Goal: Task Accomplishment & Management: Manage account settings

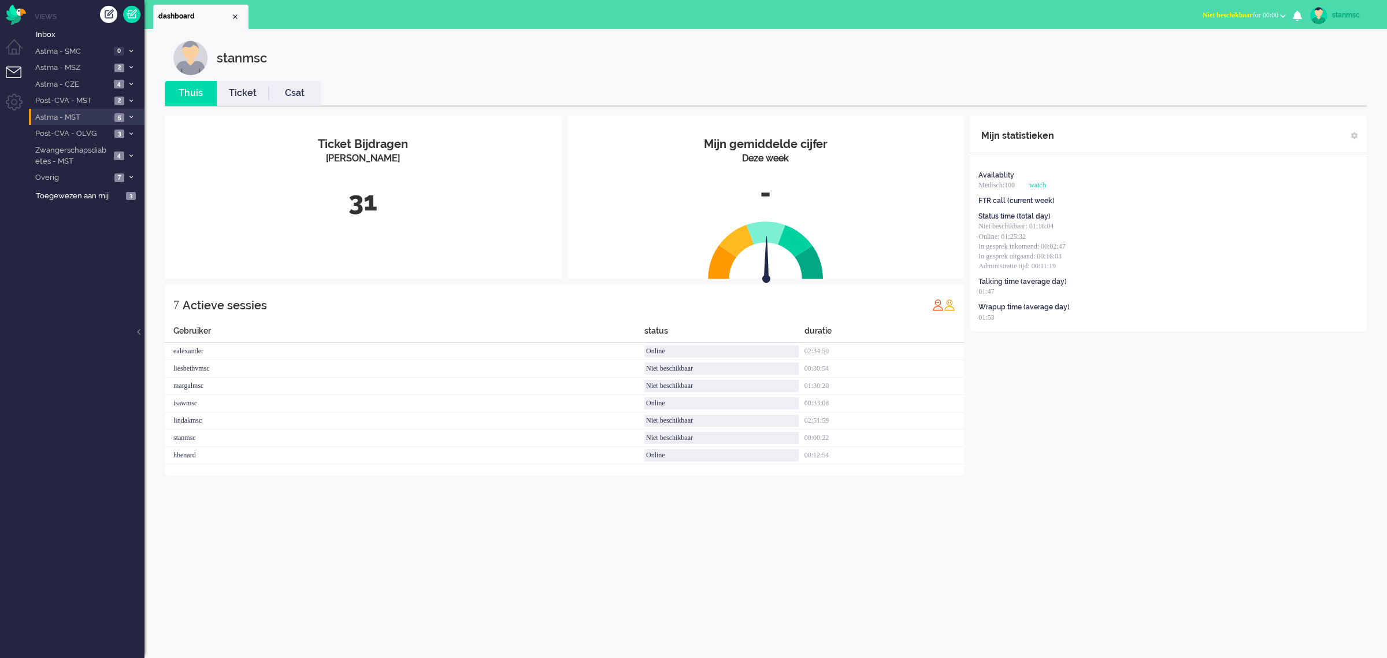
click at [66, 116] on span "Astma - MST" at bounding box center [72, 117] width 77 height 11
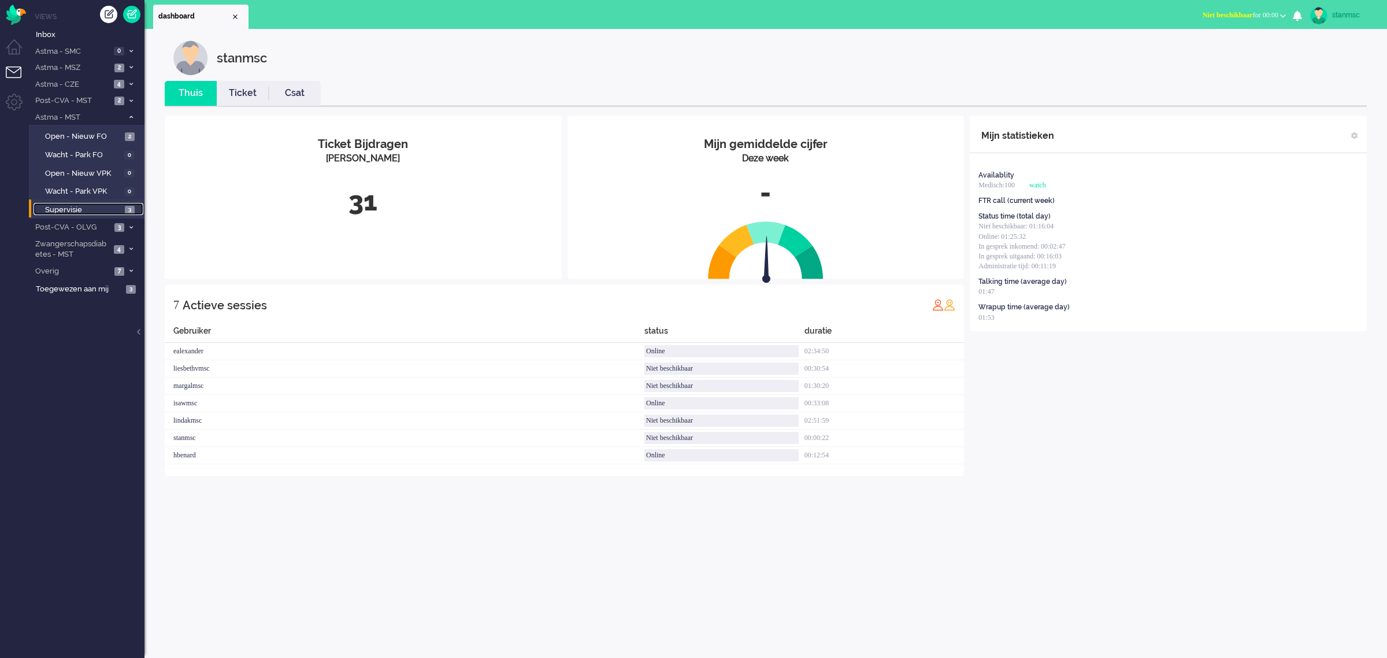
click at [79, 205] on span "Supervisie" at bounding box center [83, 210] width 77 height 11
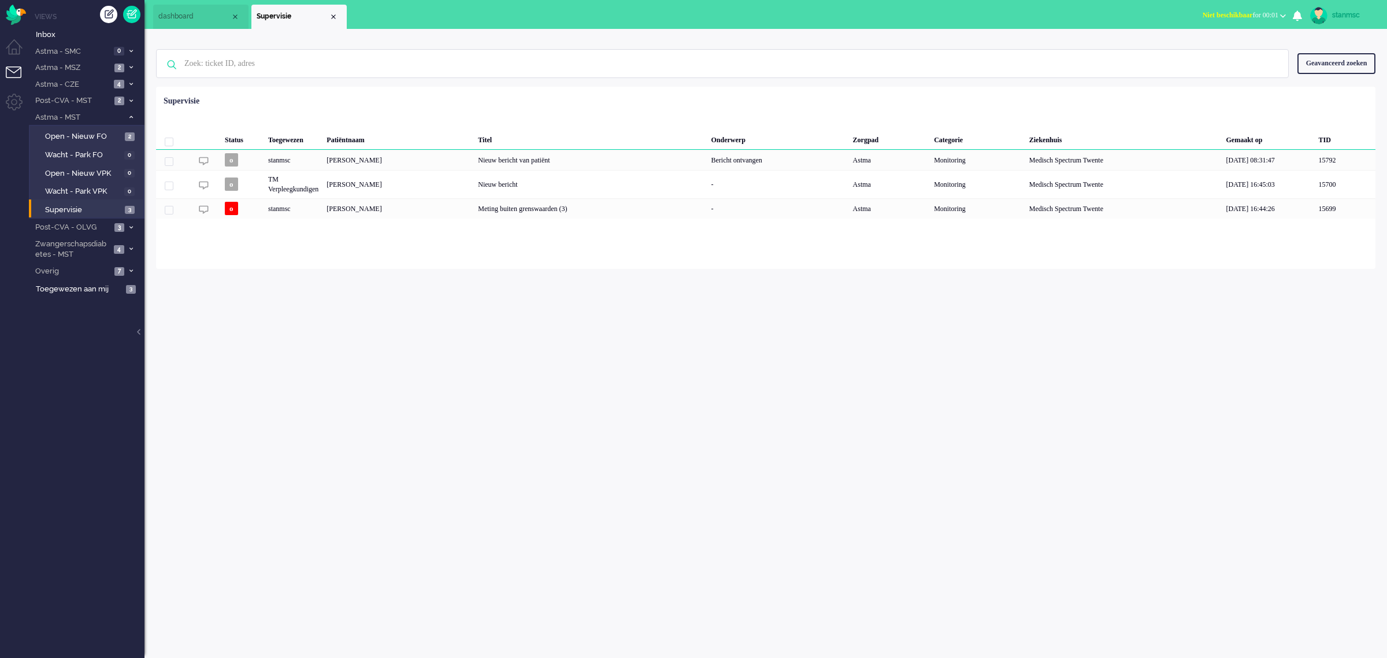
click at [1251, 15] on span "Niet beschikbaar for 00:01" at bounding box center [1240, 15] width 76 height 8
click at [1211, 47] on label "Online" at bounding box center [1237, 52] width 91 height 10
click at [1254, 7] on button "Online for 00:00" at bounding box center [1259, 15] width 67 height 17
click at [1223, 36] on label "Niet beschikbaar" at bounding box center [1237, 39] width 91 height 10
click at [192, 14] on span "dashboard" at bounding box center [194, 17] width 72 height 10
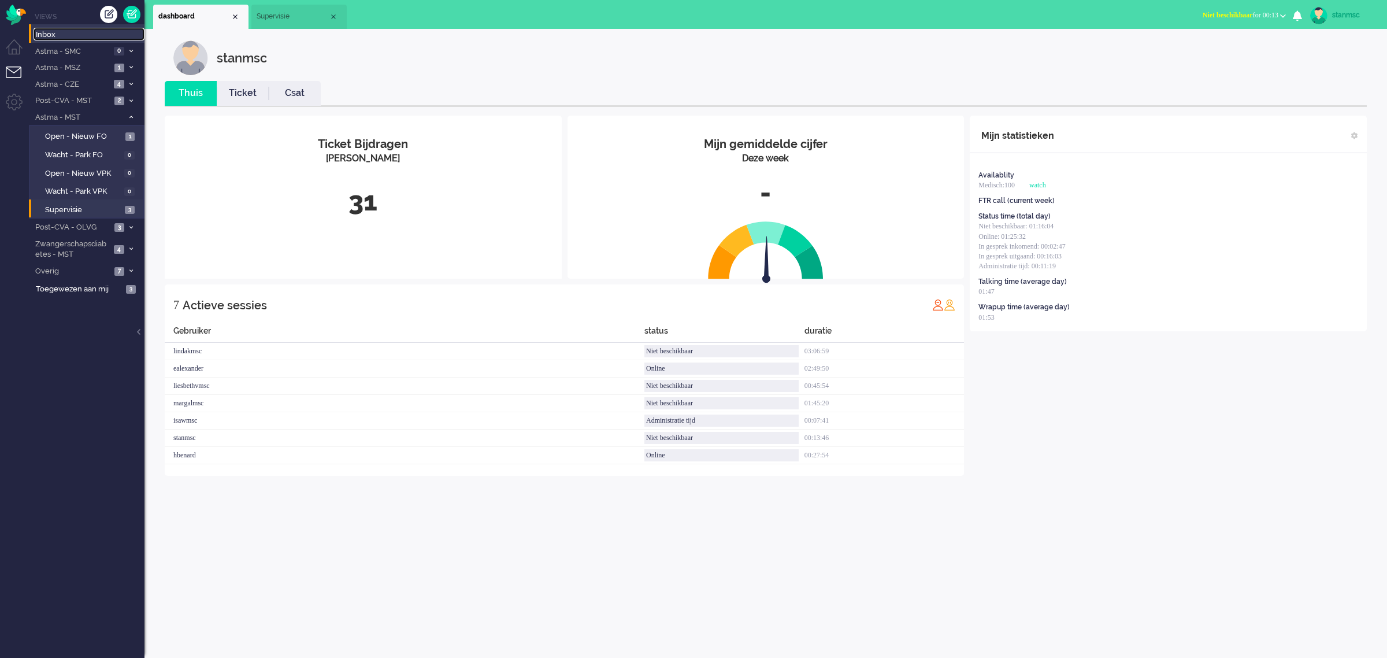
click at [50, 36] on span "Inbox" at bounding box center [90, 34] width 109 height 11
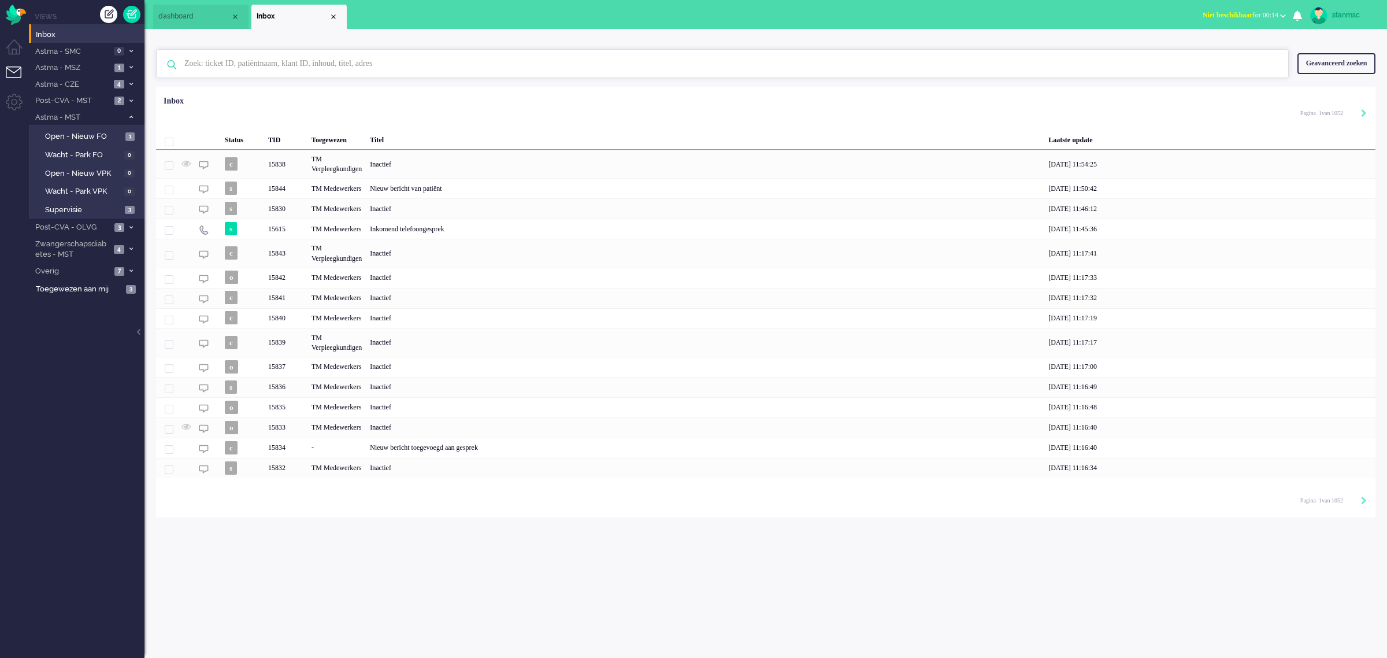
click at [237, 62] on input "text" at bounding box center [724, 64] width 1097 height 28
paste input "3073925"
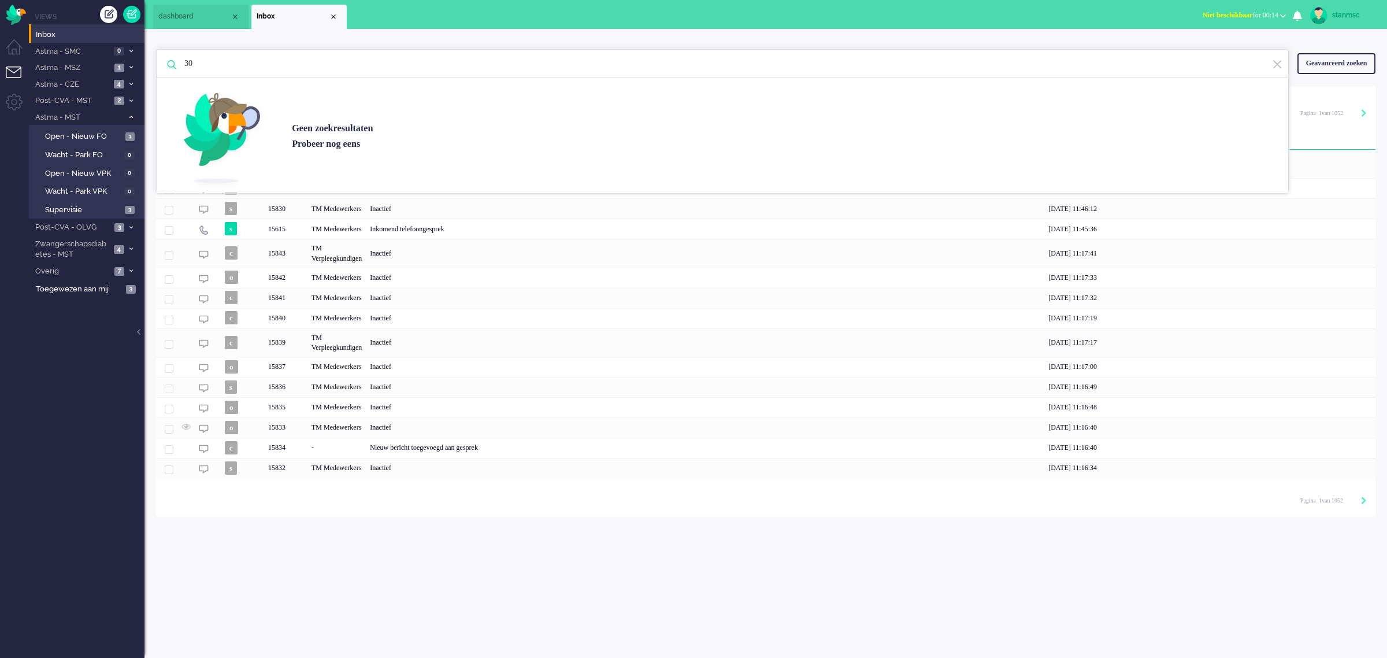
type input "3"
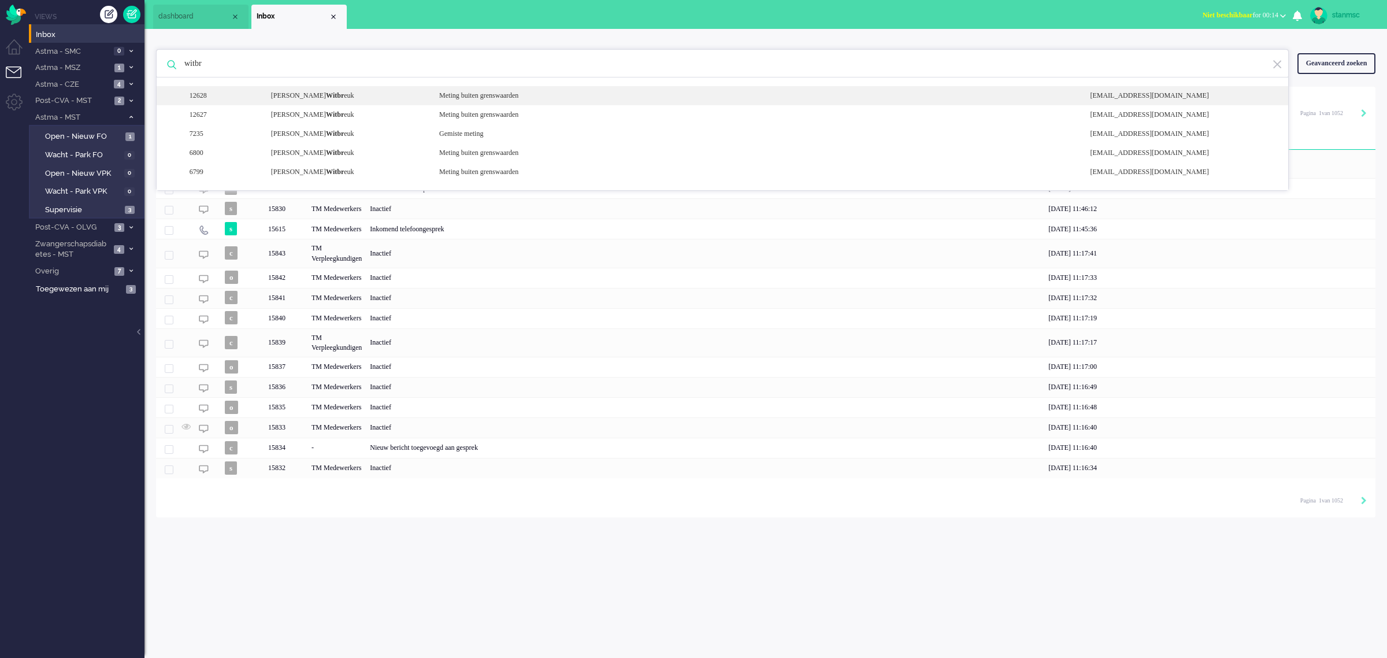
type input "witbr"
click at [363, 92] on div "Gerhard Johannes Antonius Witbr euk" at bounding box center [346, 96] width 168 height 10
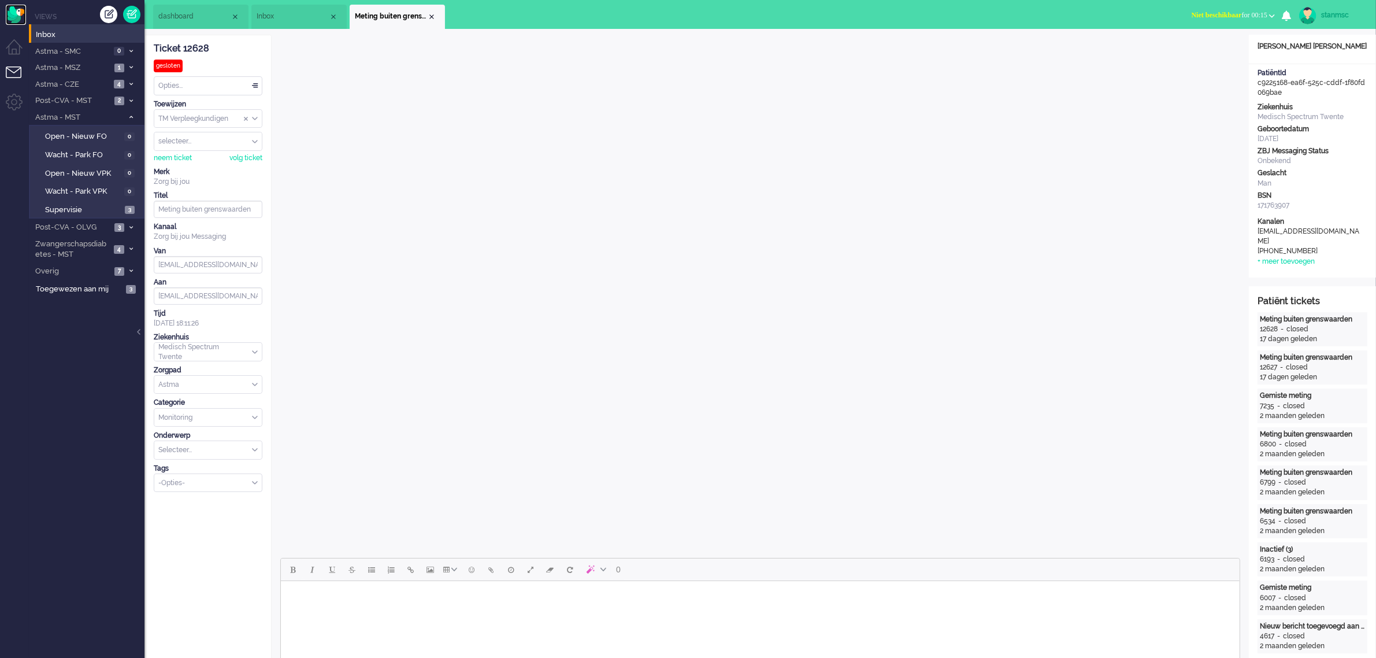
click at [14, 13] on img "Omnidesk" at bounding box center [16, 15] width 20 height 20
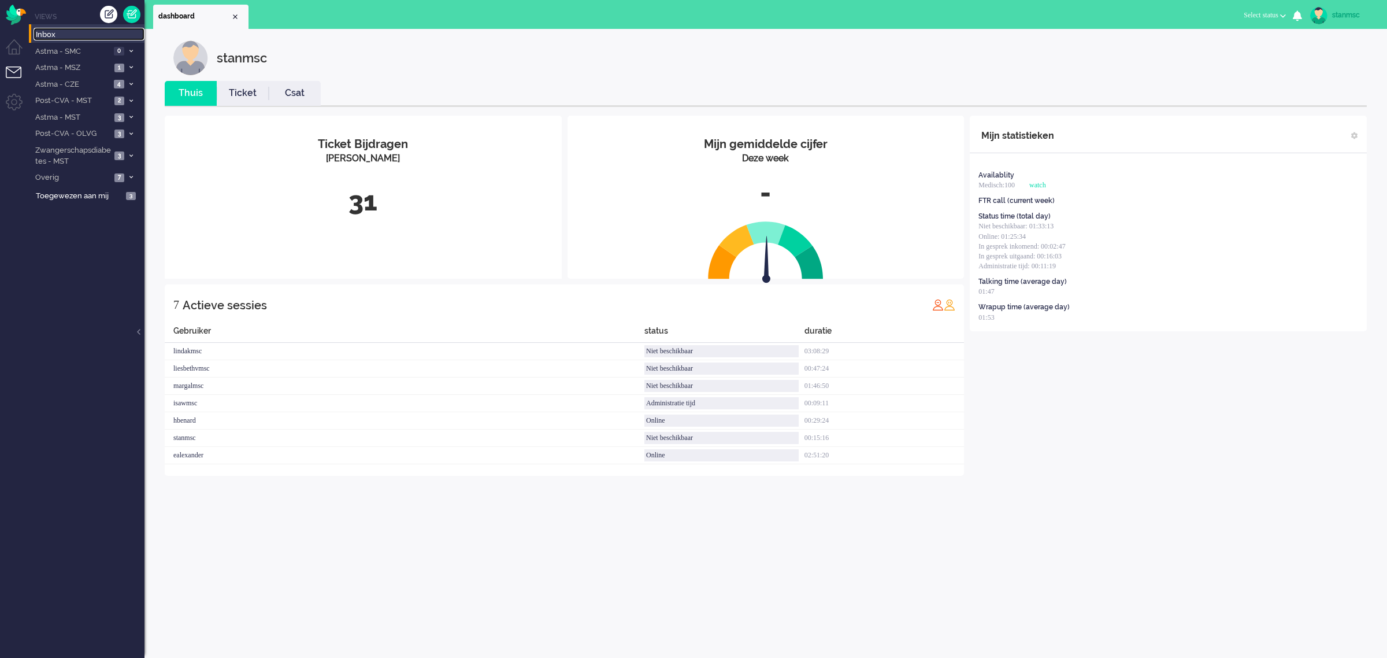
click at [56, 36] on span "Inbox" at bounding box center [90, 34] width 109 height 11
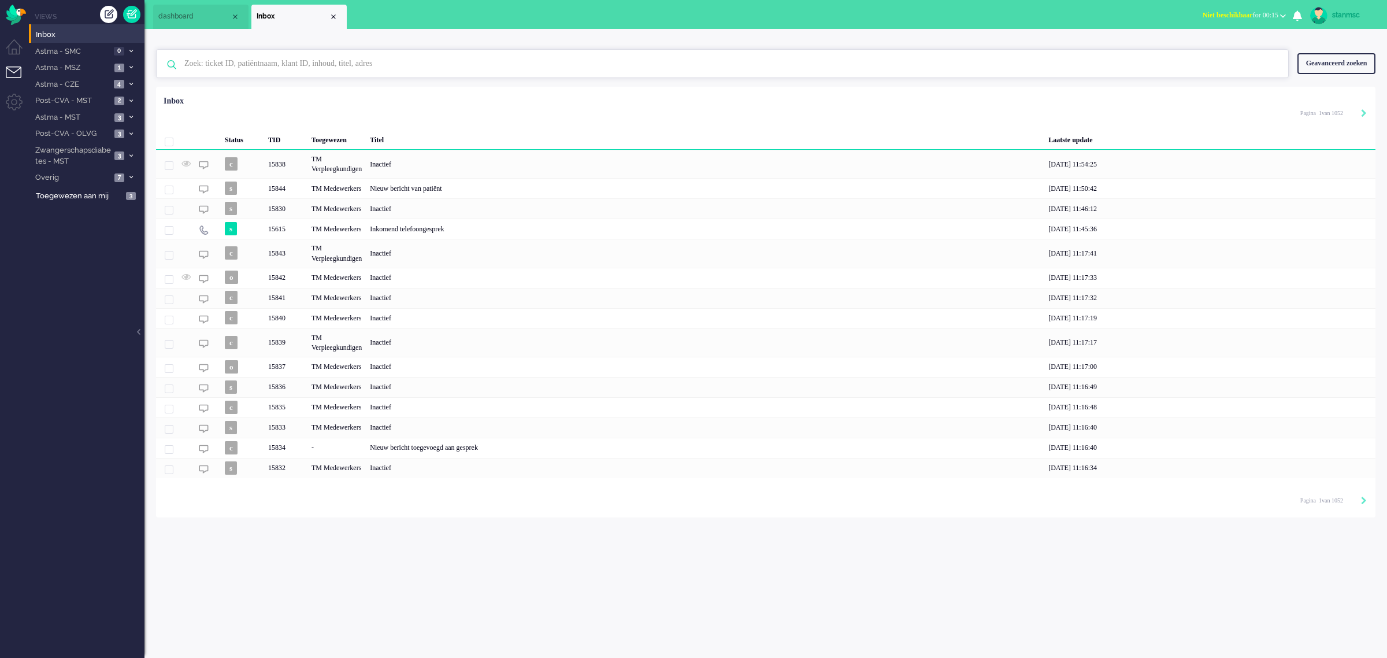
click at [273, 57] on input "text" at bounding box center [724, 64] width 1097 height 28
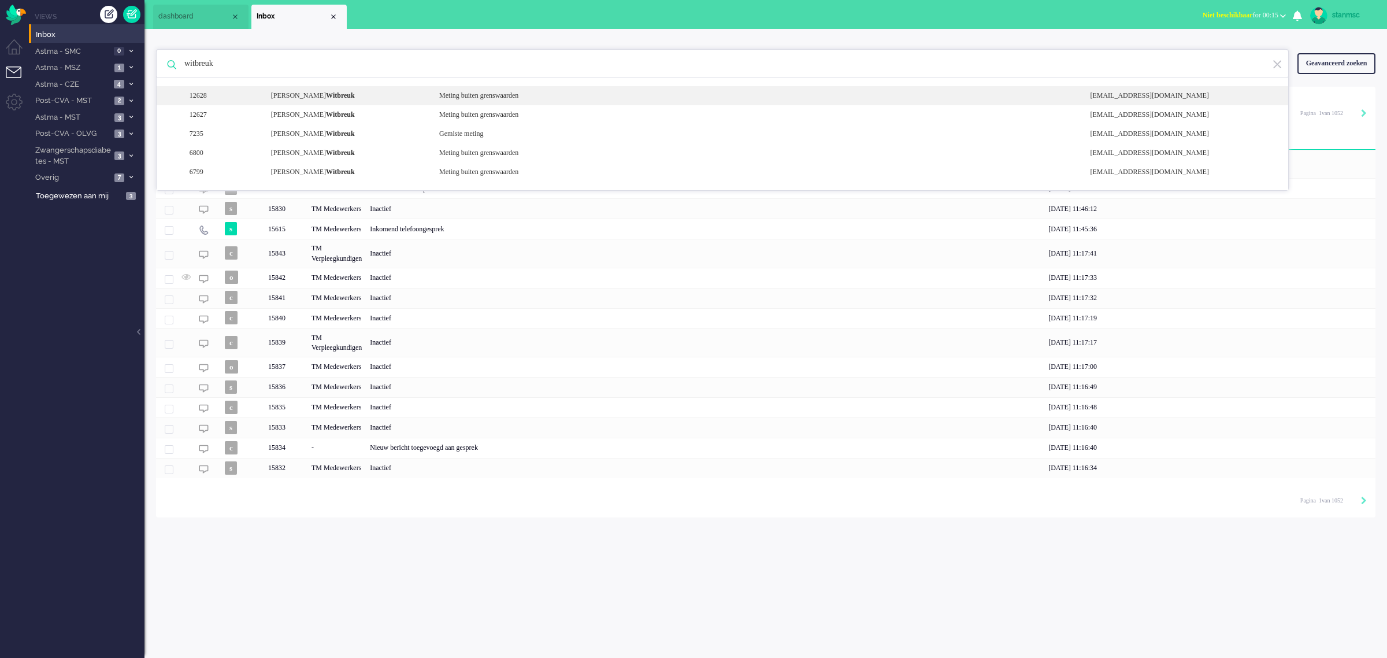
type input "witbreuk"
click at [315, 93] on div "[PERSON_NAME]" at bounding box center [346, 96] width 168 height 10
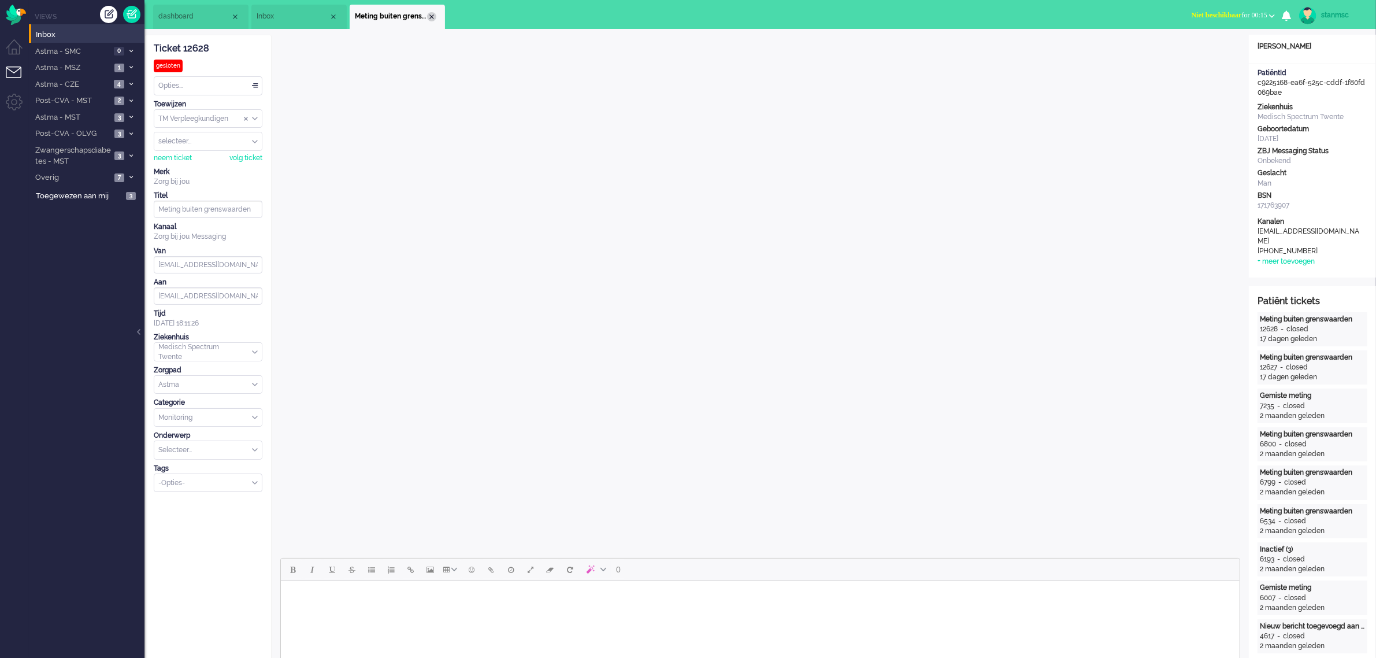
click at [432, 15] on div "Close tab" at bounding box center [431, 16] width 9 height 9
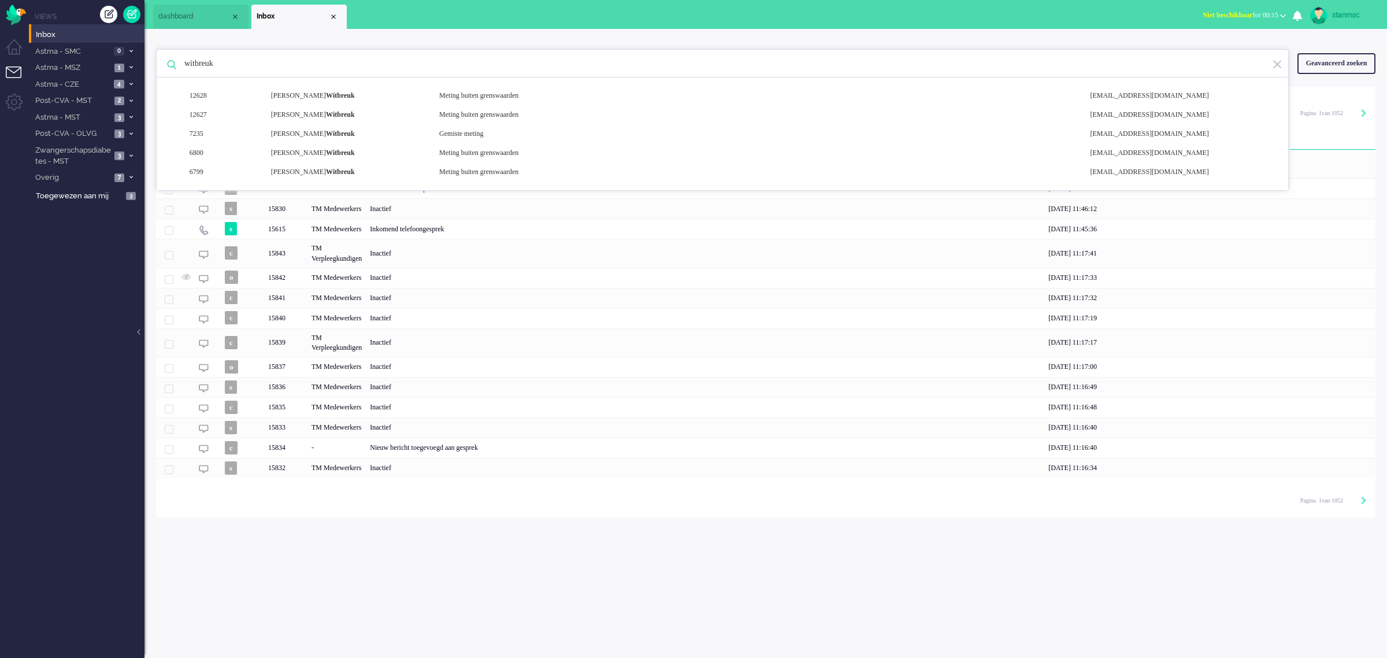
click at [272, 65] on input "witbreuk" at bounding box center [724, 64] width 1097 height 28
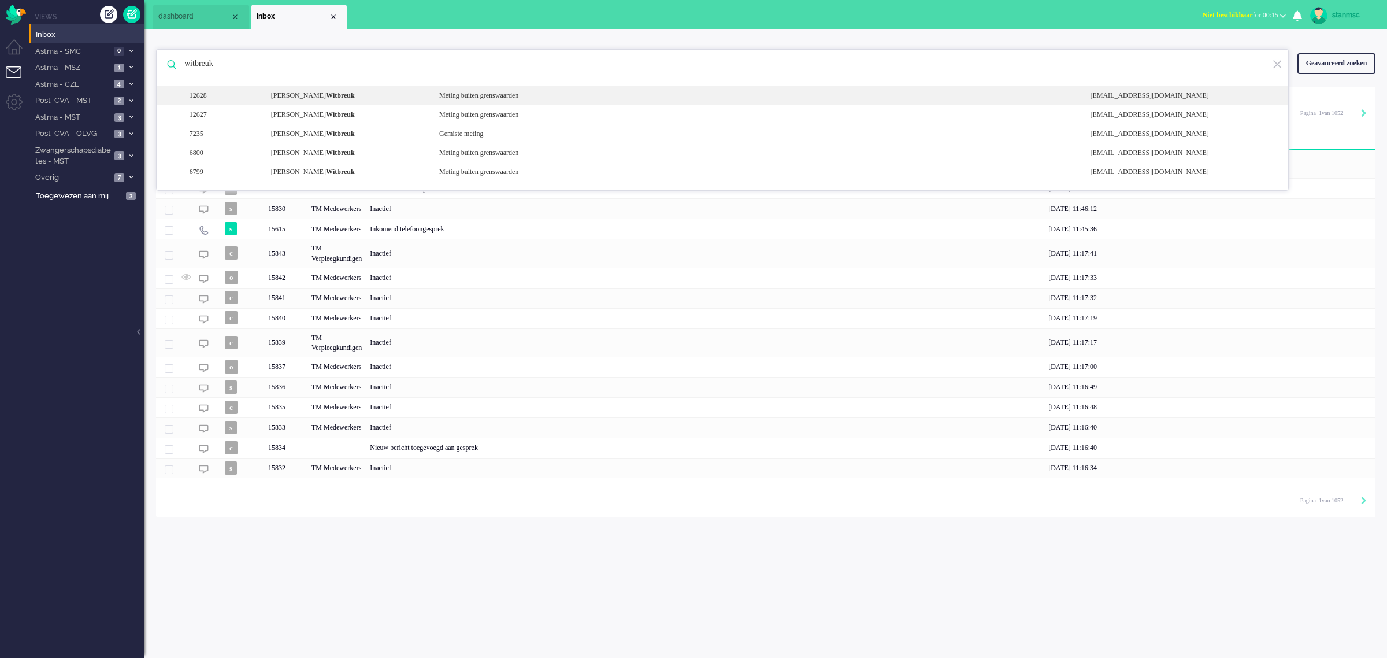
click at [294, 94] on div "Gerhard Johannes Antonius Witbreuk" at bounding box center [346, 96] width 168 height 10
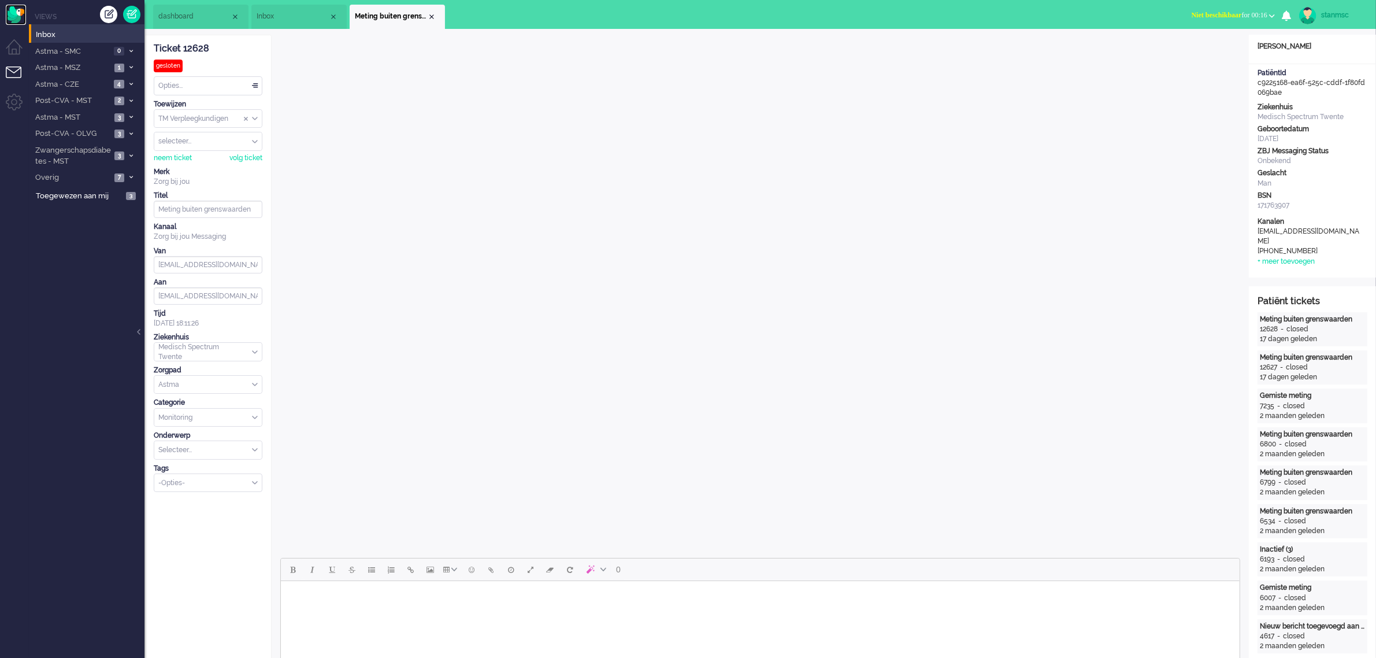
click at [16, 14] on img "Omnidesk" at bounding box center [16, 15] width 20 height 20
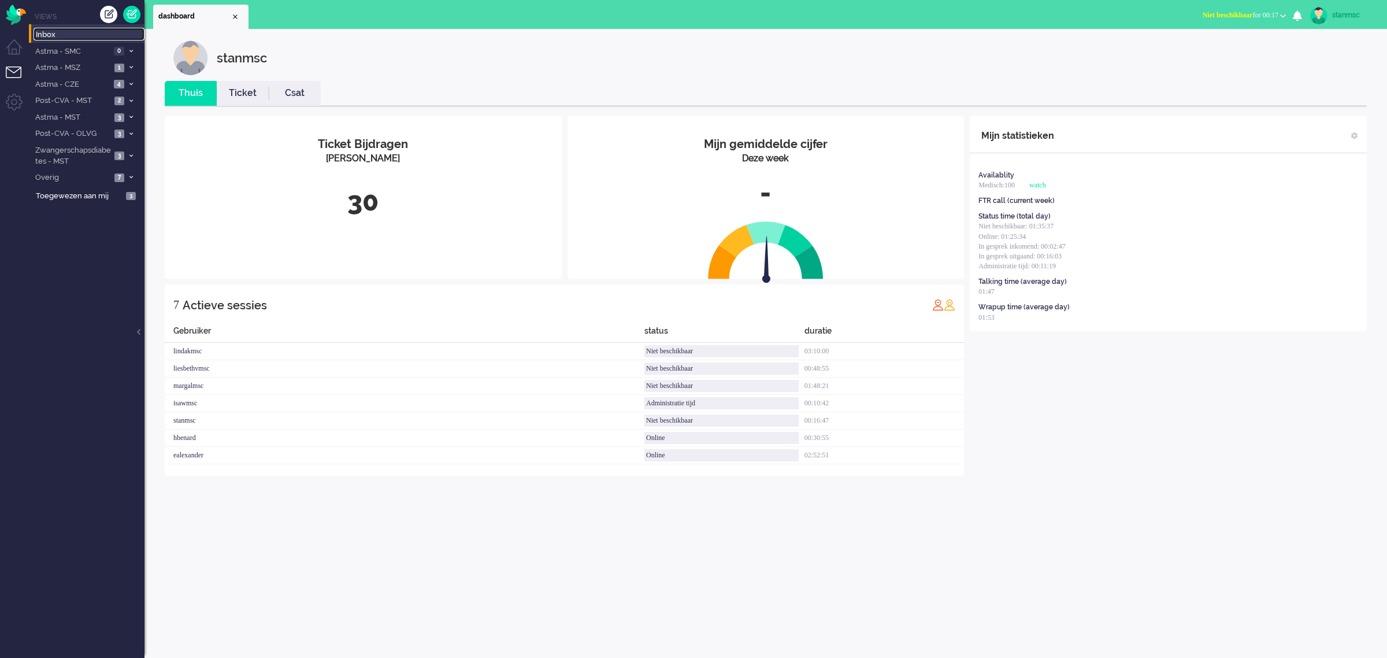
click at [48, 36] on span "Inbox" at bounding box center [90, 34] width 109 height 11
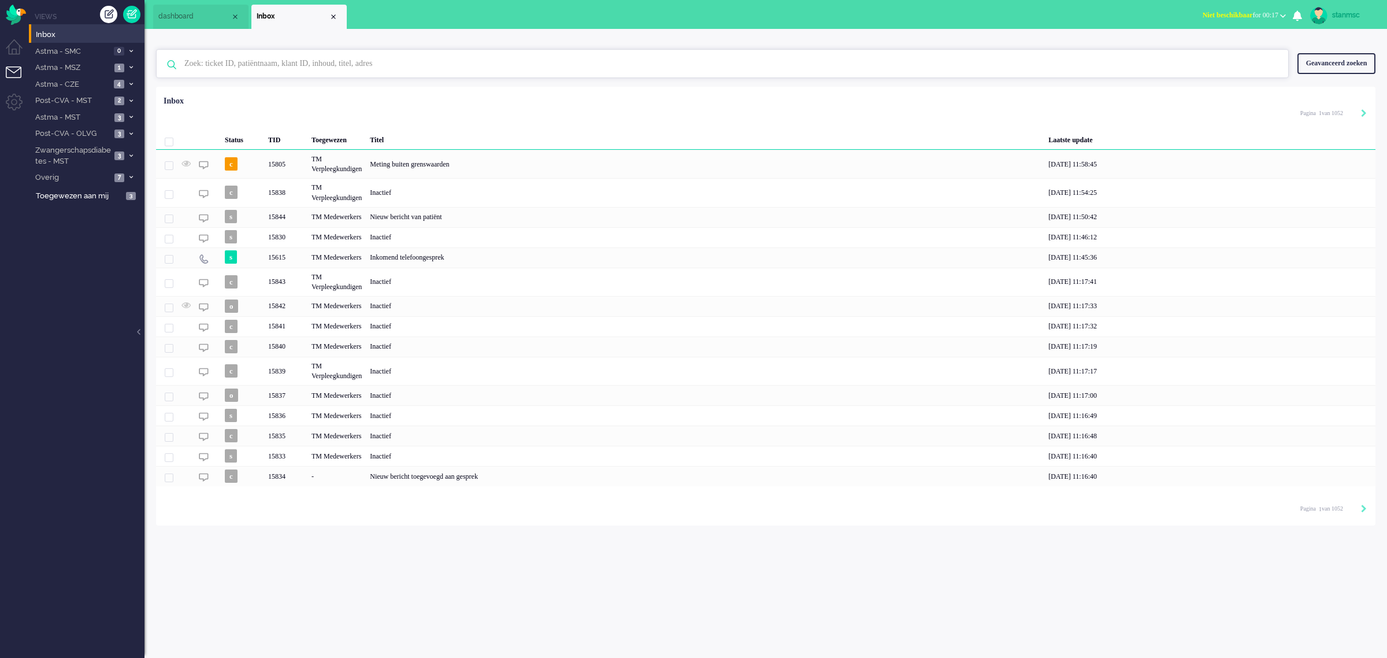
click at [272, 58] on input "text" at bounding box center [724, 64] width 1097 height 28
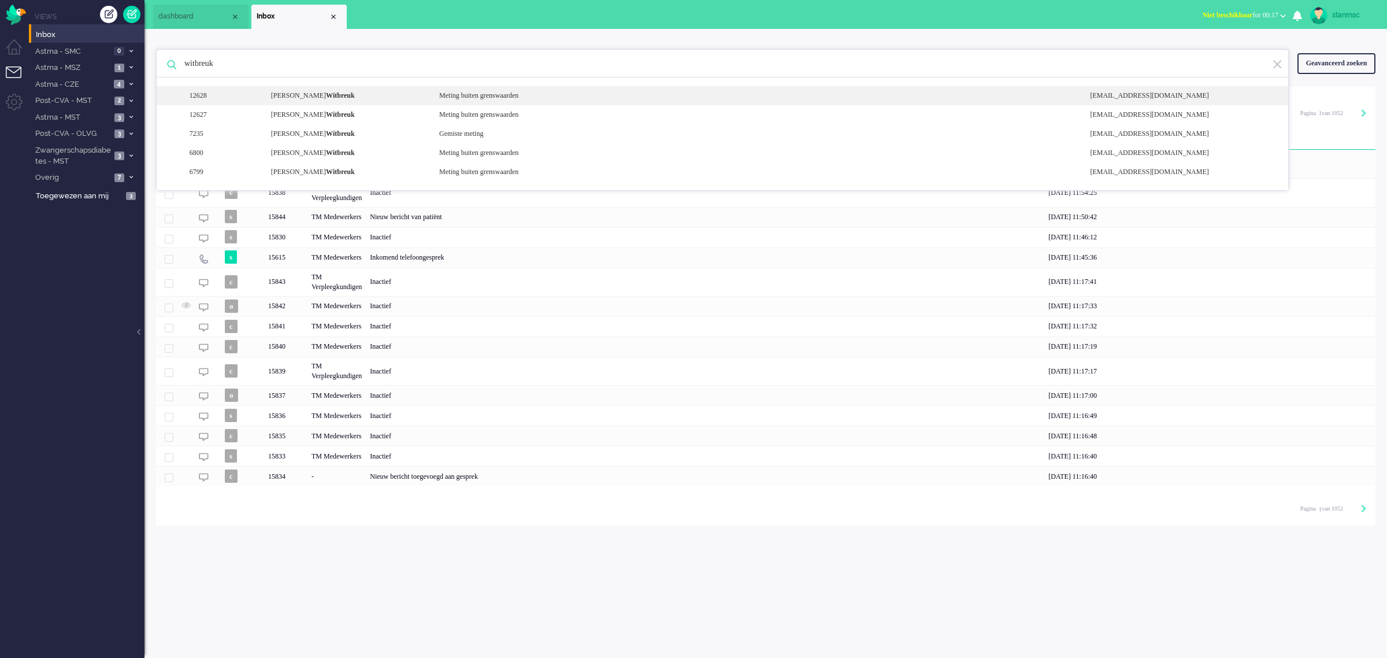
type input "witbreuk"
click at [338, 91] on div "Gerhard Johannes Antonius Witbreuk" at bounding box center [346, 96] width 168 height 10
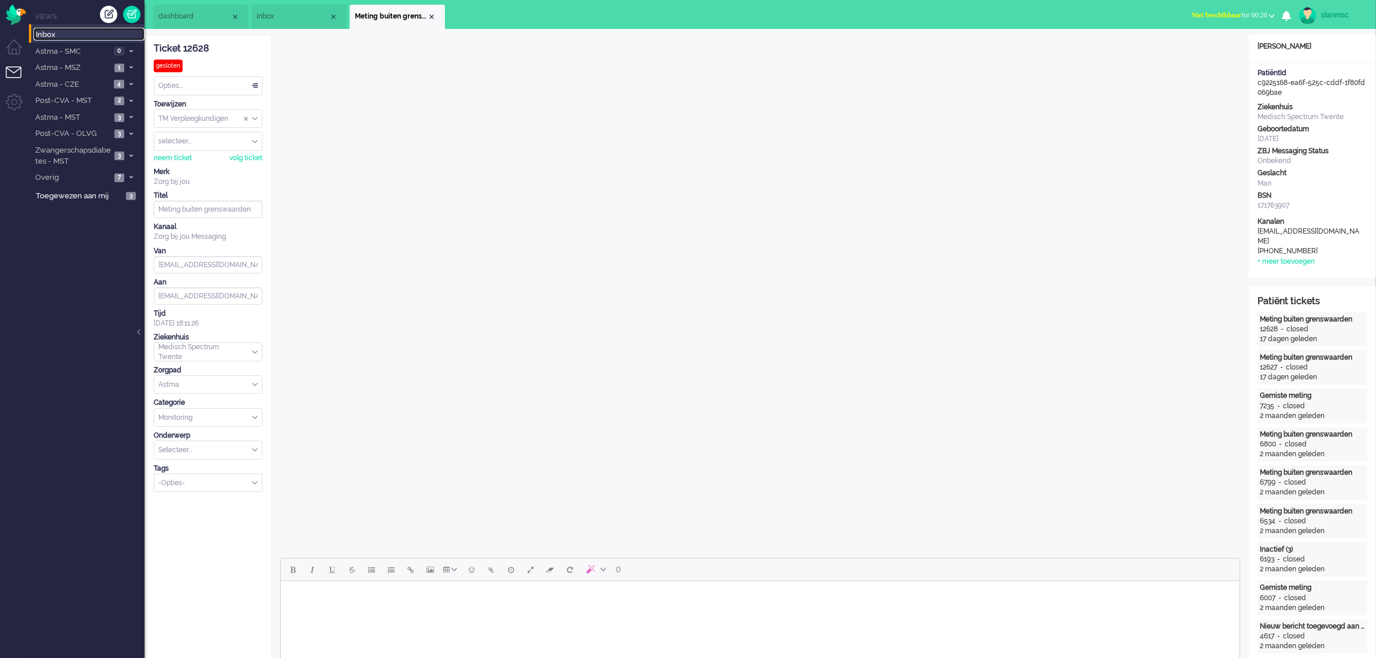
click at [55, 30] on span "Inbox" at bounding box center [90, 34] width 109 height 11
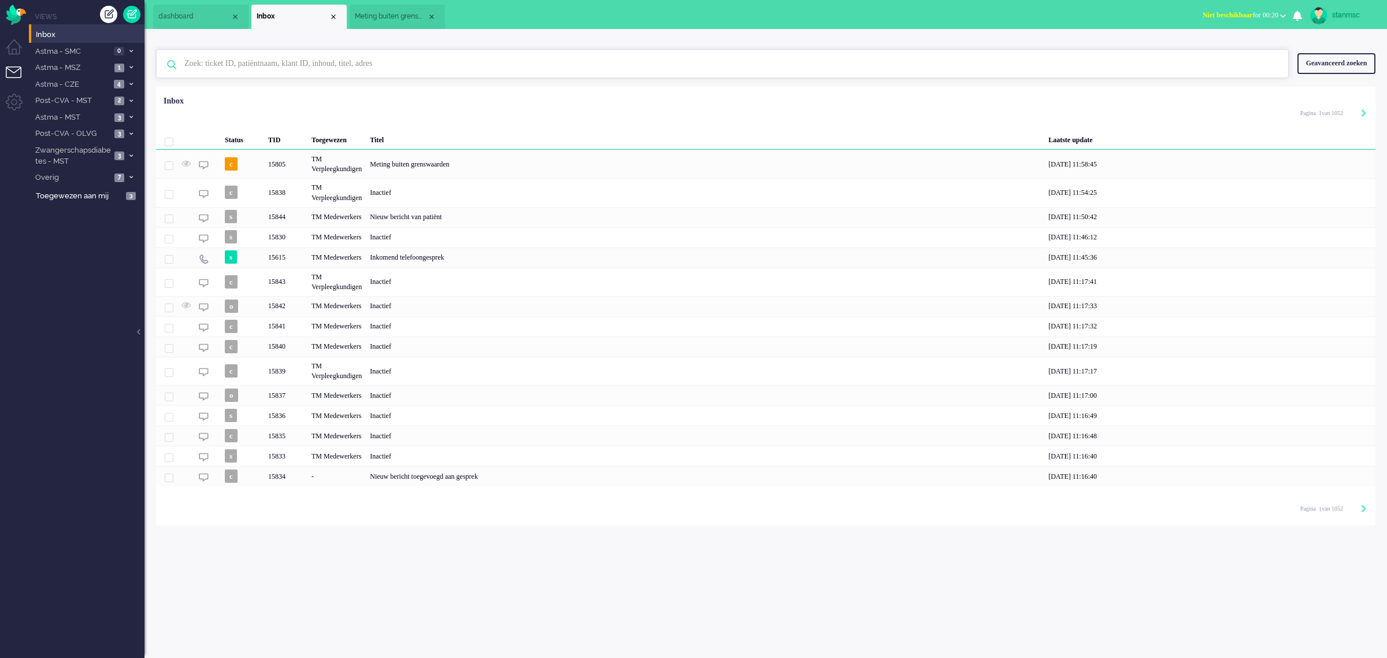
click at [280, 68] on input "text" at bounding box center [724, 64] width 1097 height 28
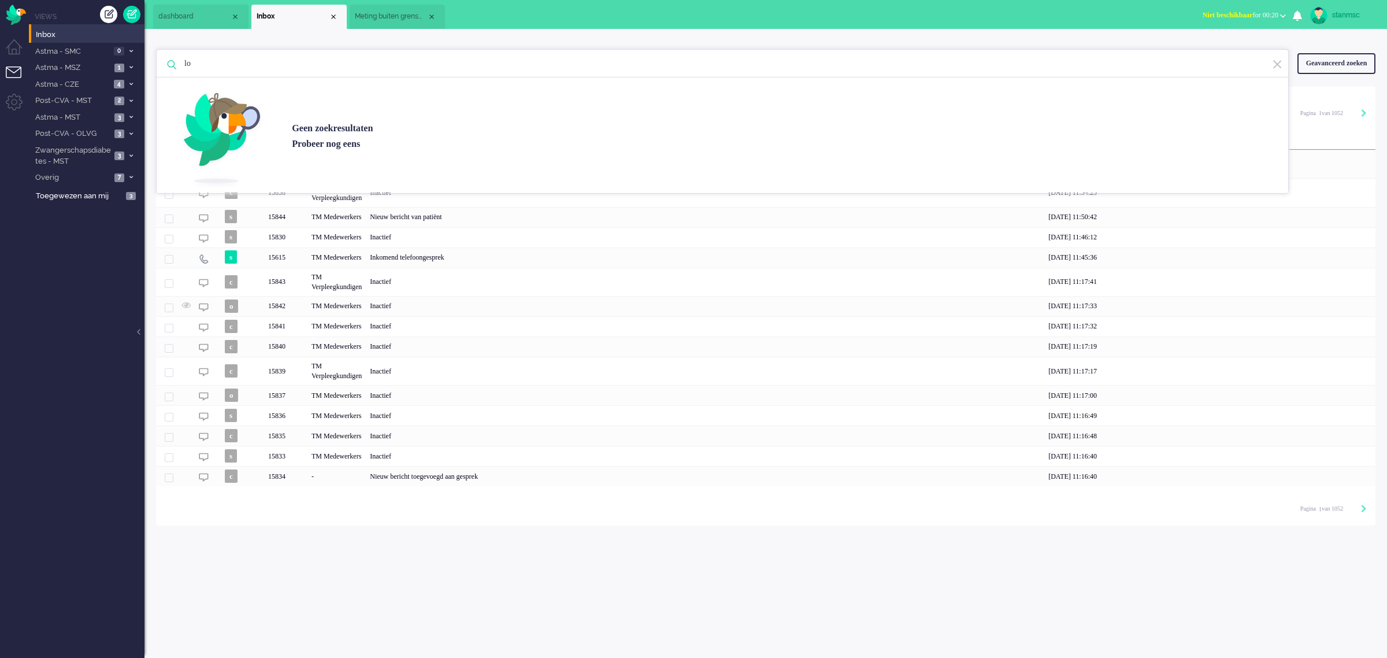
type input "l"
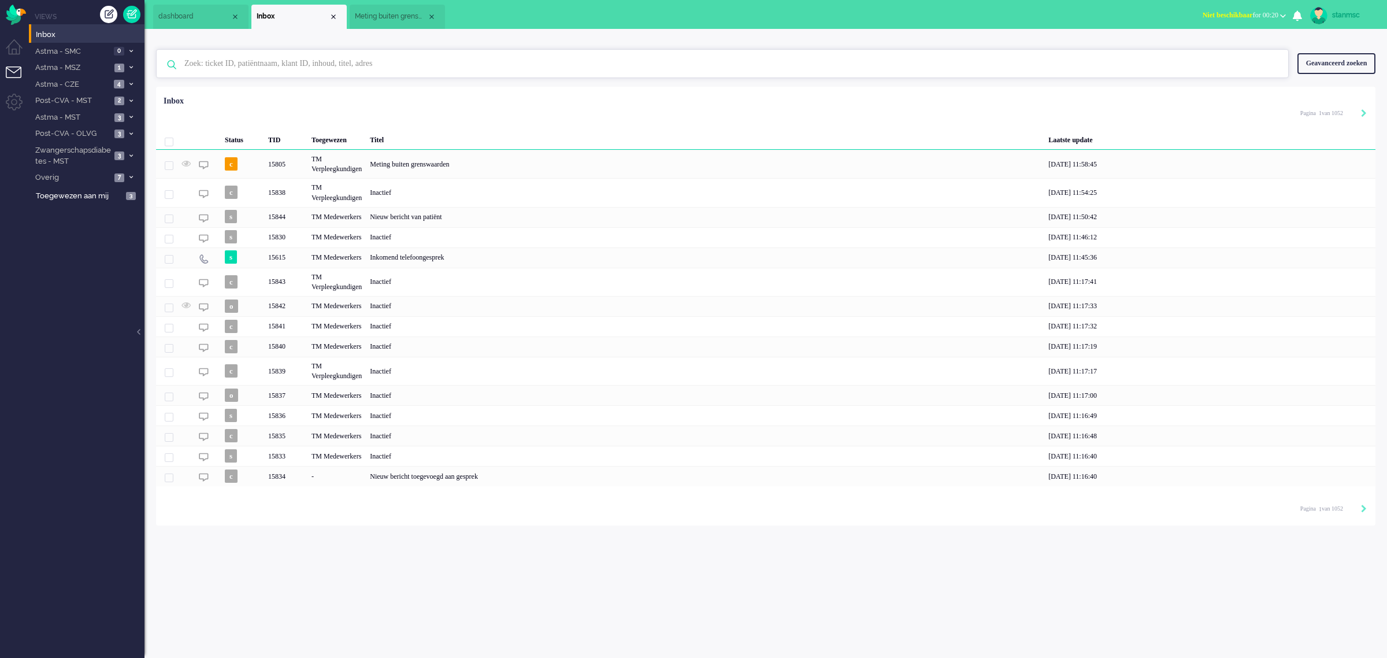
click at [266, 70] on input "text" at bounding box center [724, 64] width 1097 height 28
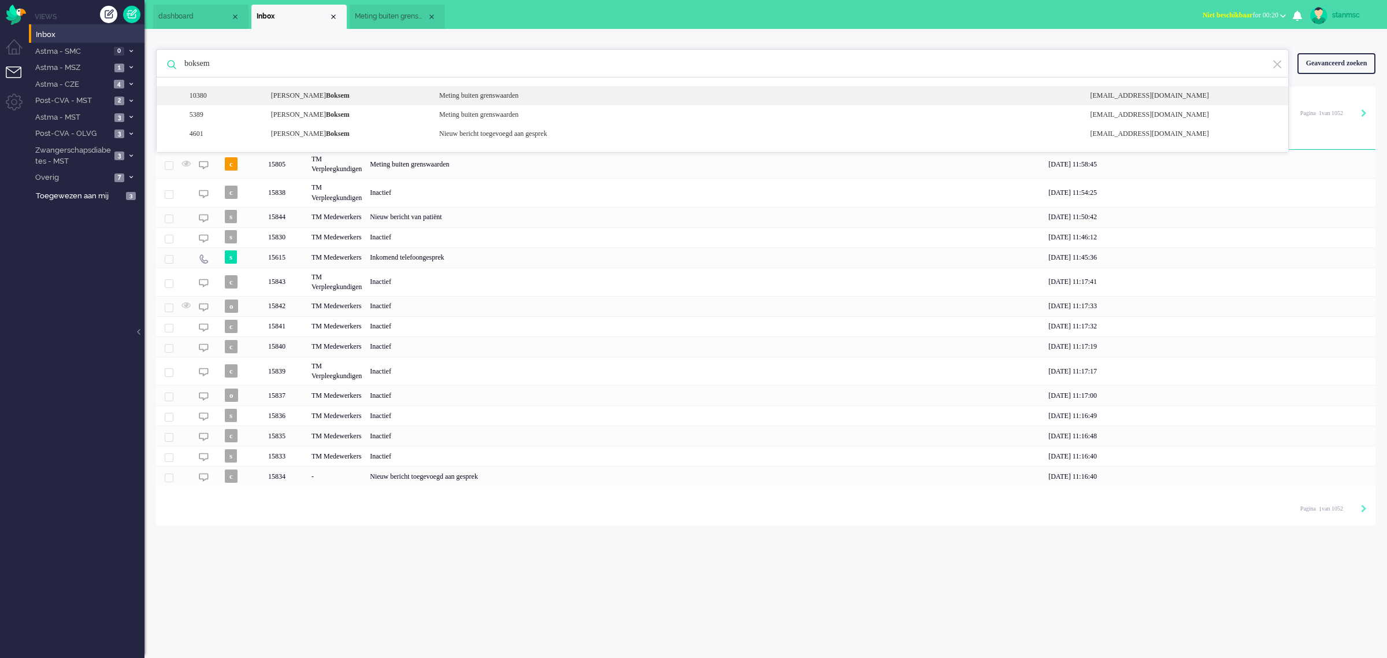
type input "boksem"
click at [311, 95] on div "Antoinette Gerhardina Boksem" at bounding box center [346, 96] width 168 height 10
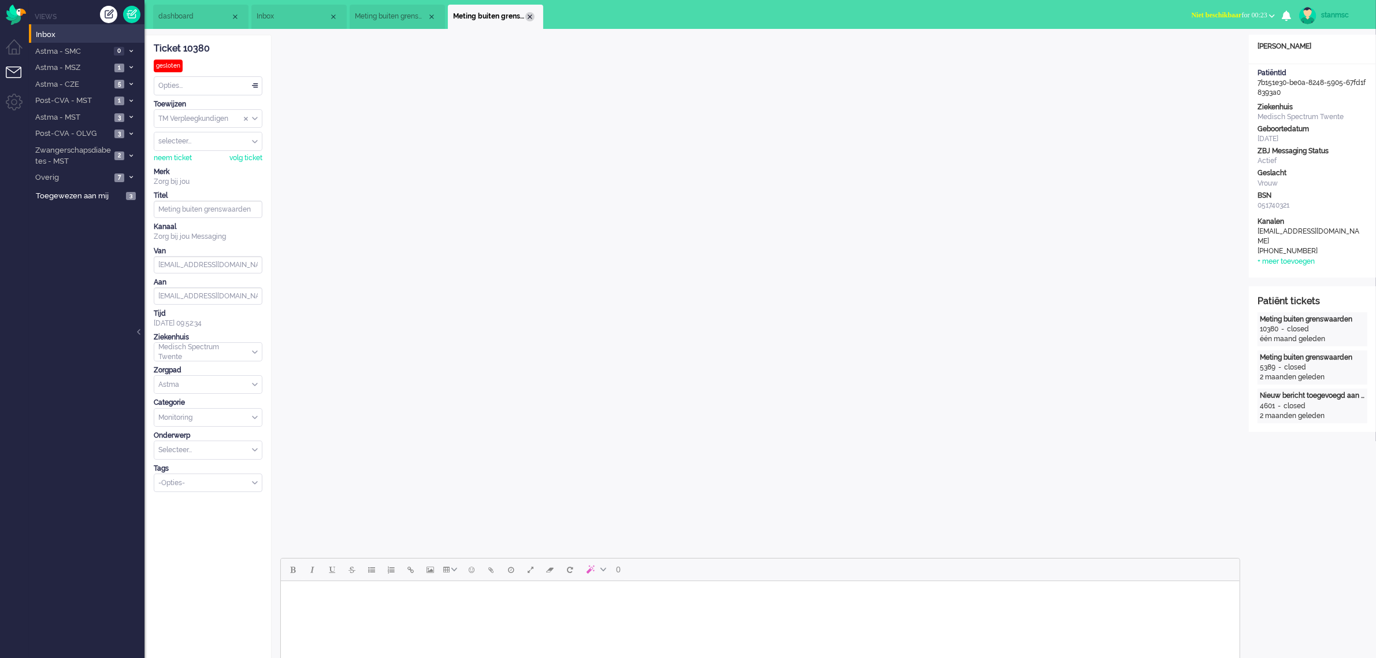
click at [530, 19] on div "Close tab" at bounding box center [529, 16] width 9 height 9
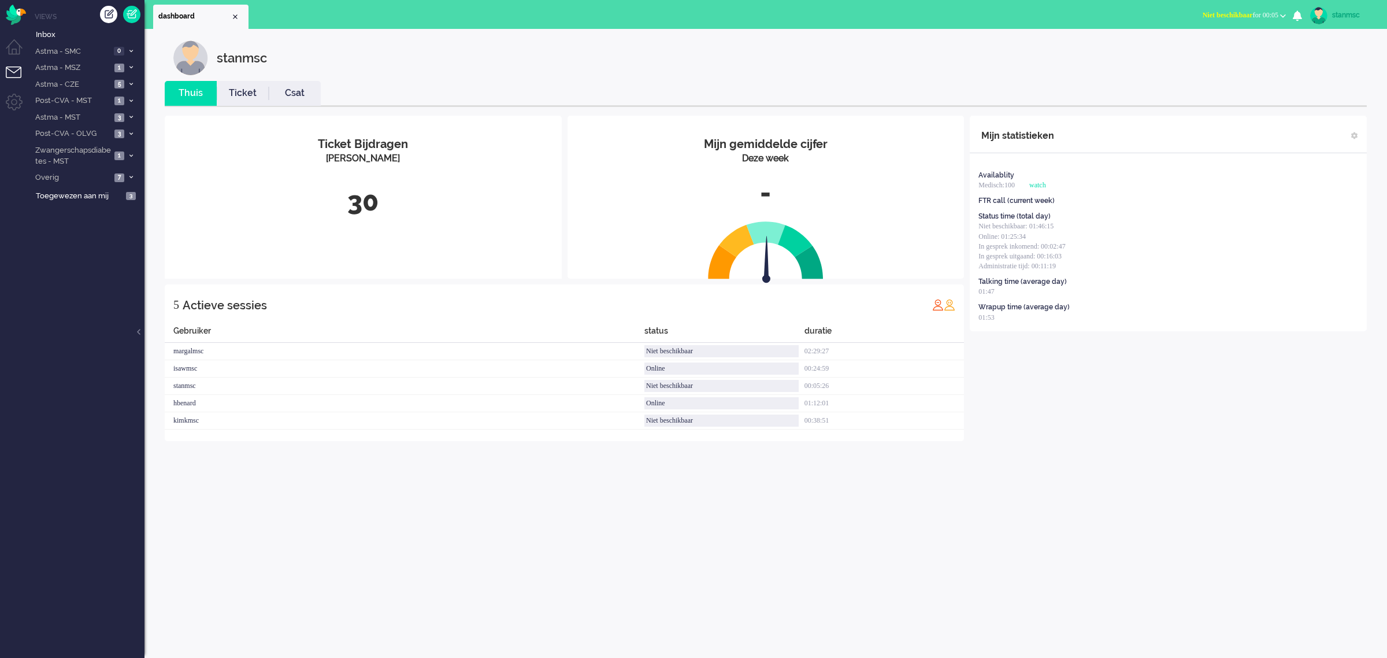
click at [1212, 8] on button "Niet beschikbaar for 00:05" at bounding box center [1244, 15] width 97 height 17
click at [1206, 49] on label "Online" at bounding box center [1237, 52] width 91 height 10
click at [84, 118] on span "Astma - MST" at bounding box center [72, 117] width 77 height 11
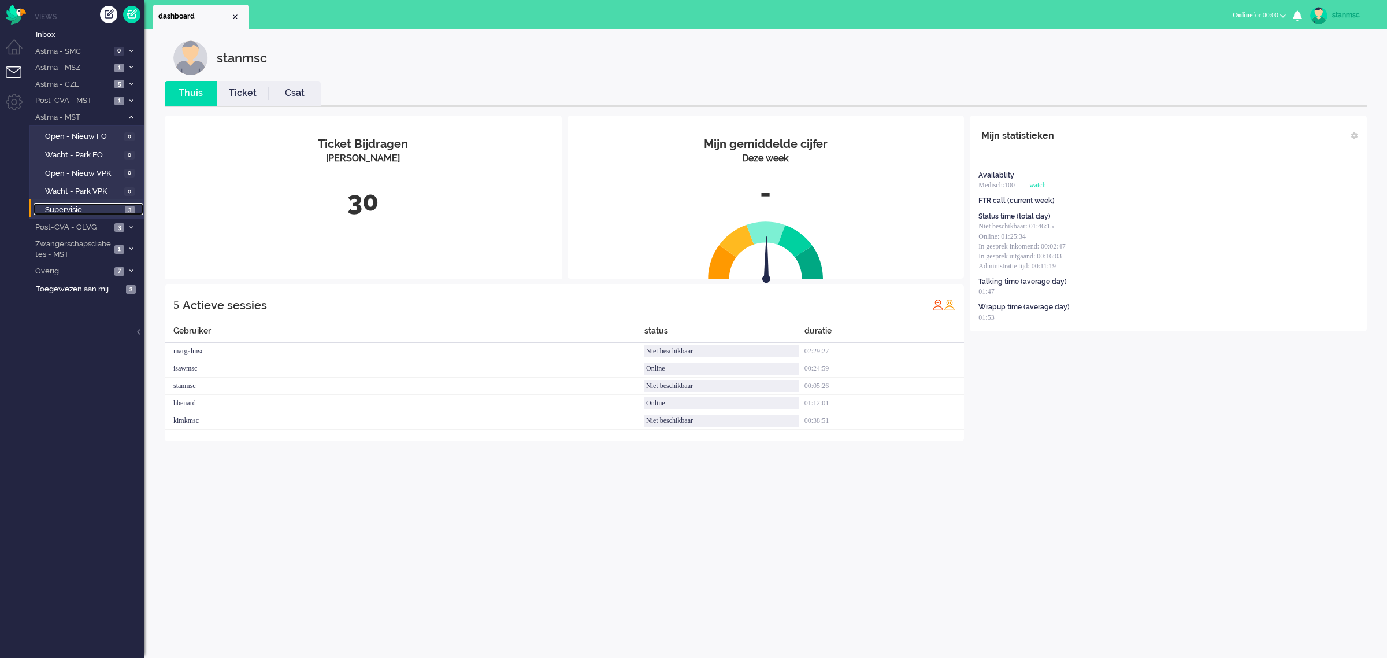
click at [87, 207] on span "Supervisie" at bounding box center [83, 210] width 77 height 11
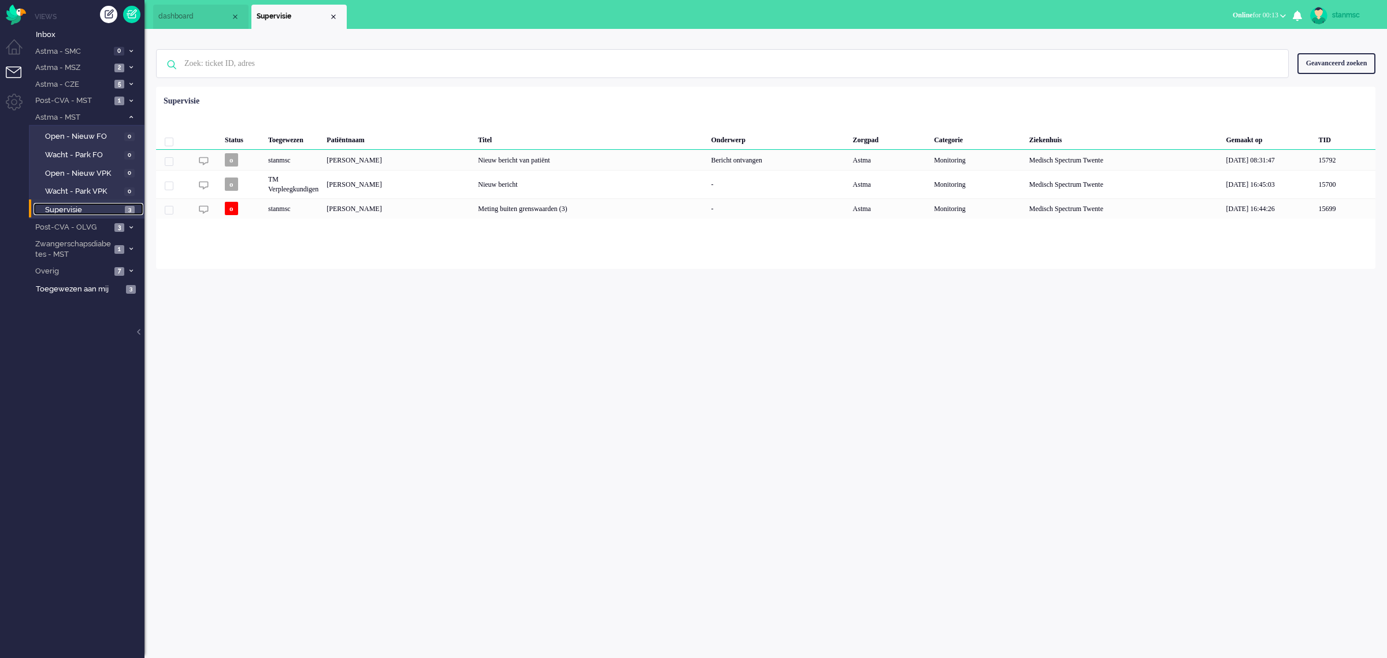
click at [188, 14] on span "dashboard" at bounding box center [194, 17] width 72 height 10
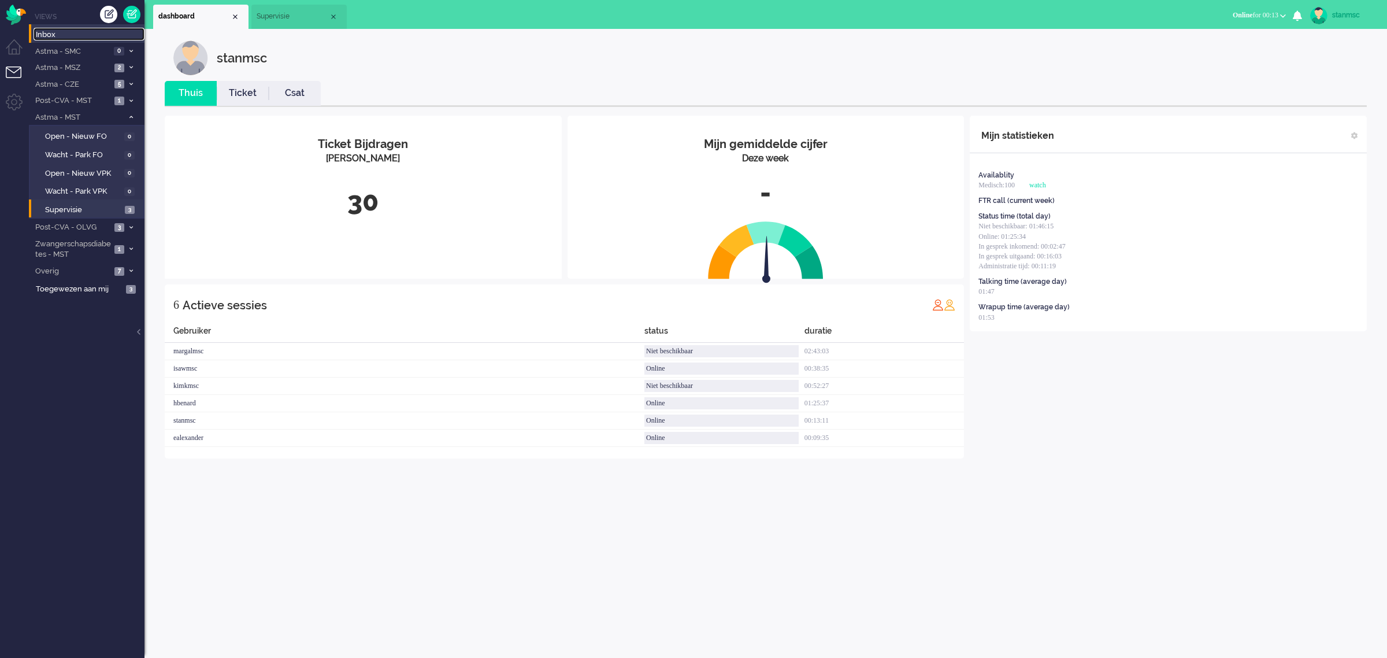
click at [58, 33] on span "Inbox" at bounding box center [90, 34] width 109 height 11
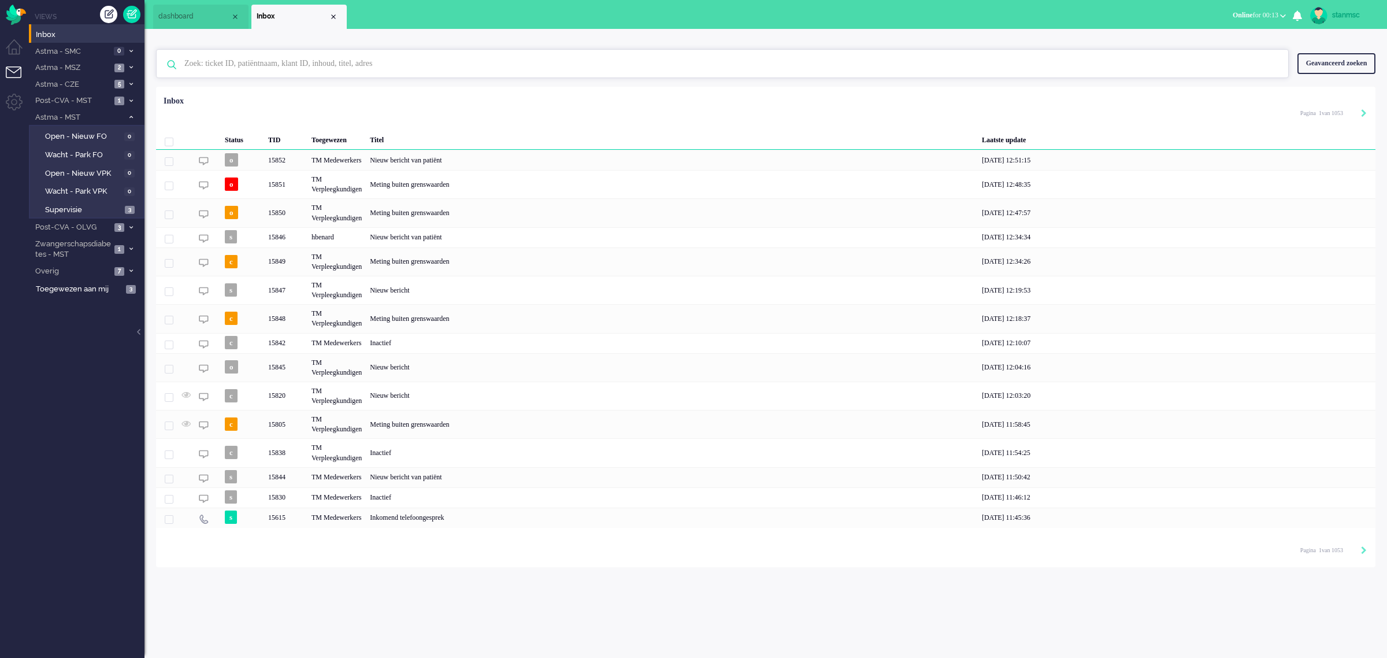
click at [232, 61] on input "text" at bounding box center [724, 64] width 1097 height 28
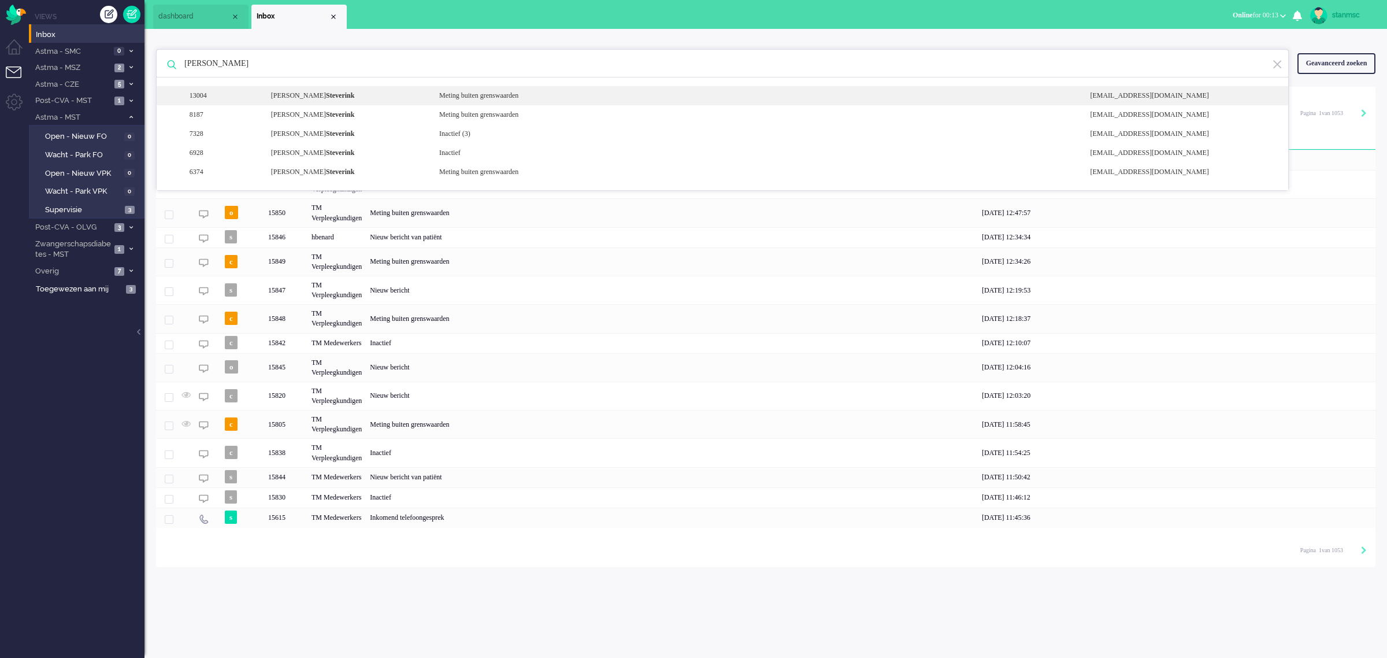
click at [326, 96] on b "Steverink" at bounding box center [340, 95] width 28 height 8
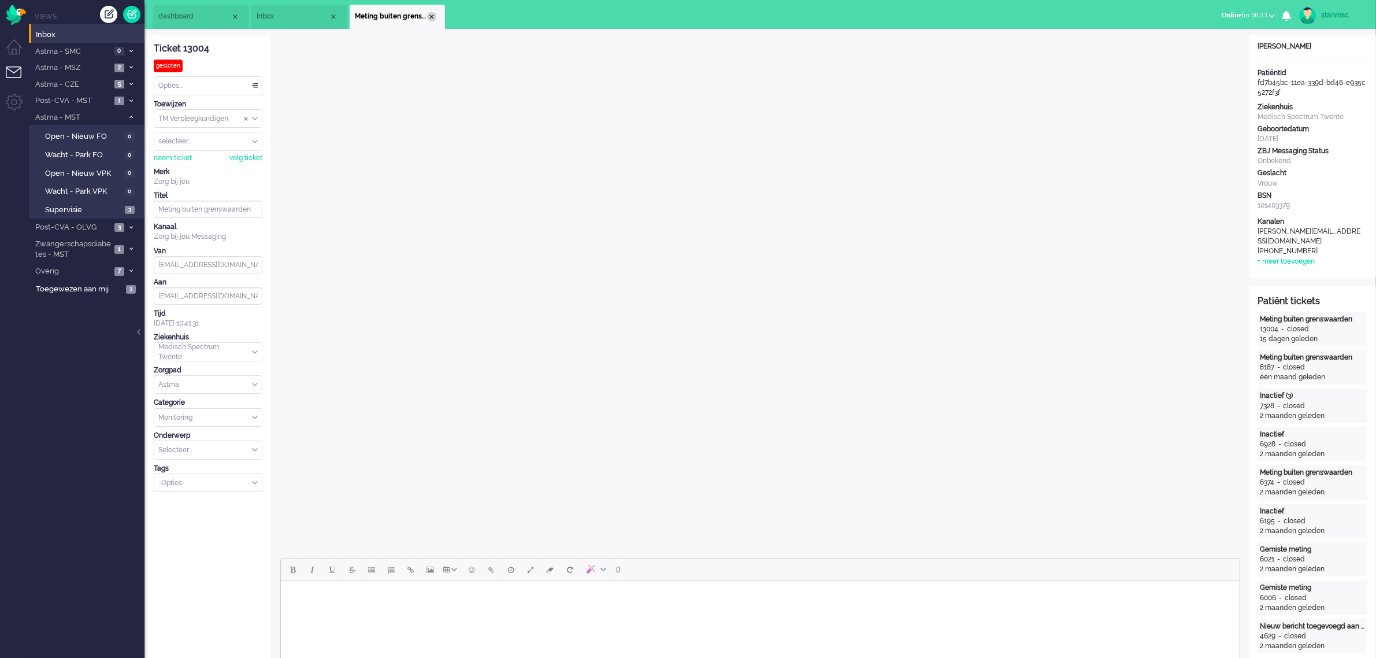
click at [433, 16] on div "Close tab" at bounding box center [431, 16] width 9 height 9
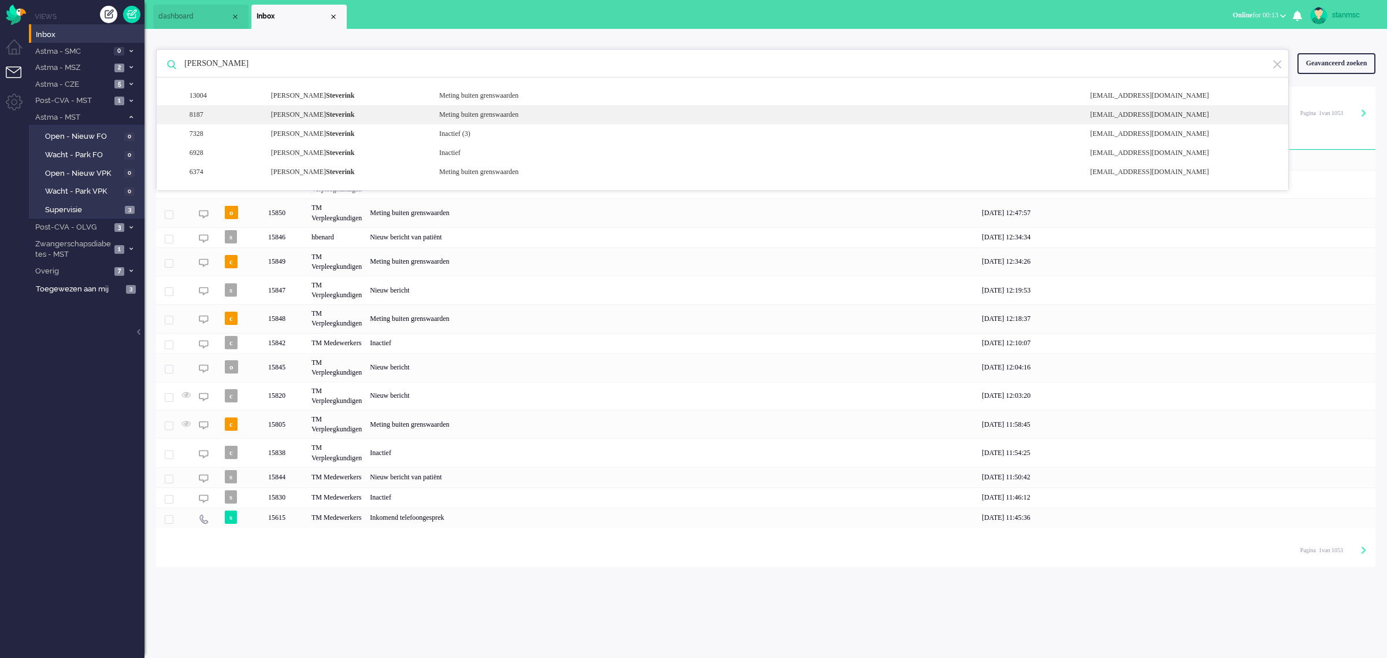
click at [311, 114] on div "[PERSON_NAME]" at bounding box center [346, 115] width 168 height 10
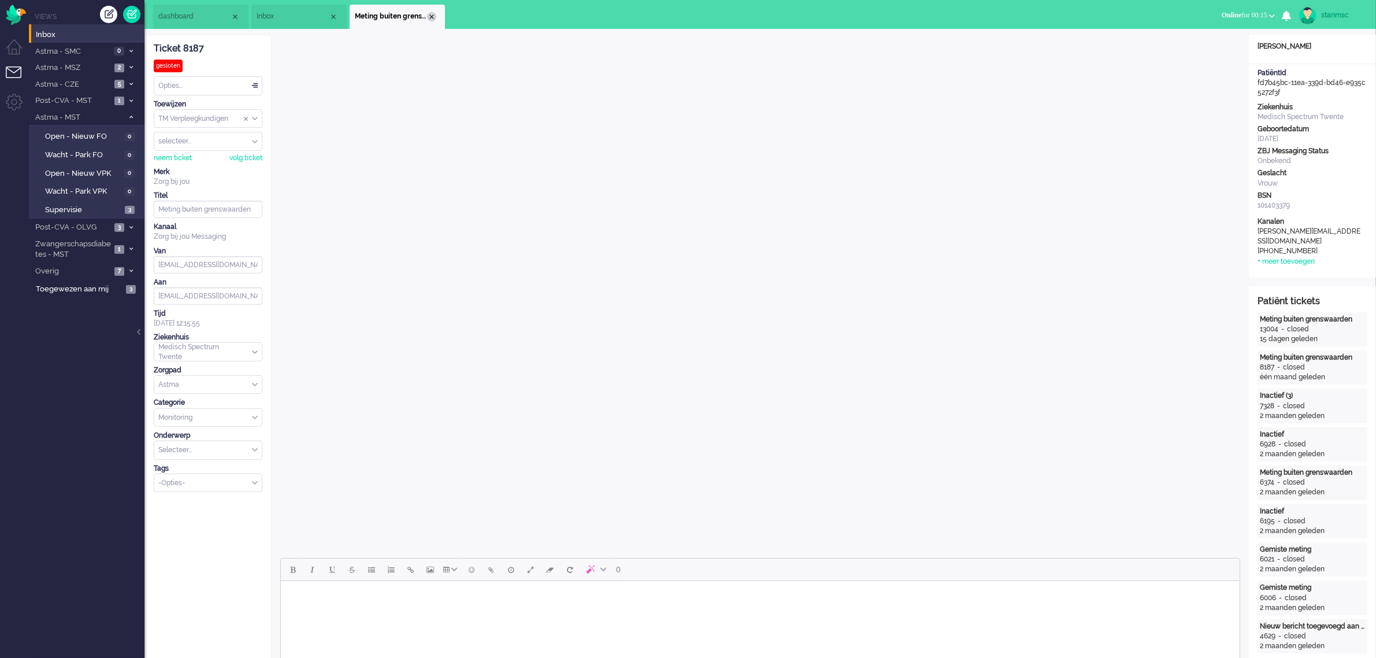
click at [432, 18] on div "Close tab" at bounding box center [431, 16] width 9 height 9
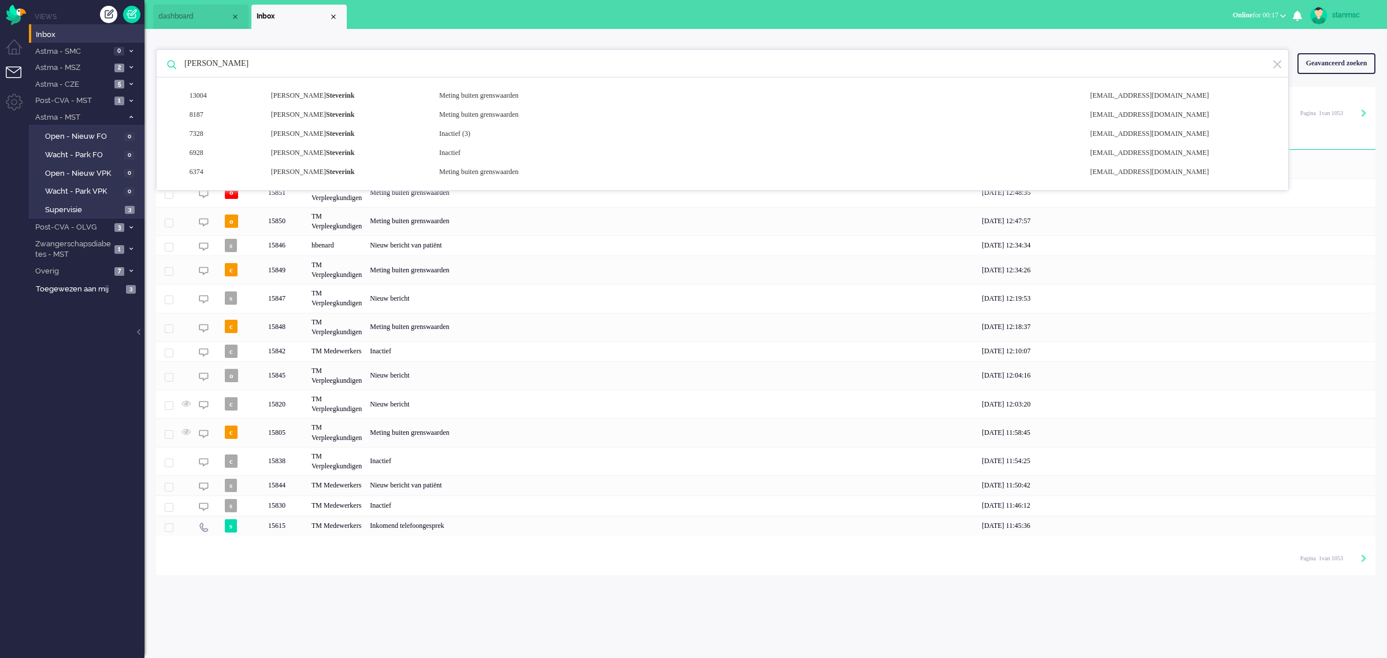
drag, startPoint x: 274, startPoint y: 61, endPoint x: 170, endPoint y: 73, distance: 104.8
click at [170, 73] on div "steverink 13004 [PERSON_NAME] Meting buiten grenswaarden [EMAIL_ADDRESS][DOMAIN…" at bounding box center [722, 63] width 1133 height 29
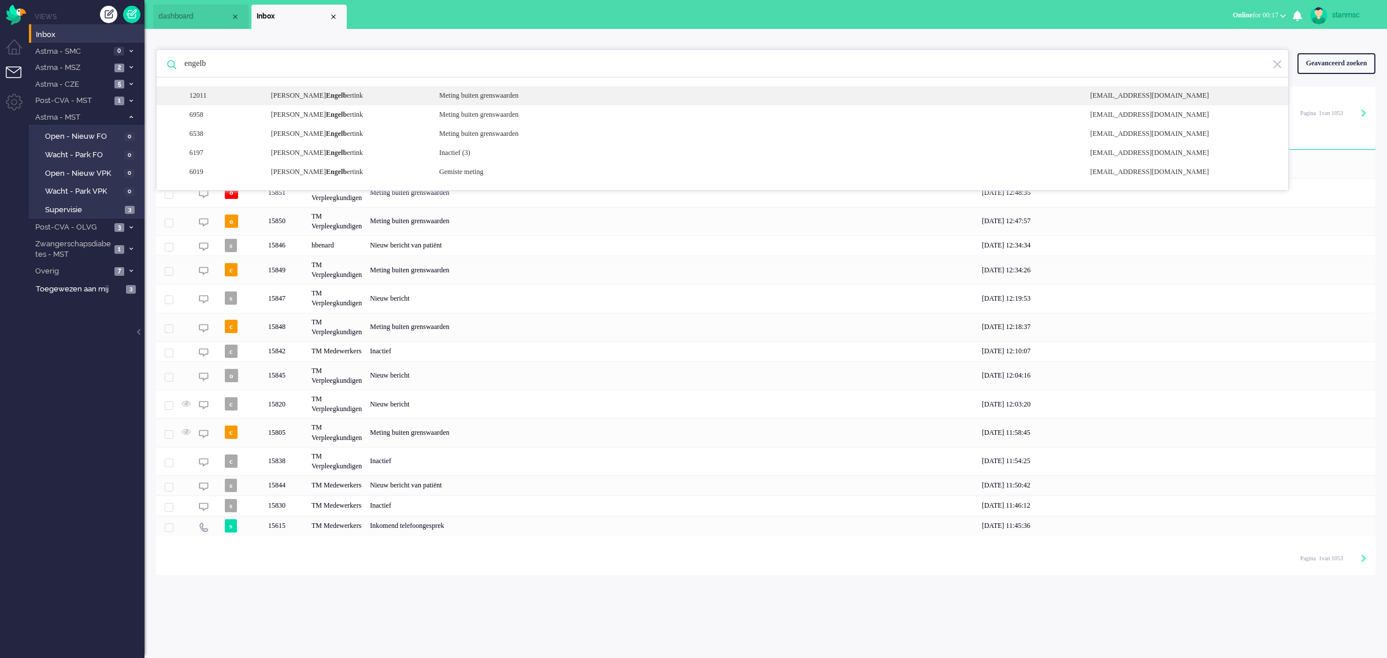
type input "engelb"
click at [347, 94] on b "Engelb" at bounding box center [336, 95] width 21 height 8
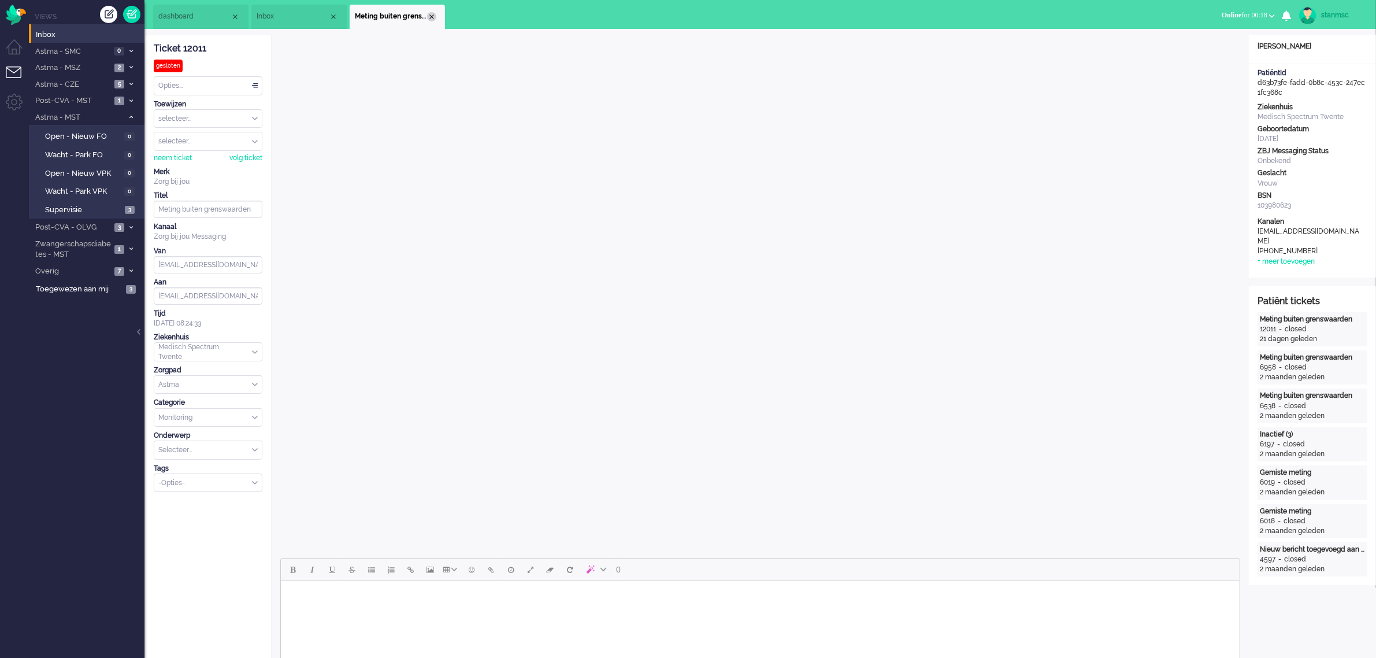
click at [433, 16] on div "Close tab" at bounding box center [431, 16] width 9 height 9
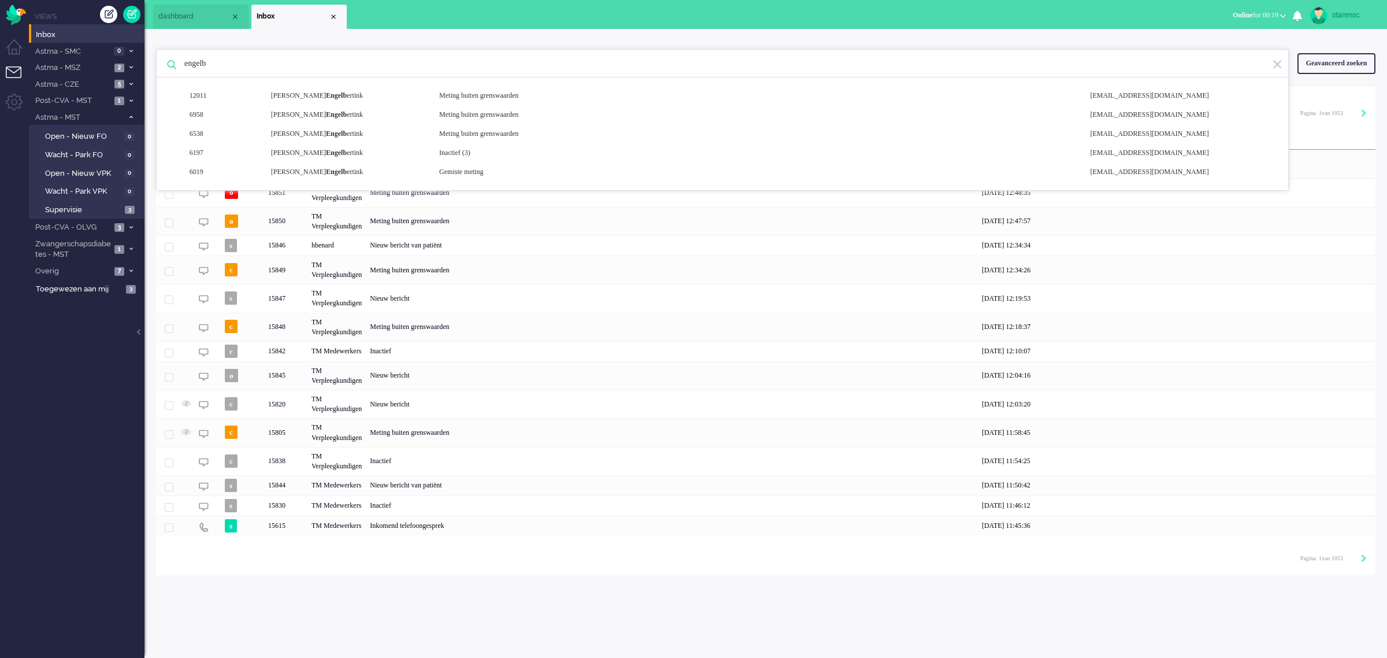
click at [426, 1] on ul "dashboard Inbox" at bounding box center [653, 14] width 1000 height 29
drag, startPoint x: 225, startPoint y: 65, endPoint x: 149, endPoint y: 70, distance: 76.5
click at [149, 70] on div "engelb 12011 [PERSON_NAME] ertink Meting buiten grenswaarden [EMAIL_ADDRESS][DO…" at bounding box center [765, 302] width 1242 height 546
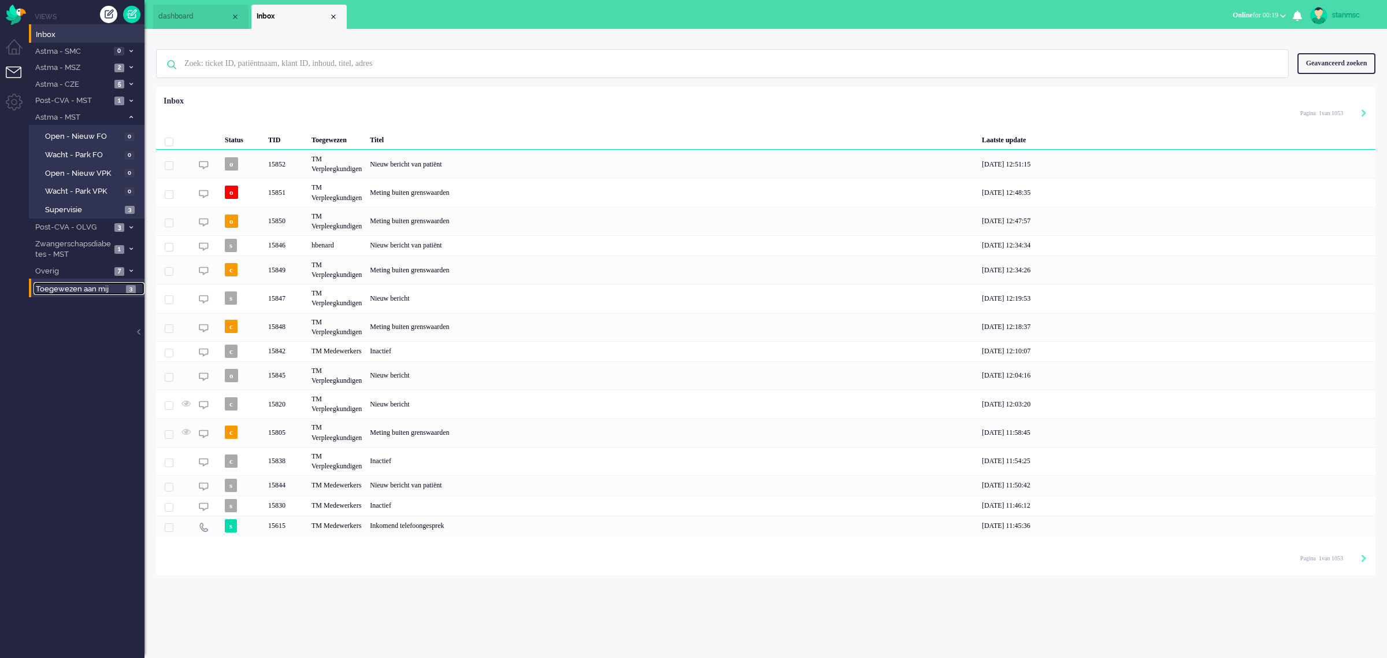
click at [98, 284] on span "Toegewezen aan mij" at bounding box center [79, 289] width 87 height 11
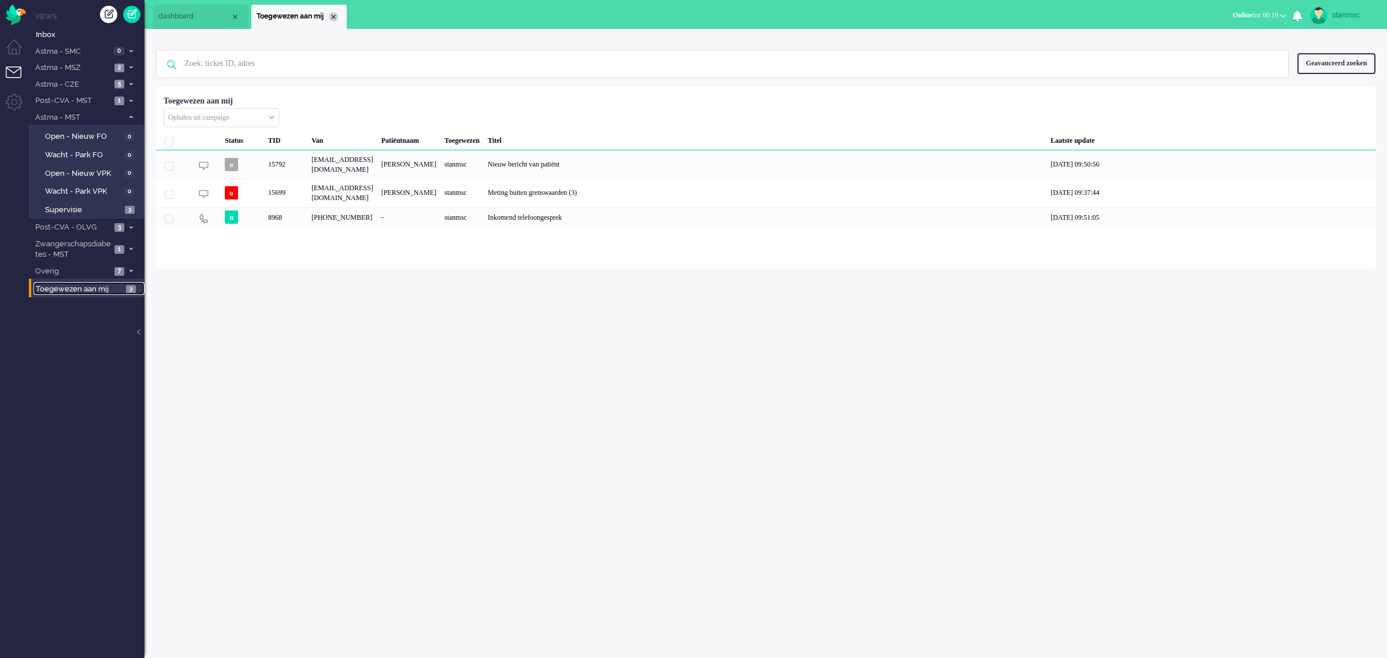
click at [335, 15] on div "Close tab" at bounding box center [333, 16] width 9 height 9
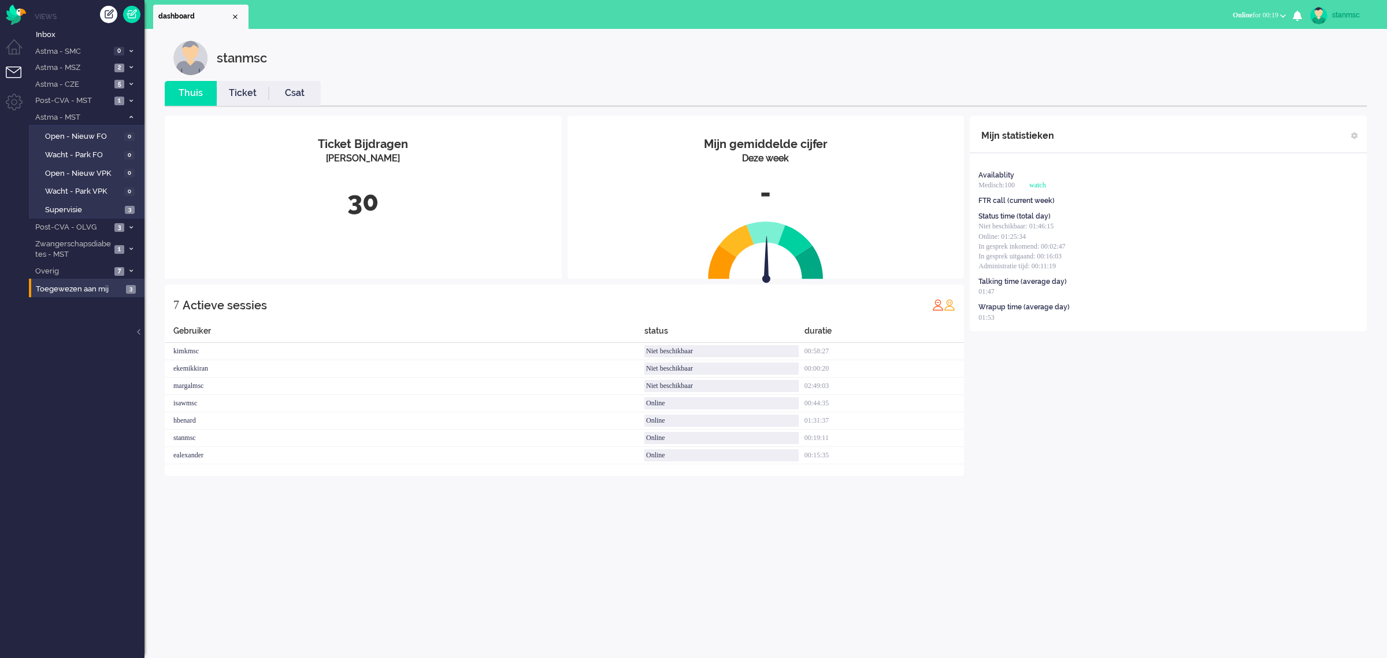
click at [1341, 18] on div "stanmsc" at bounding box center [1353, 15] width 43 height 12
click at [1321, 82] on link "Instellingen" at bounding box center [1341, 78] width 80 height 12
select select "nl"
select select "nl_NL"
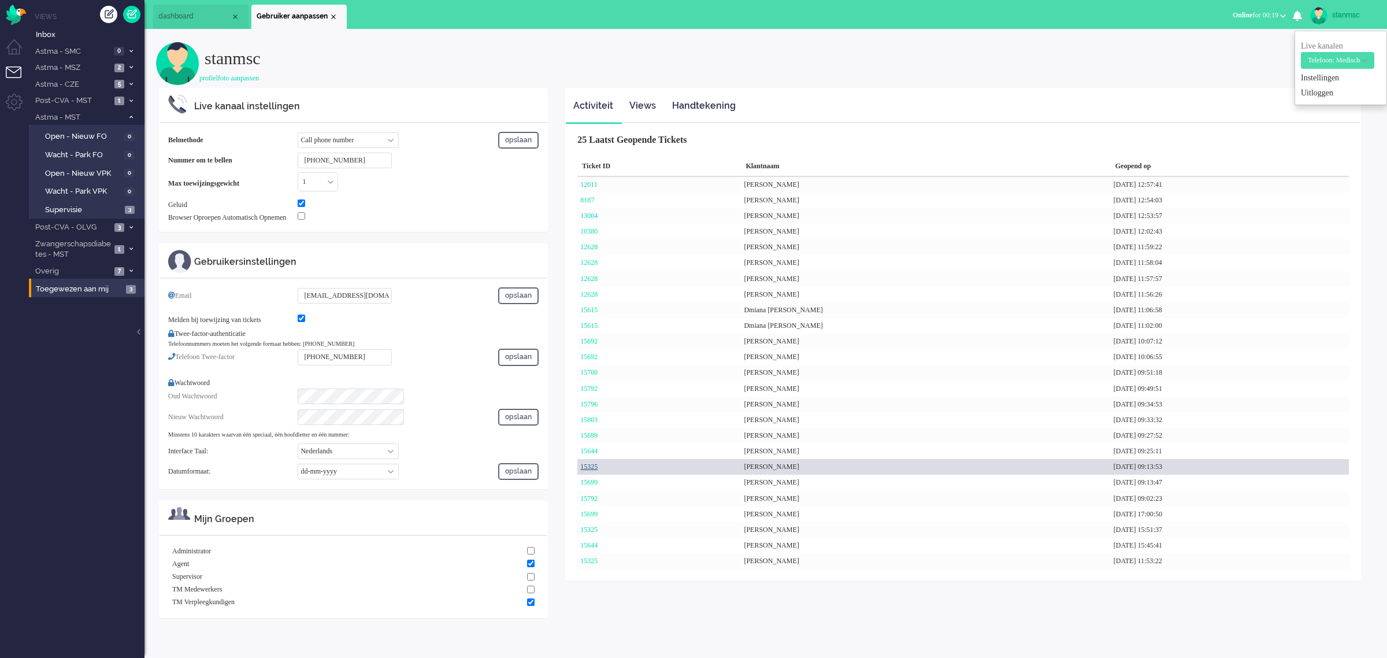
click at [597, 463] on link "15325" at bounding box center [588, 466] width 17 height 8
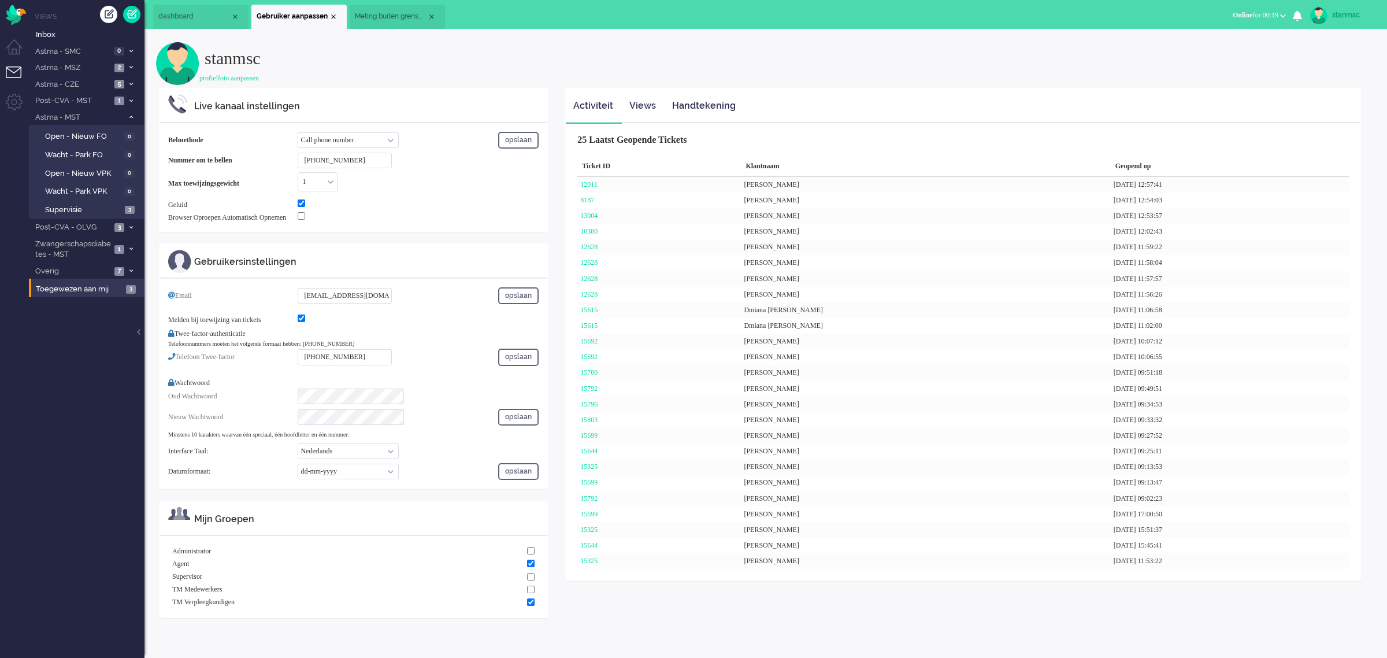
click at [399, 14] on span "Meting buiten grenswaarden (3)" at bounding box center [391, 17] width 72 height 10
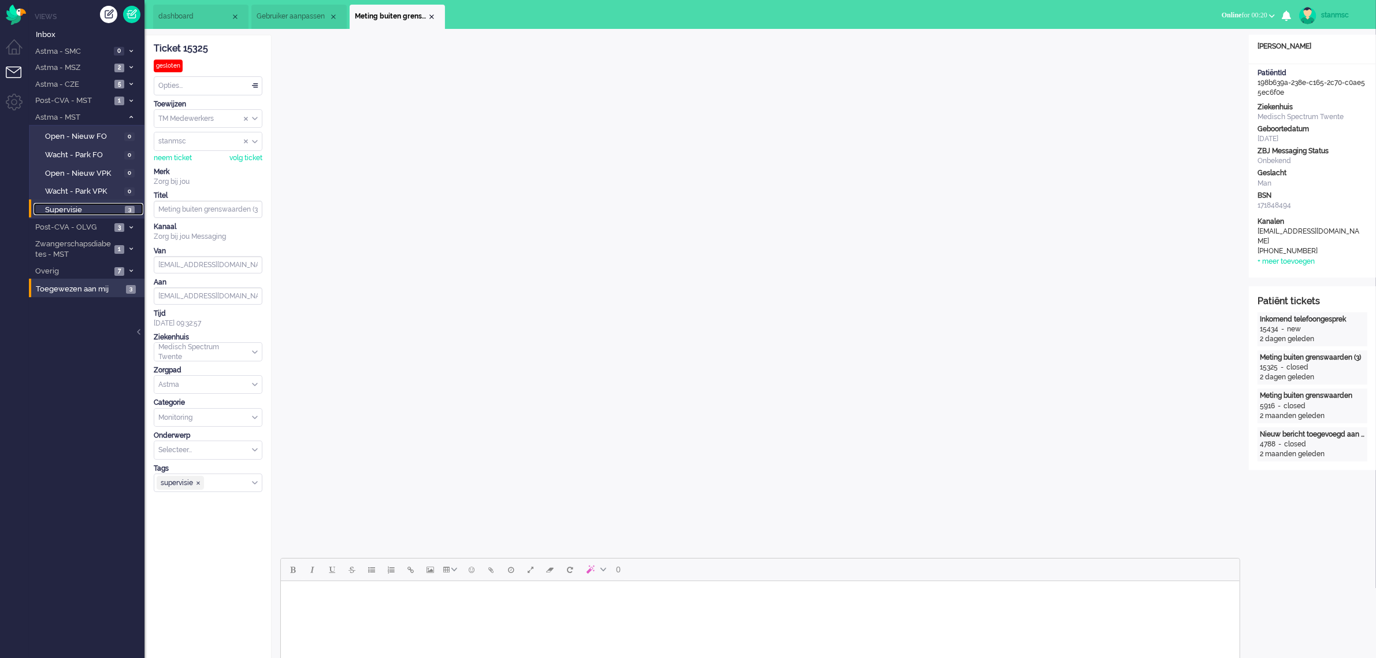
click at [91, 205] on span "Supervisie" at bounding box center [83, 210] width 77 height 11
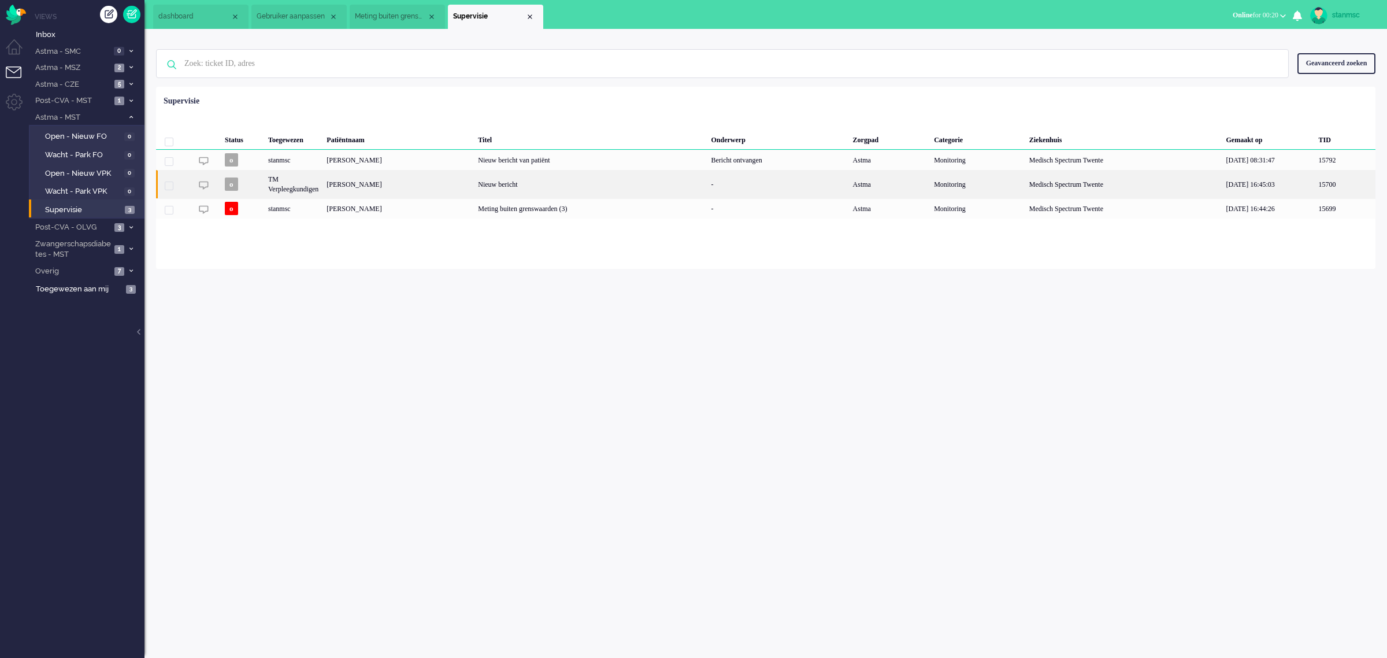
click at [316, 185] on div "TM Verpleegkundigen" at bounding box center [293, 184] width 58 height 28
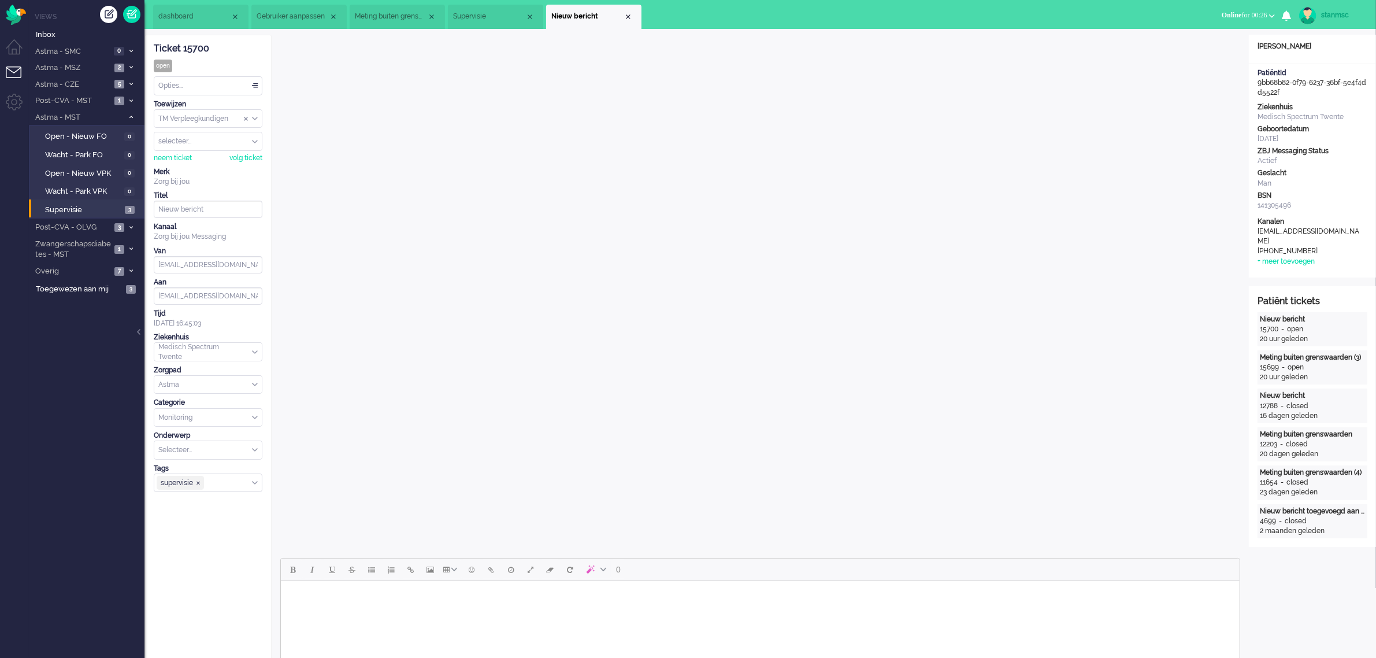
click at [485, 14] on span "Supervisie" at bounding box center [489, 17] width 72 height 10
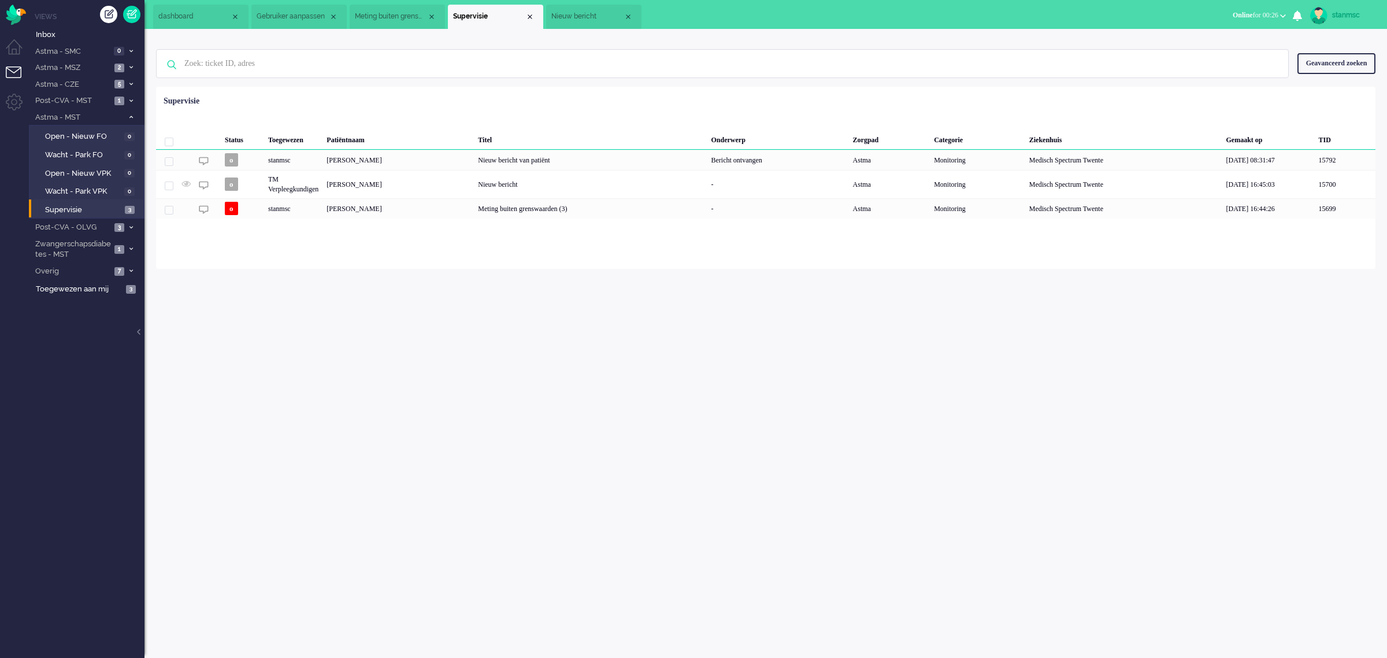
click at [585, 13] on span "Nieuw bericht" at bounding box center [587, 17] width 72 height 10
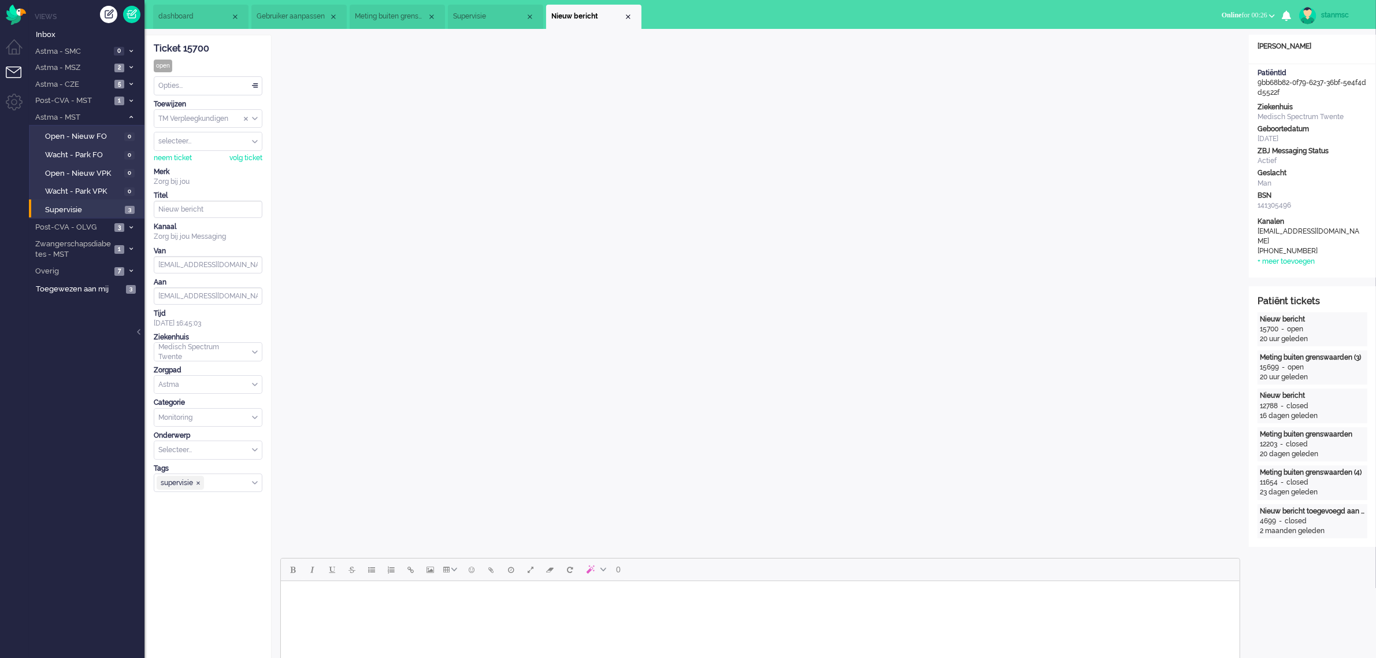
click at [394, 12] on span "Meting buiten grenswaarden (3)" at bounding box center [391, 17] width 72 height 10
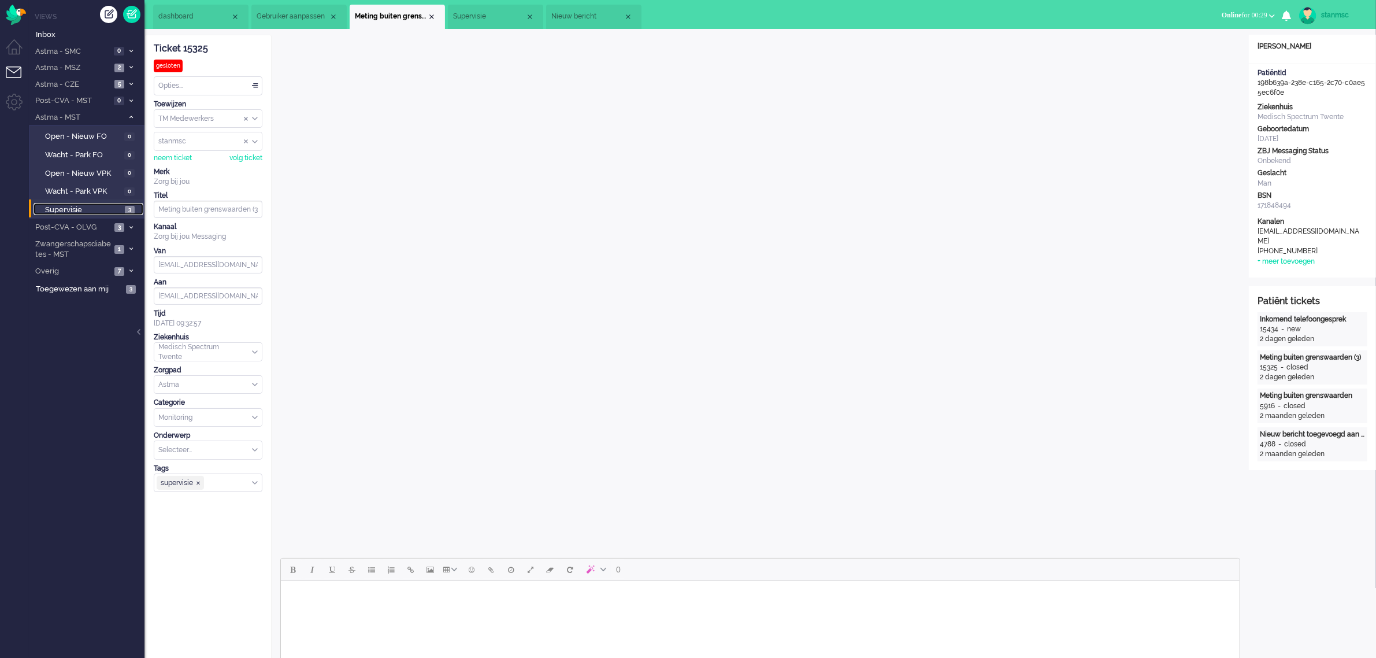
click at [81, 209] on span "Supervisie" at bounding box center [83, 210] width 77 height 11
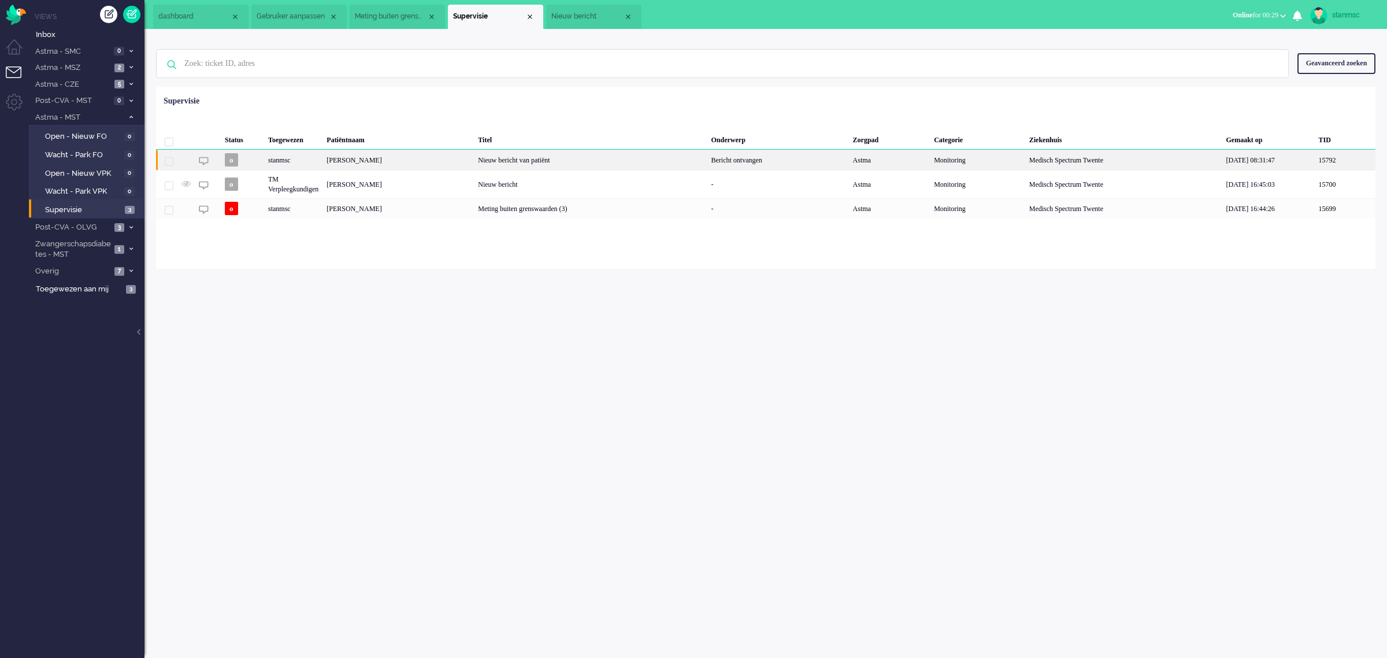
click at [376, 157] on div "[PERSON_NAME]" at bounding box center [397, 160] width 151 height 20
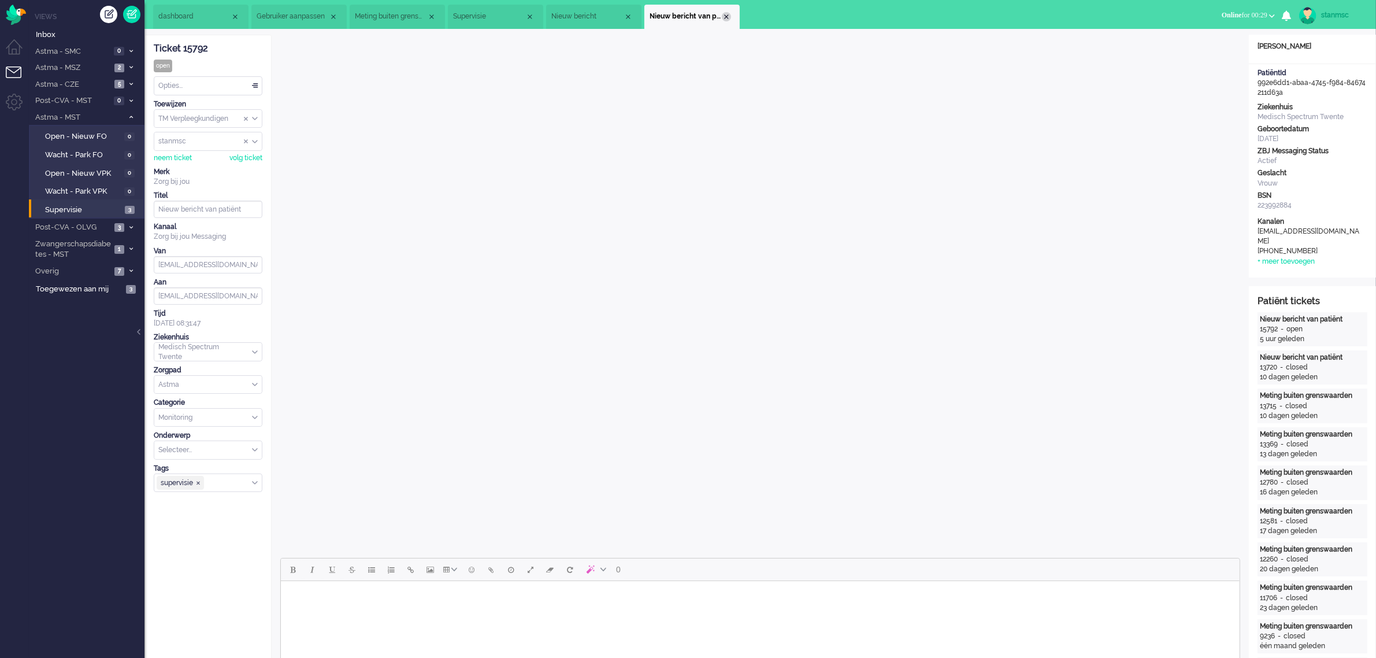
click at [726, 13] on div "Close tab" at bounding box center [726, 16] width 9 height 9
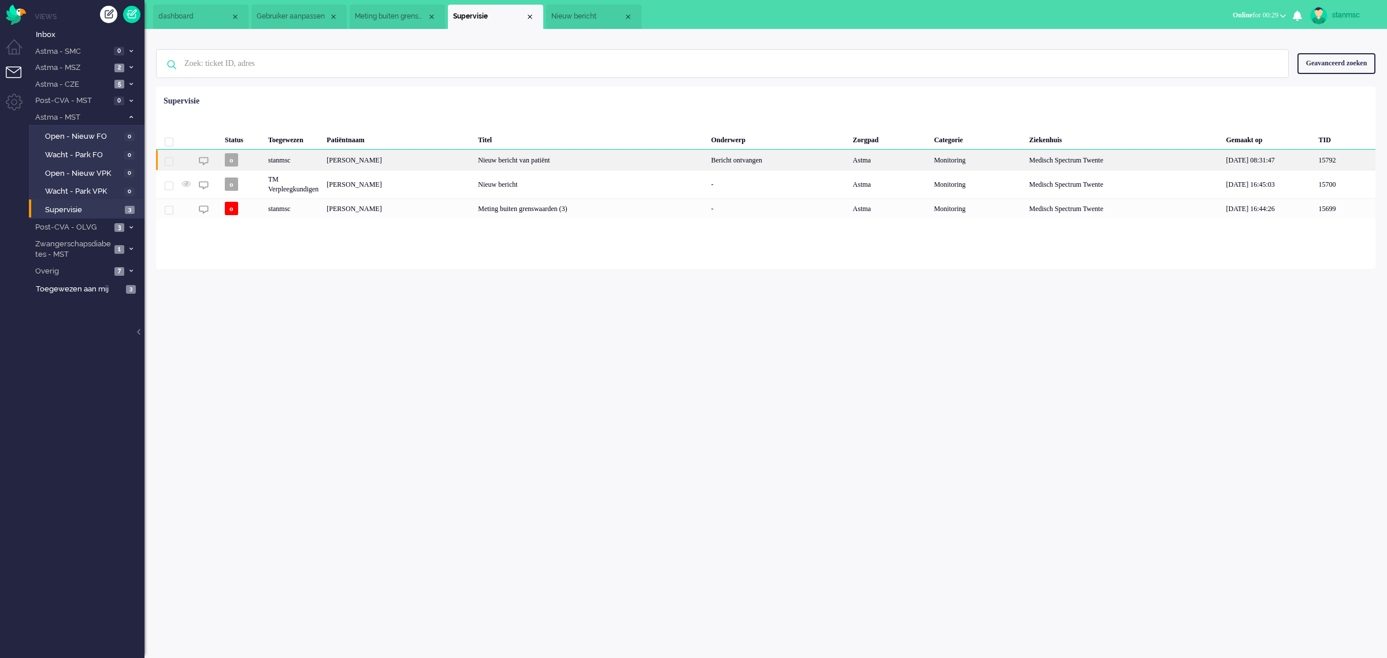
click at [291, 157] on div "stanmsc" at bounding box center [293, 160] width 58 height 20
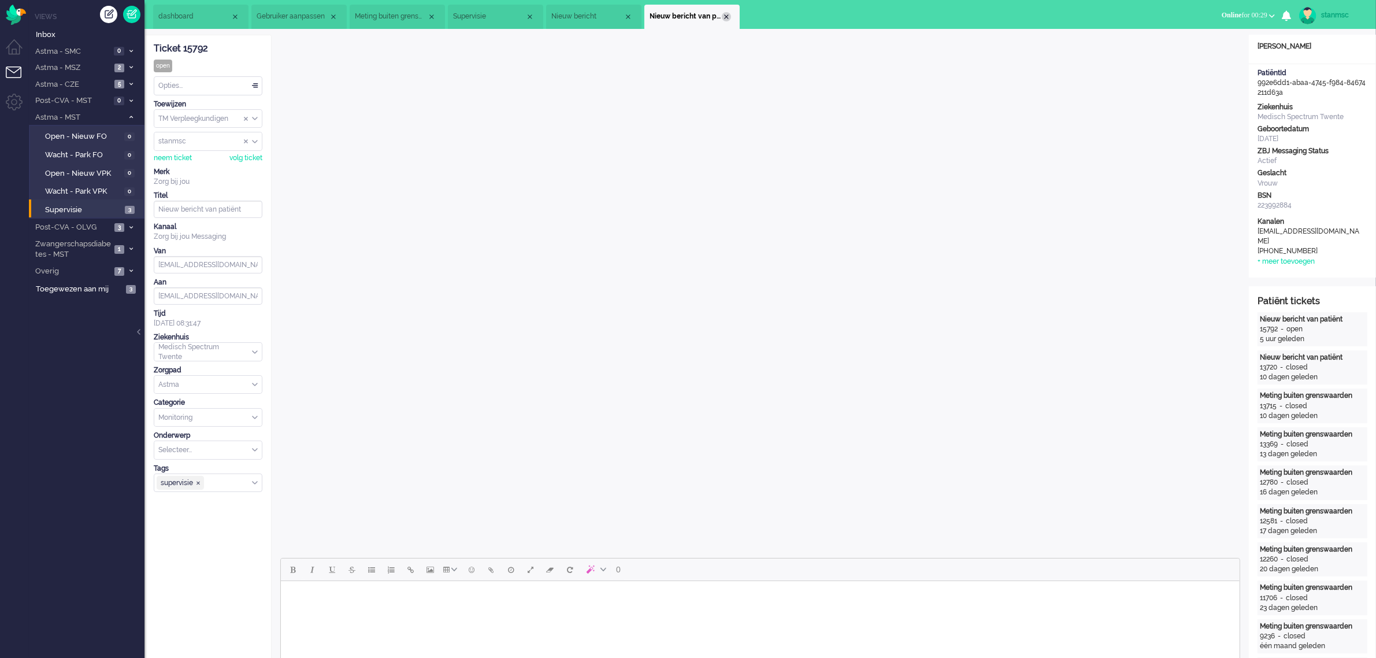
click at [726, 17] on div "Close tab" at bounding box center [726, 16] width 9 height 9
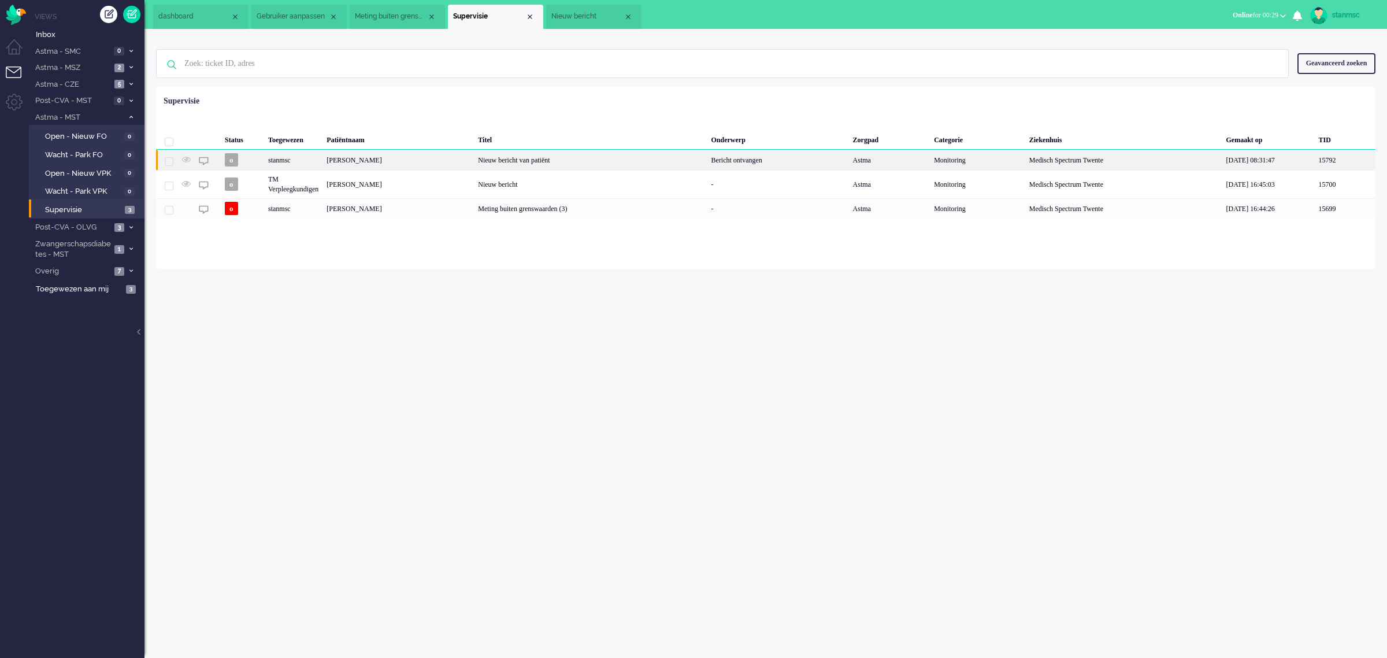
click at [318, 162] on div "stanmsc" at bounding box center [293, 160] width 58 height 20
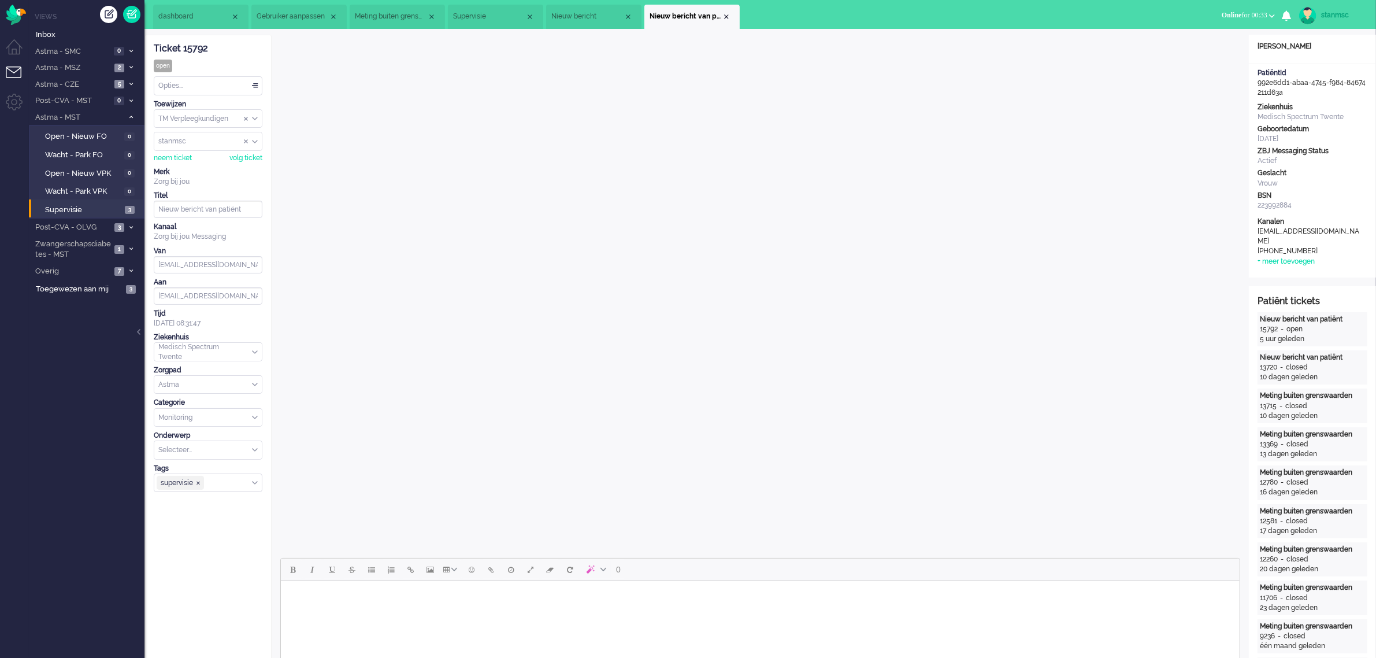
click at [585, 14] on span "Nieuw bericht" at bounding box center [587, 17] width 72 height 10
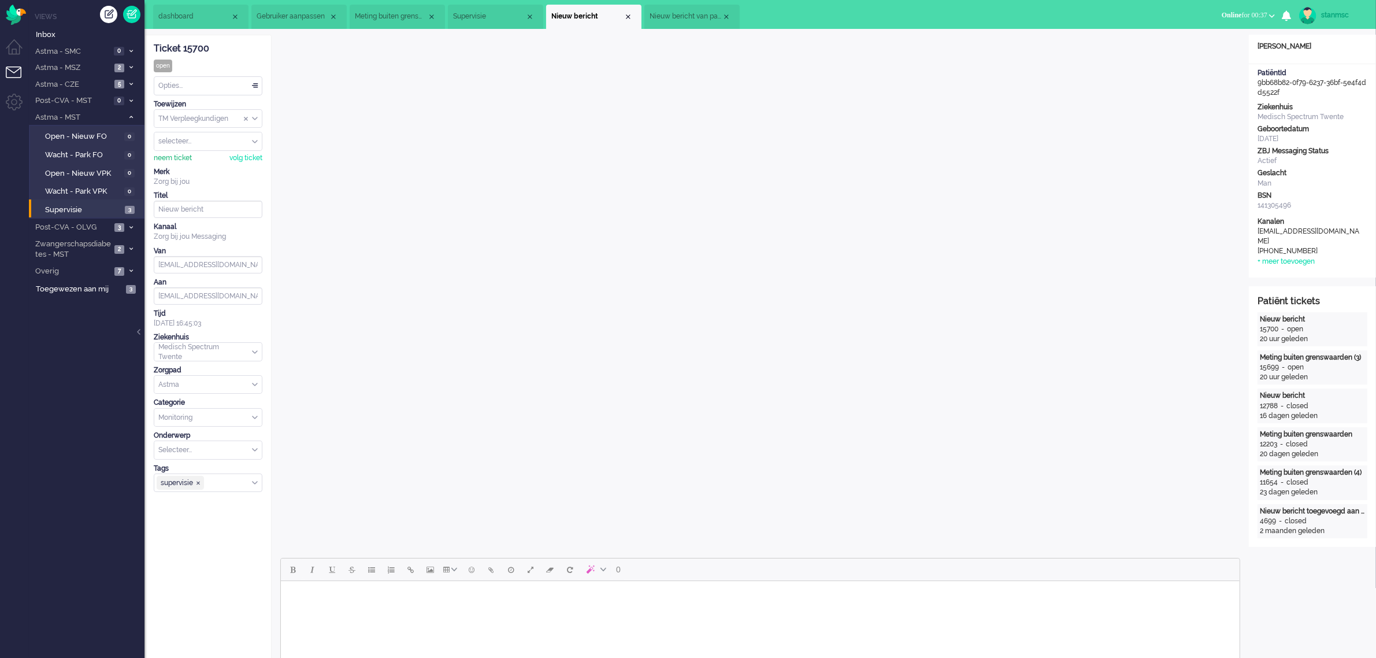
click at [185, 157] on div "neem ticket" at bounding box center [173, 158] width 38 height 10
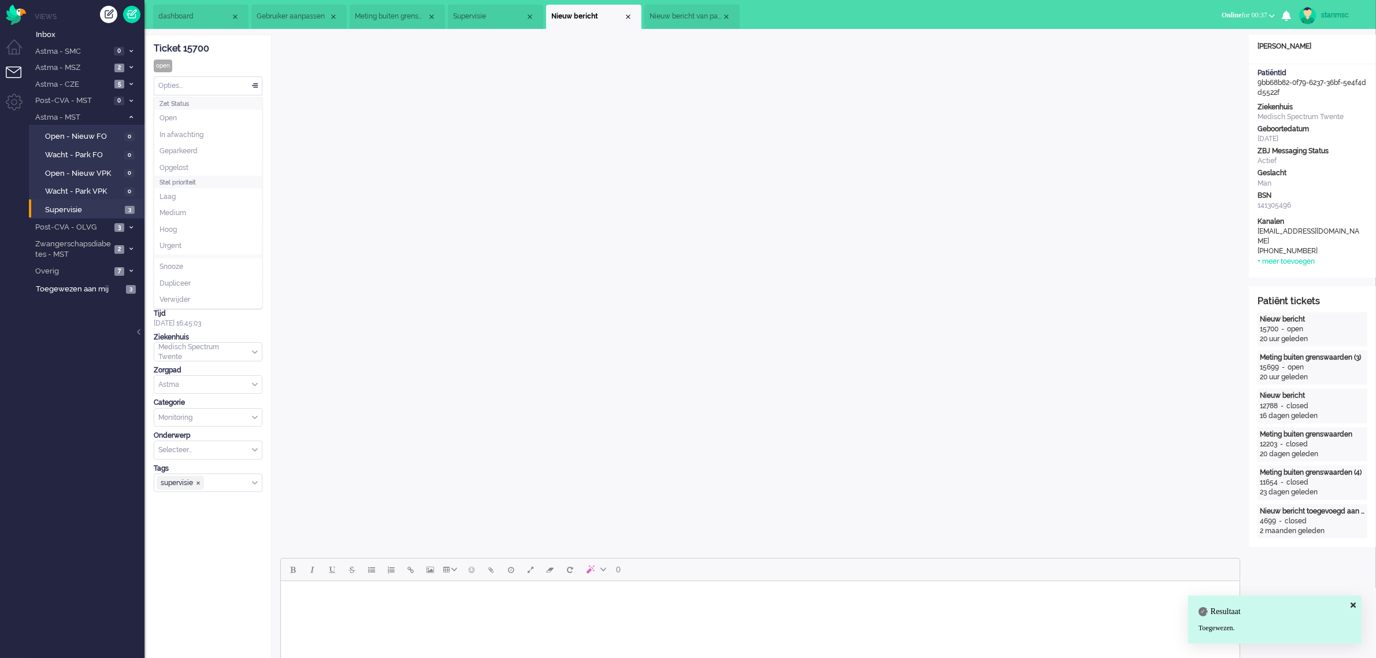
click at [184, 85] on div "Opties..." at bounding box center [207, 86] width 107 height 18
click at [194, 162] on li "Opgelost" at bounding box center [207, 167] width 107 height 17
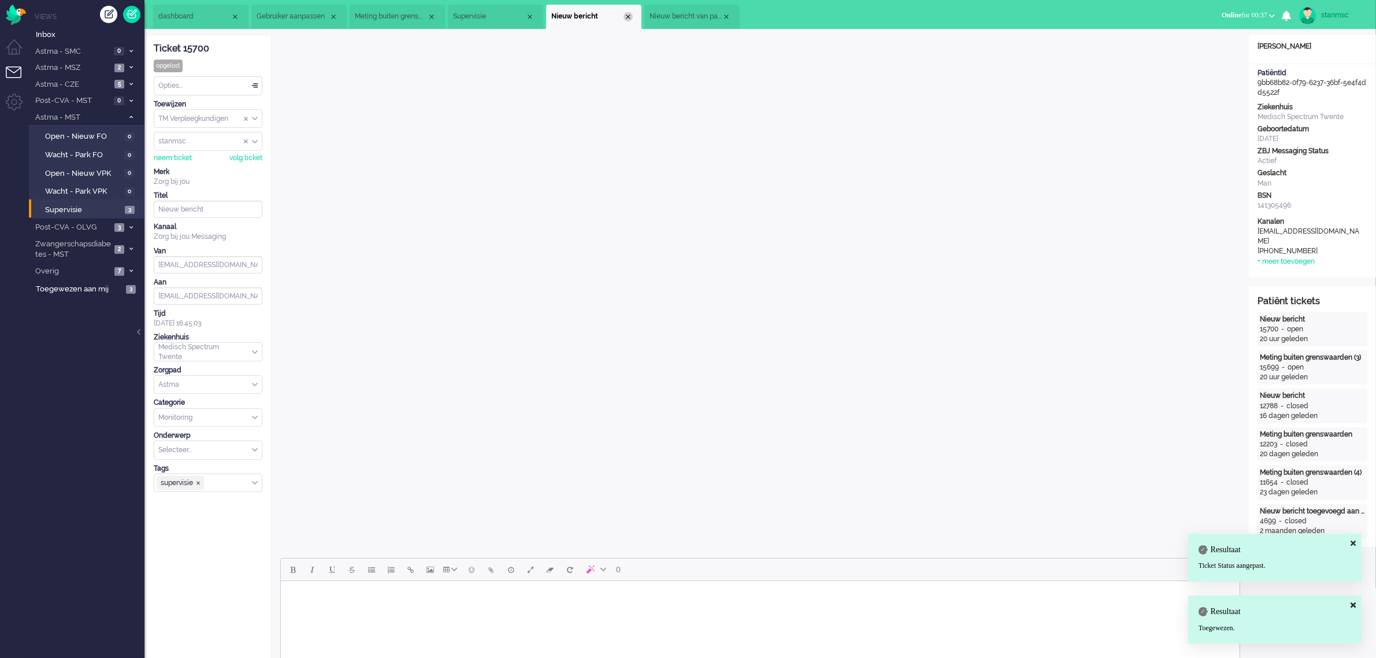
click at [625, 15] on div "Close tab" at bounding box center [627, 16] width 9 height 9
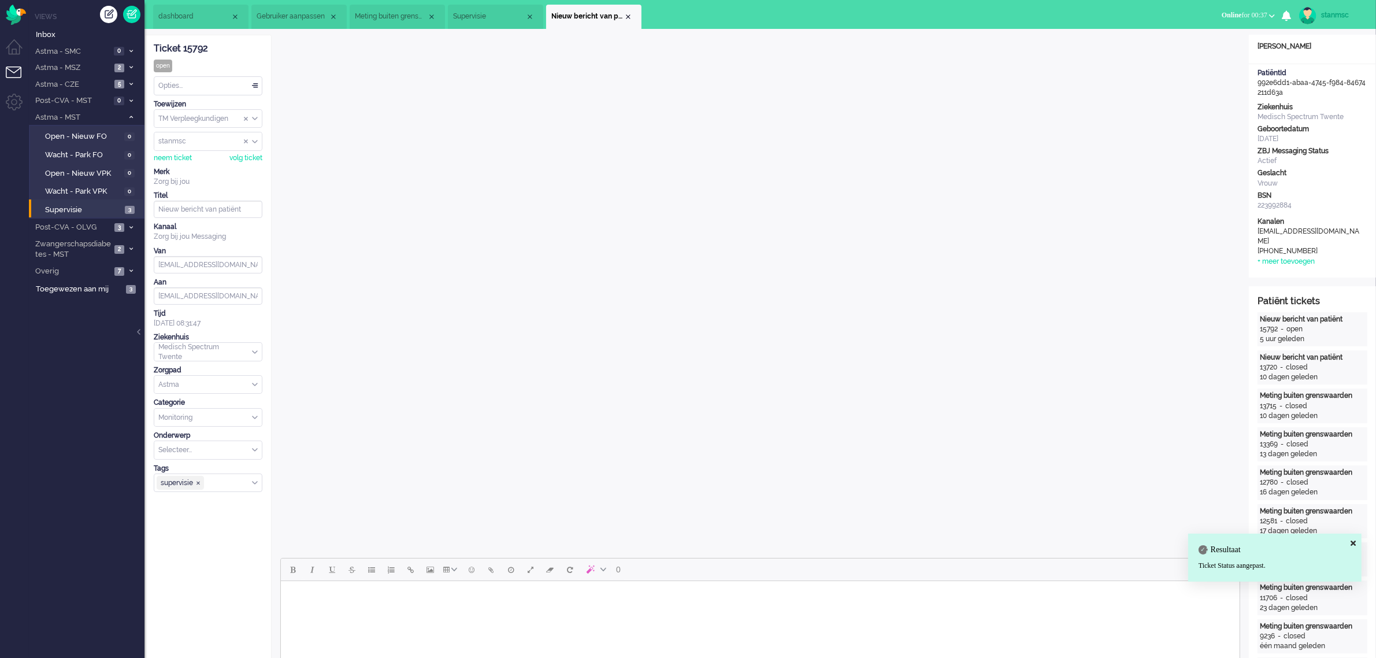
click at [376, 13] on span "Meting buiten grenswaarden (3)" at bounding box center [391, 17] width 72 height 10
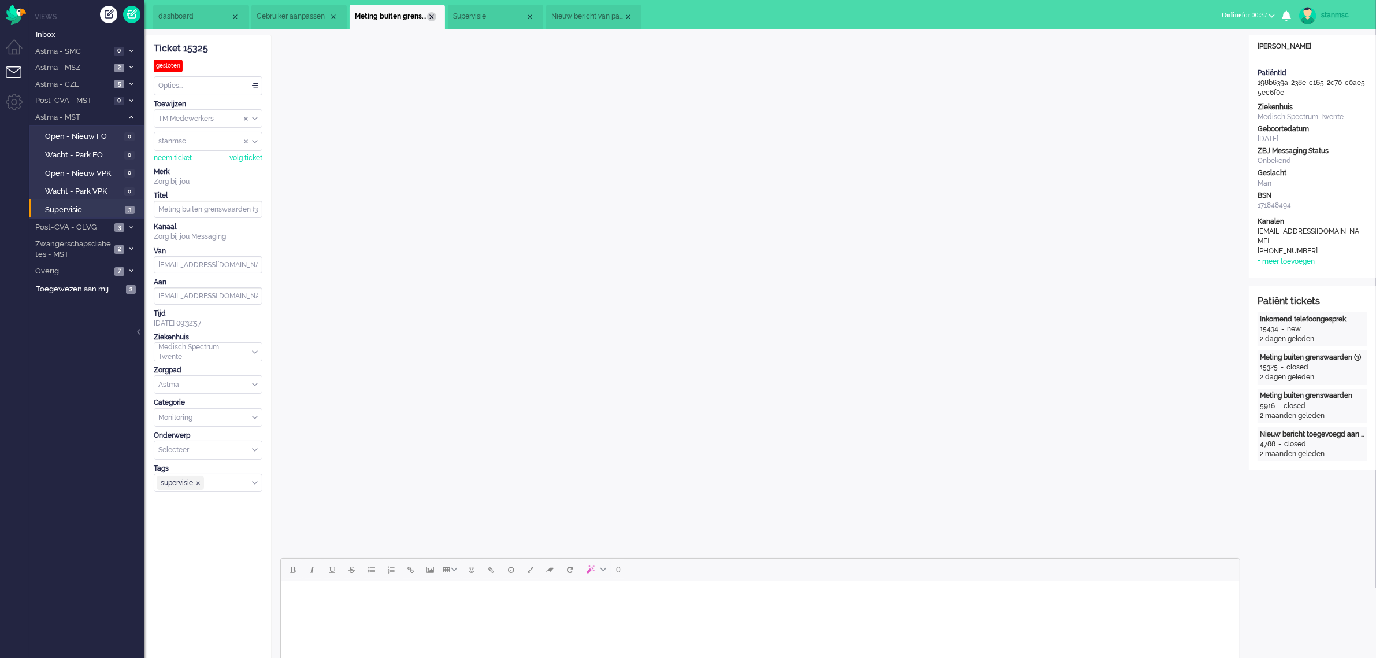
click at [432, 15] on div "Close tab" at bounding box center [431, 16] width 9 height 9
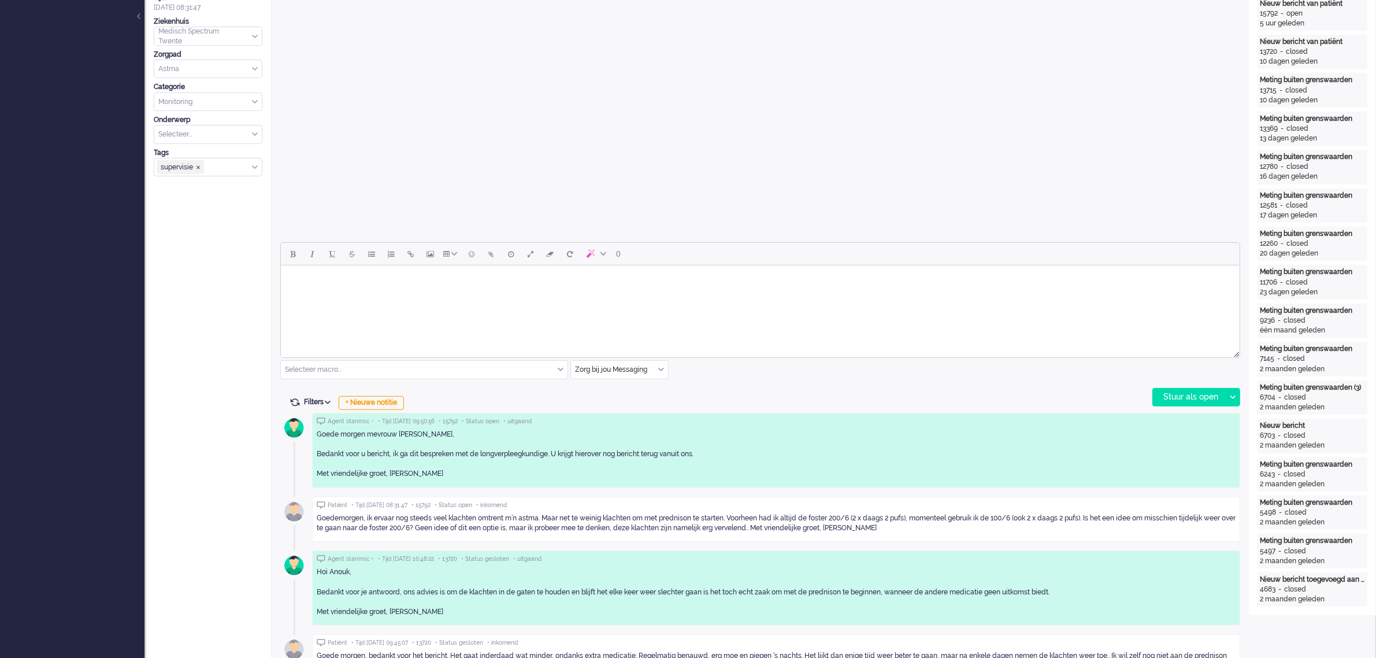
scroll to position [433, 0]
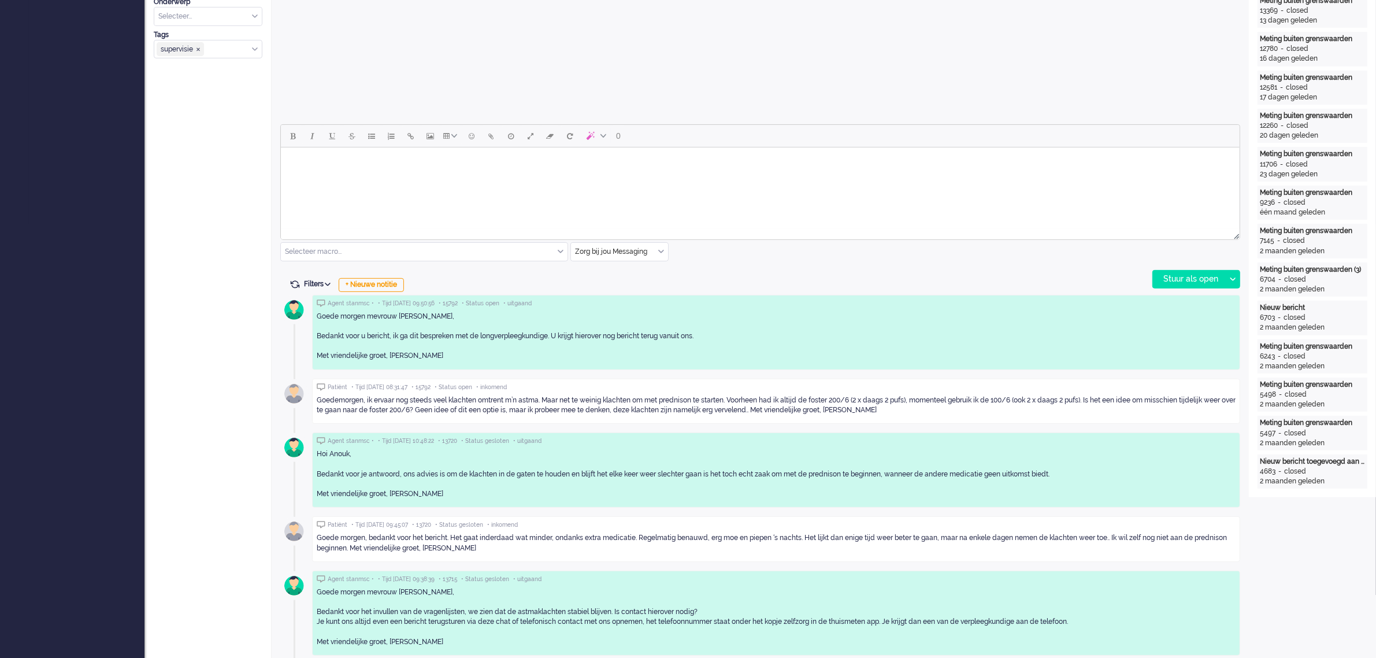
click at [658, 251] on div "Zorg bij jou Messaging" at bounding box center [619, 252] width 97 height 18
click at [622, 281] on span "uitgaand telefoon" at bounding box center [604, 286] width 57 height 10
click at [1179, 276] on div "Stuur als open" at bounding box center [1189, 278] width 72 height 17
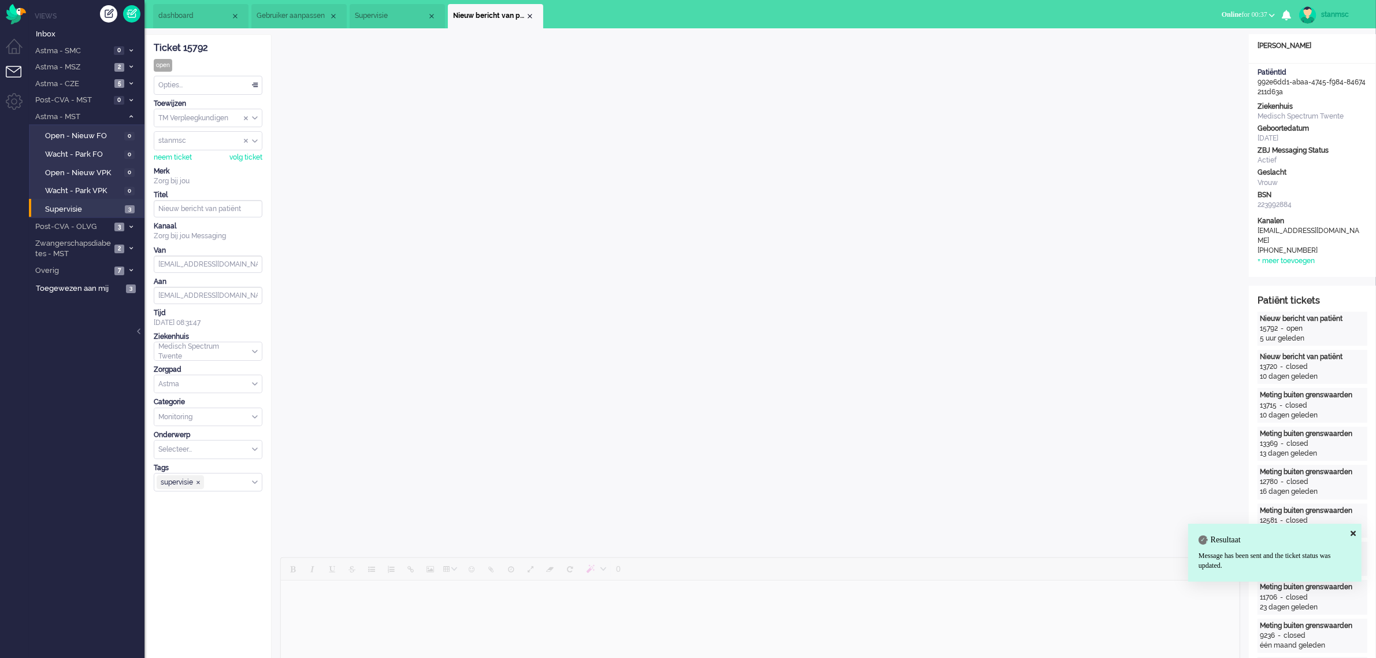
scroll to position [0, 0]
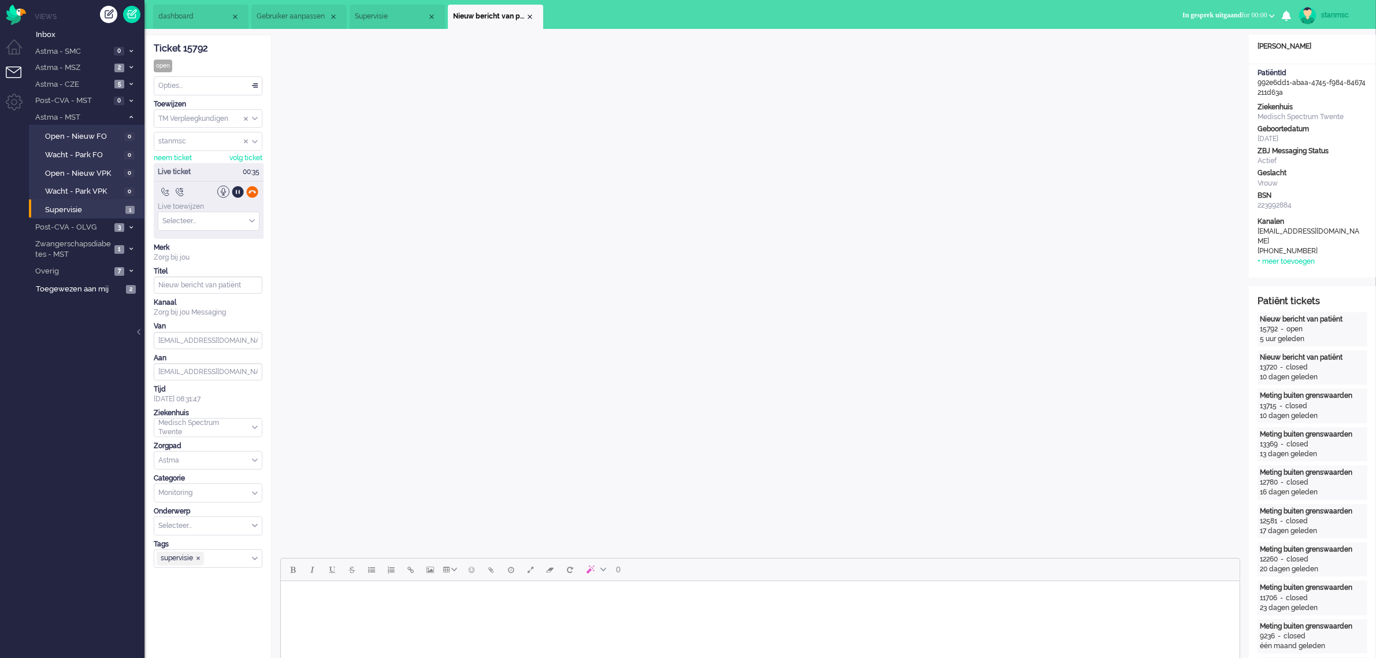
click at [255, 195] on div at bounding box center [252, 191] width 12 height 12
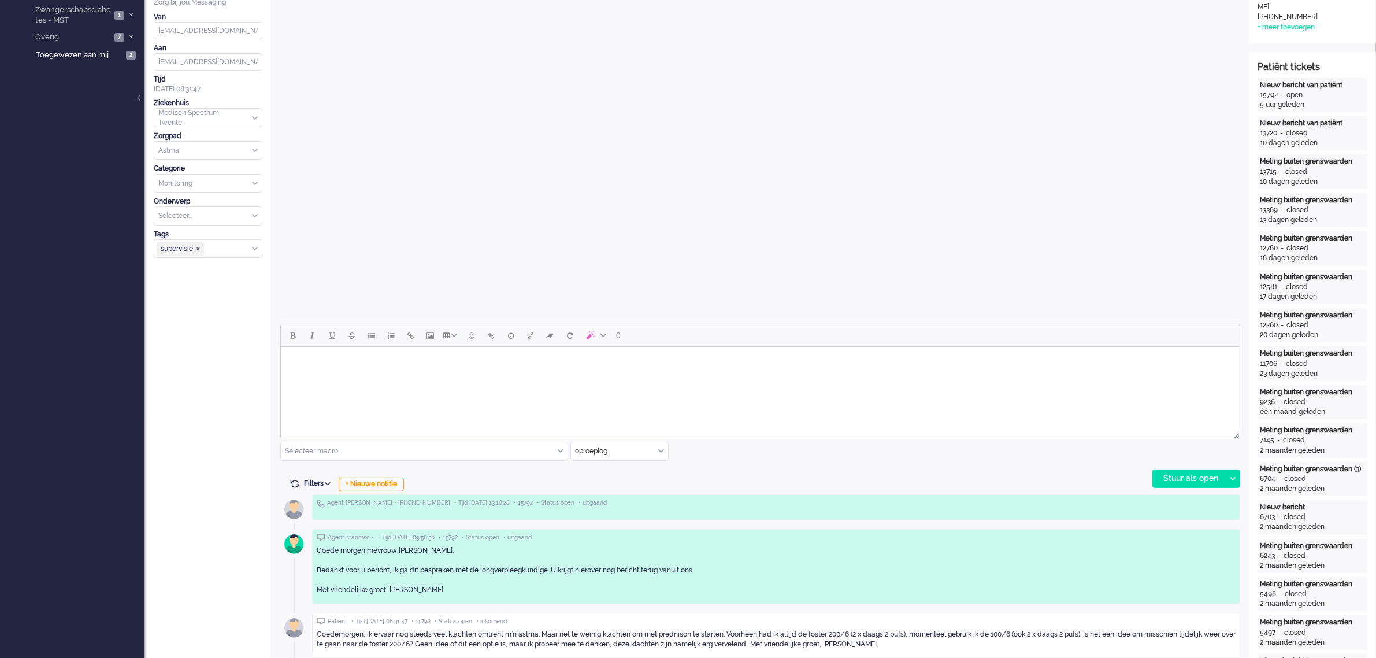
scroll to position [289, 0]
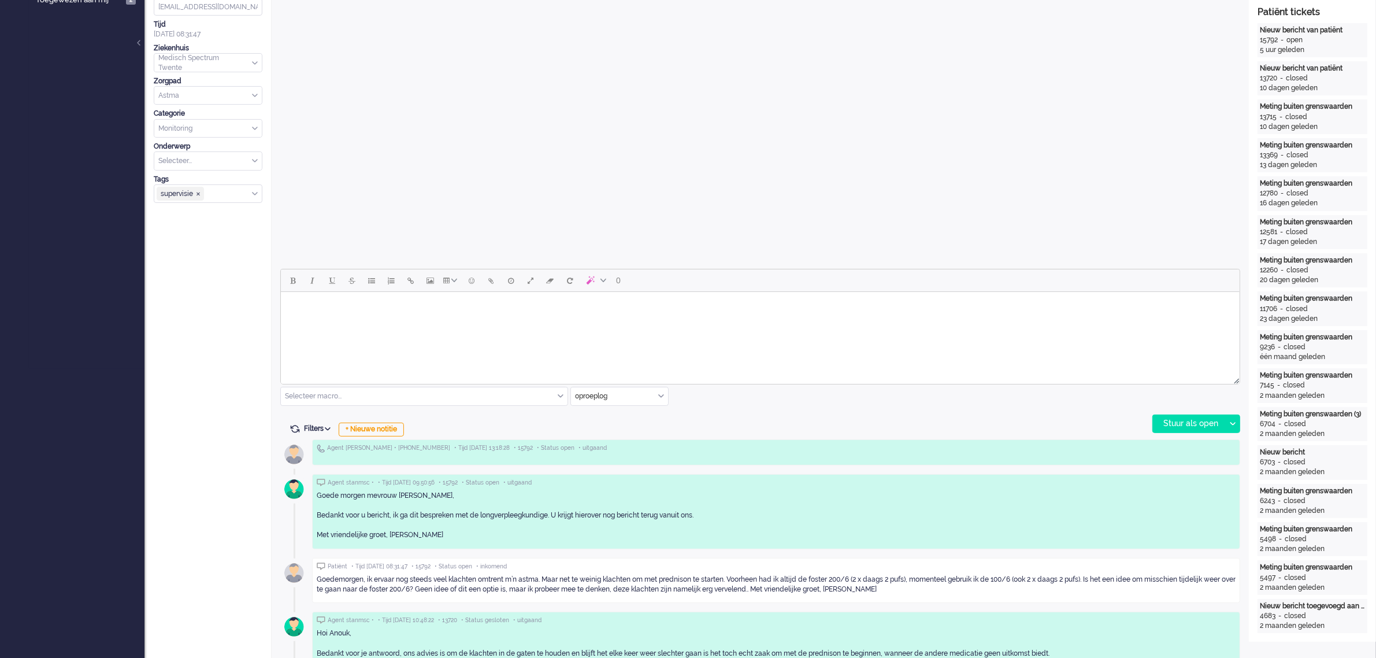
click at [347, 319] on html at bounding box center [759, 306] width 959 height 29
click at [662, 392] on div "oproeplog" at bounding box center [619, 396] width 97 height 18
click at [622, 462] on span "Zorg bij jou Messaging" at bounding box center [612, 463] width 72 height 10
click at [333, 312] on body "Rich Text Area. Press ALT-0 for help." at bounding box center [759, 306] width 949 height 20
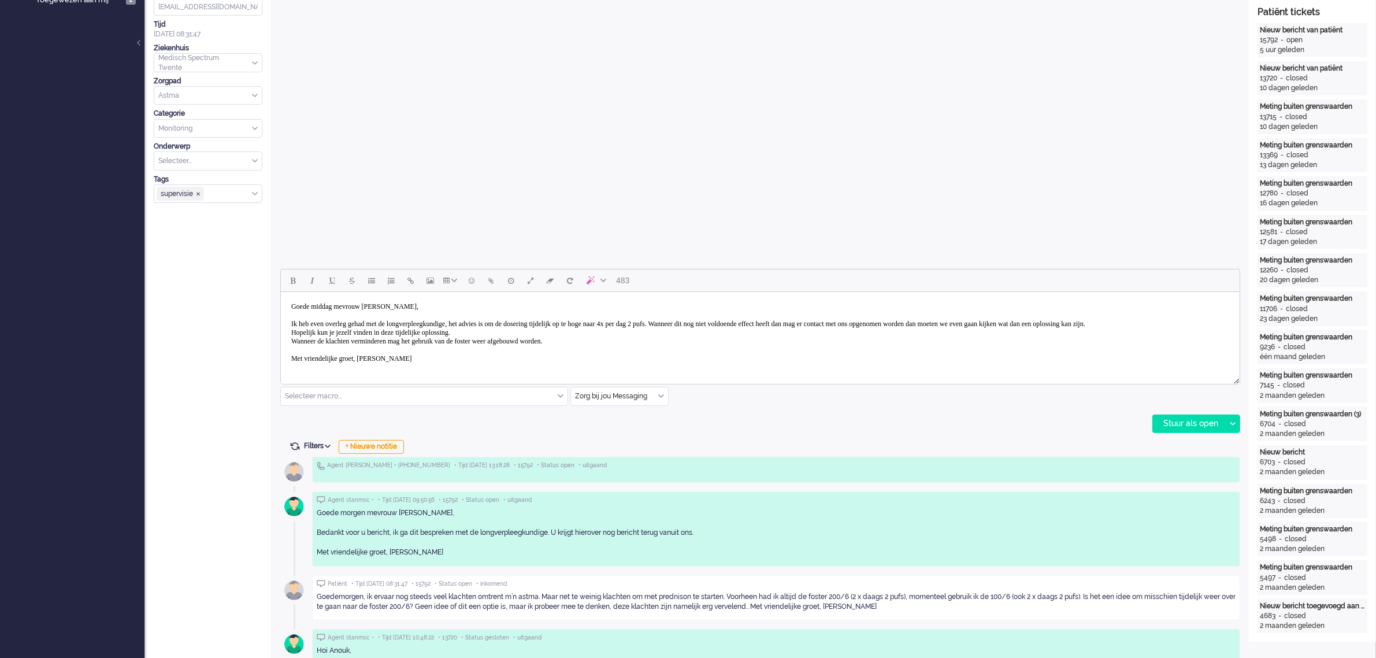
click at [392, 315] on body "Goede middag mevrouw [PERSON_NAME], Ik heb even overleg gehad met de longverple…" at bounding box center [759, 332] width 949 height 72
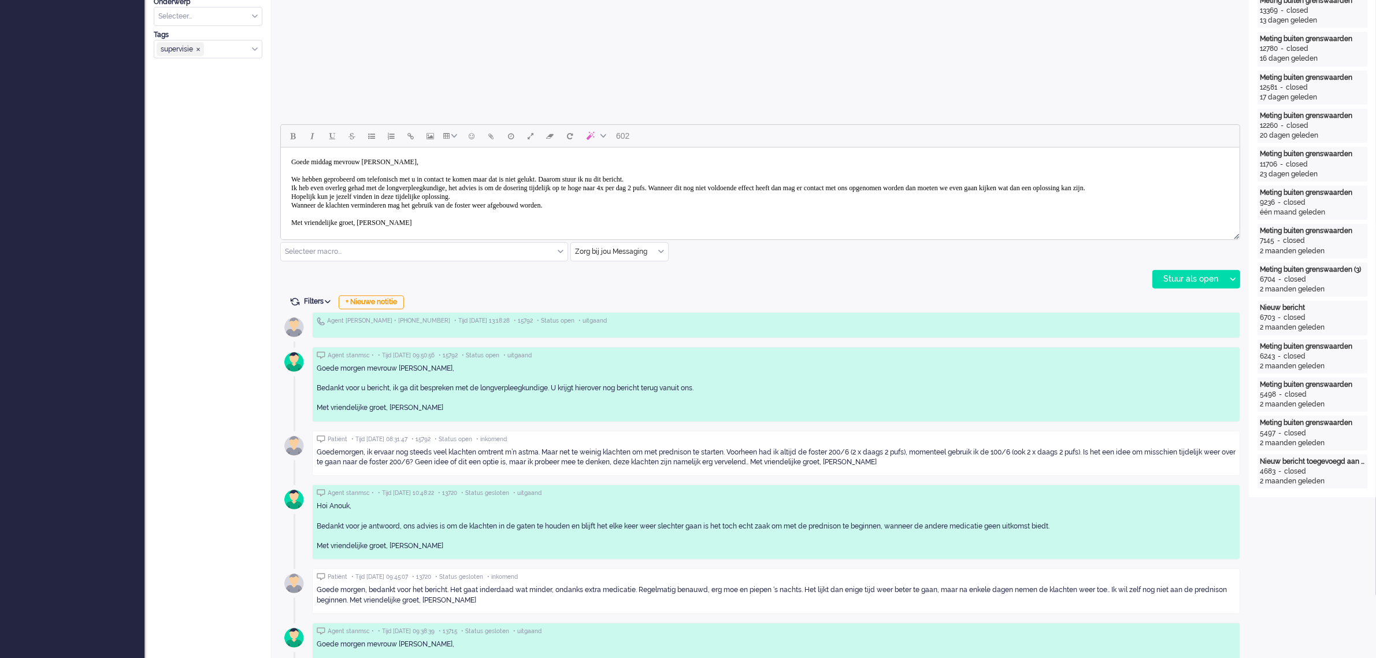
scroll to position [18, 0]
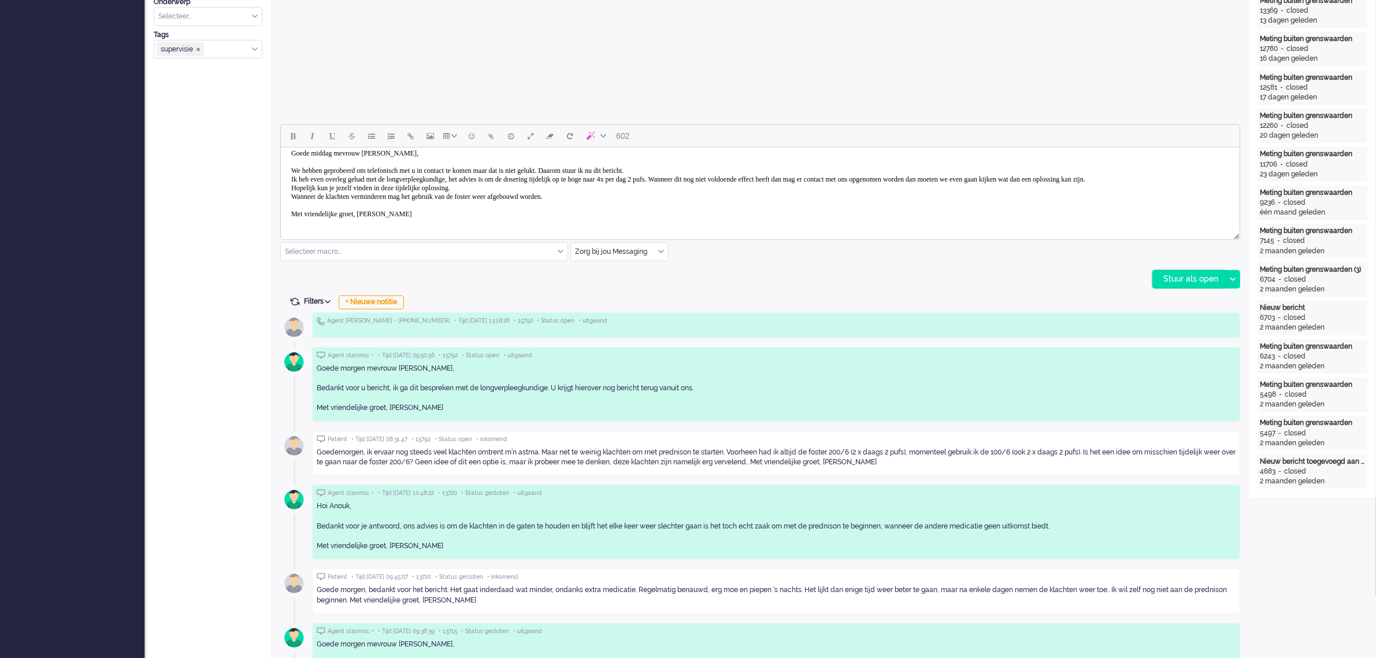
click at [1182, 273] on div "Stuur als open" at bounding box center [1189, 278] width 72 height 17
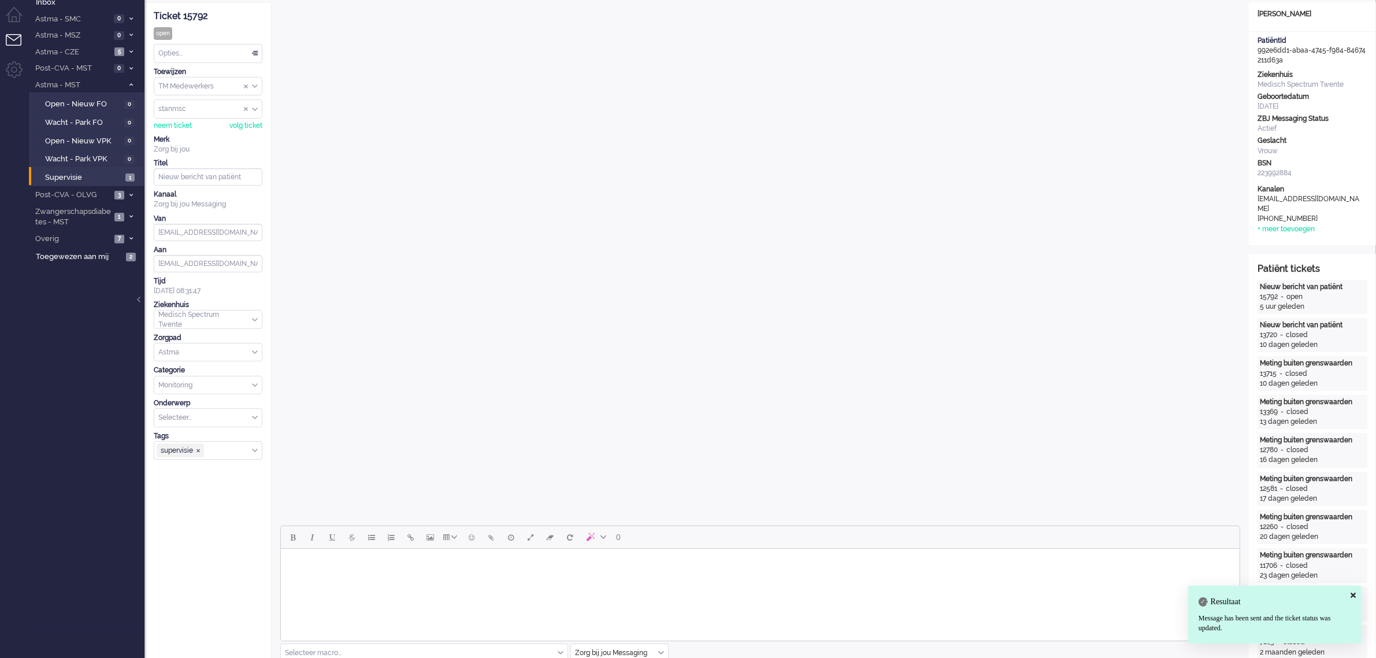
scroll to position [0, 0]
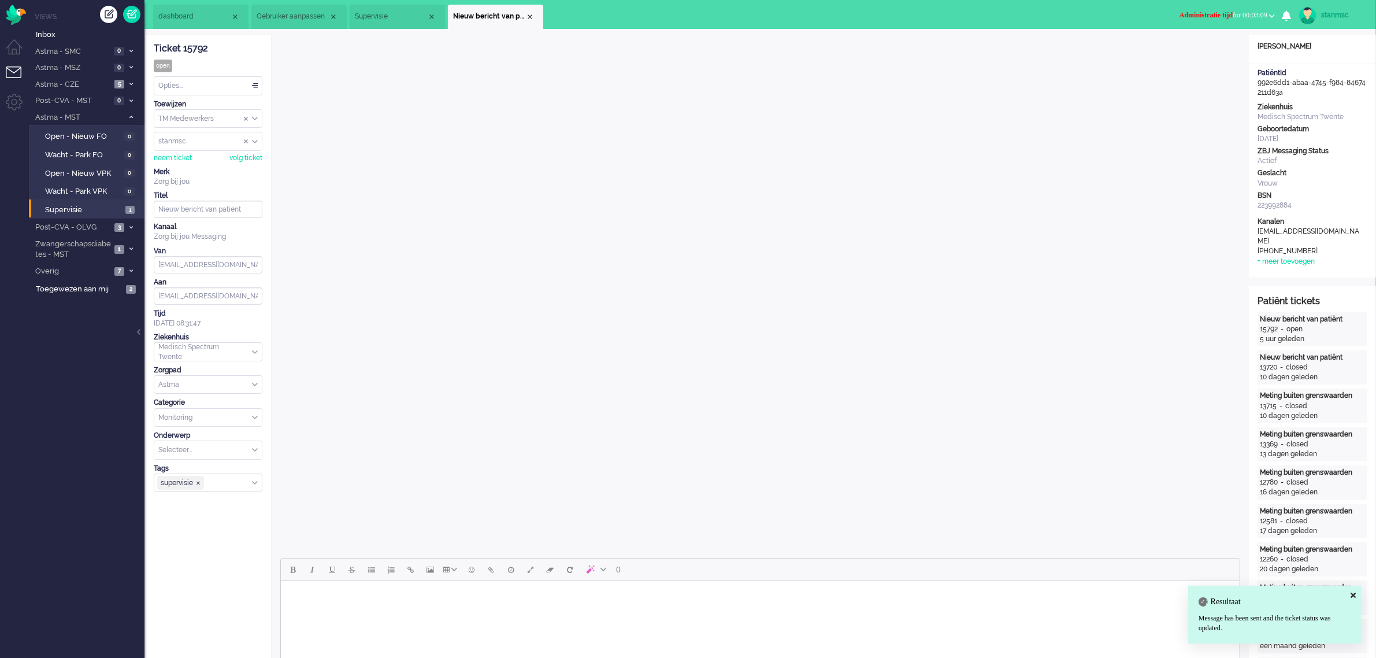
click at [185, 87] on div "Opties..." at bounding box center [207, 86] width 107 height 18
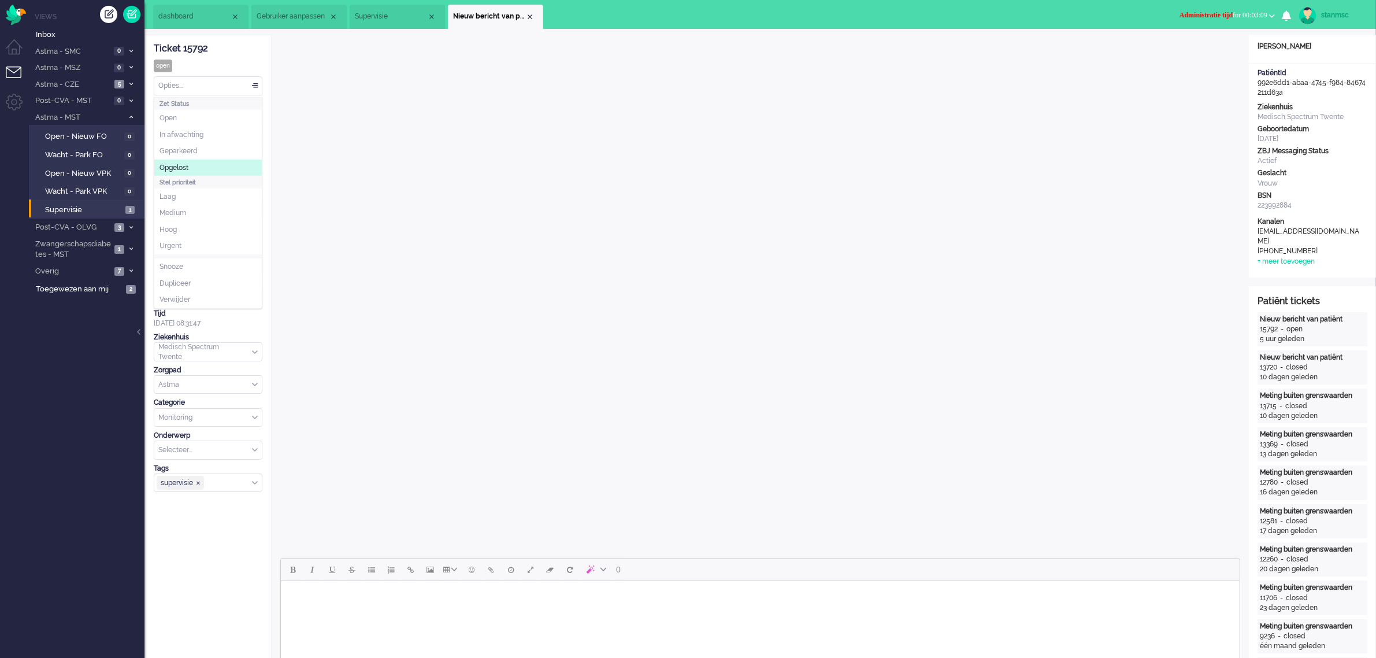
click at [185, 163] on span "Opgelost" at bounding box center [173, 168] width 29 height 10
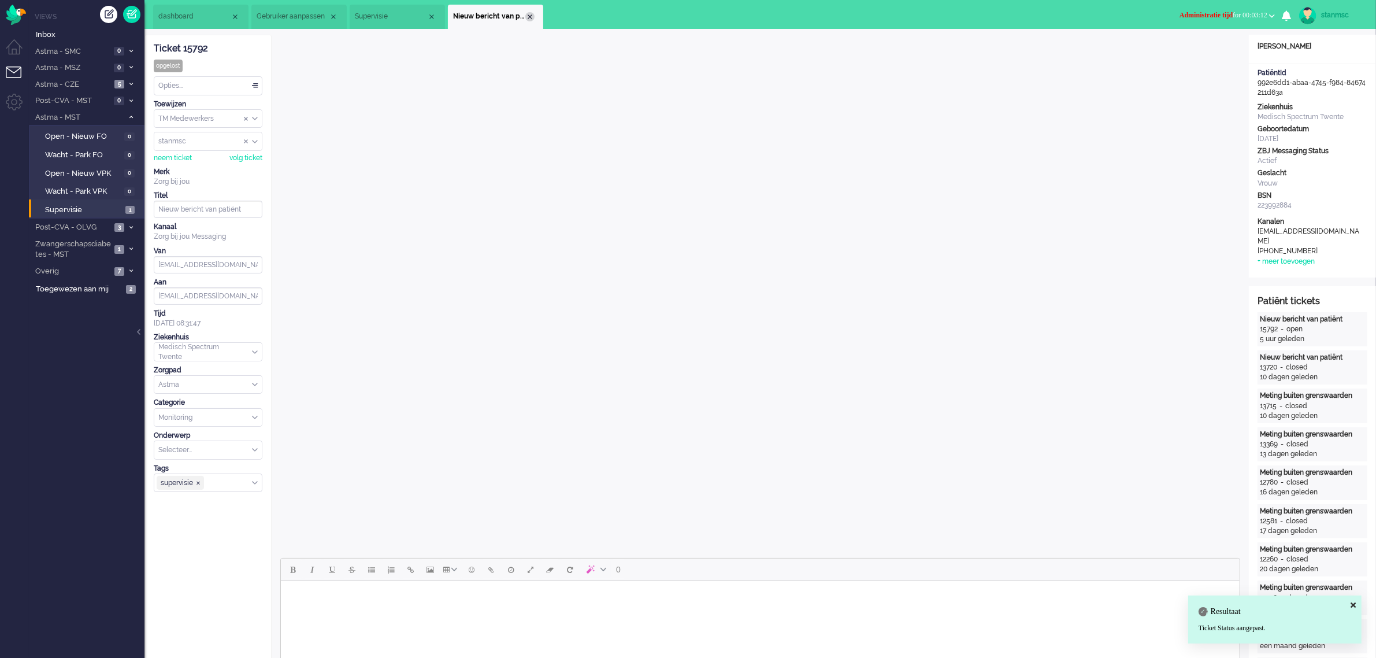
click at [529, 13] on div "Close tab" at bounding box center [529, 16] width 9 height 9
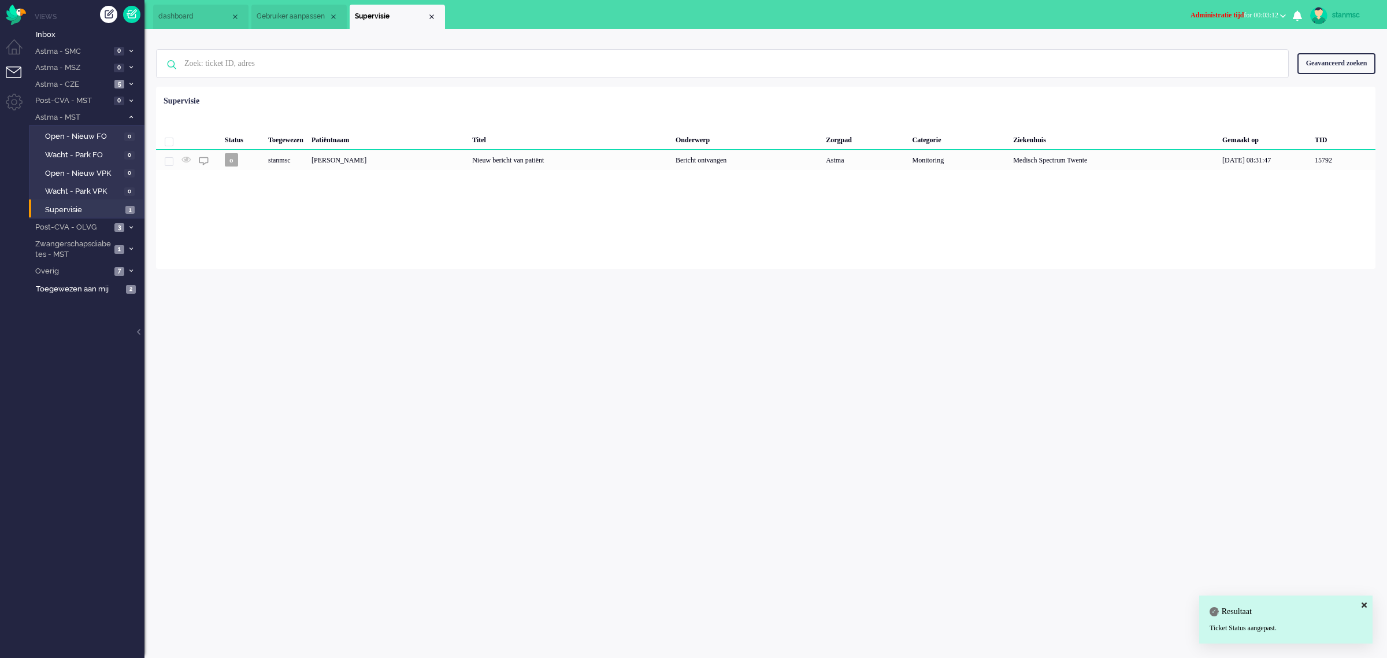
click at [1277, 11] on span "Administratie tijd for 00:03:12" at bounding box center [1234, 15] width 88 height 8
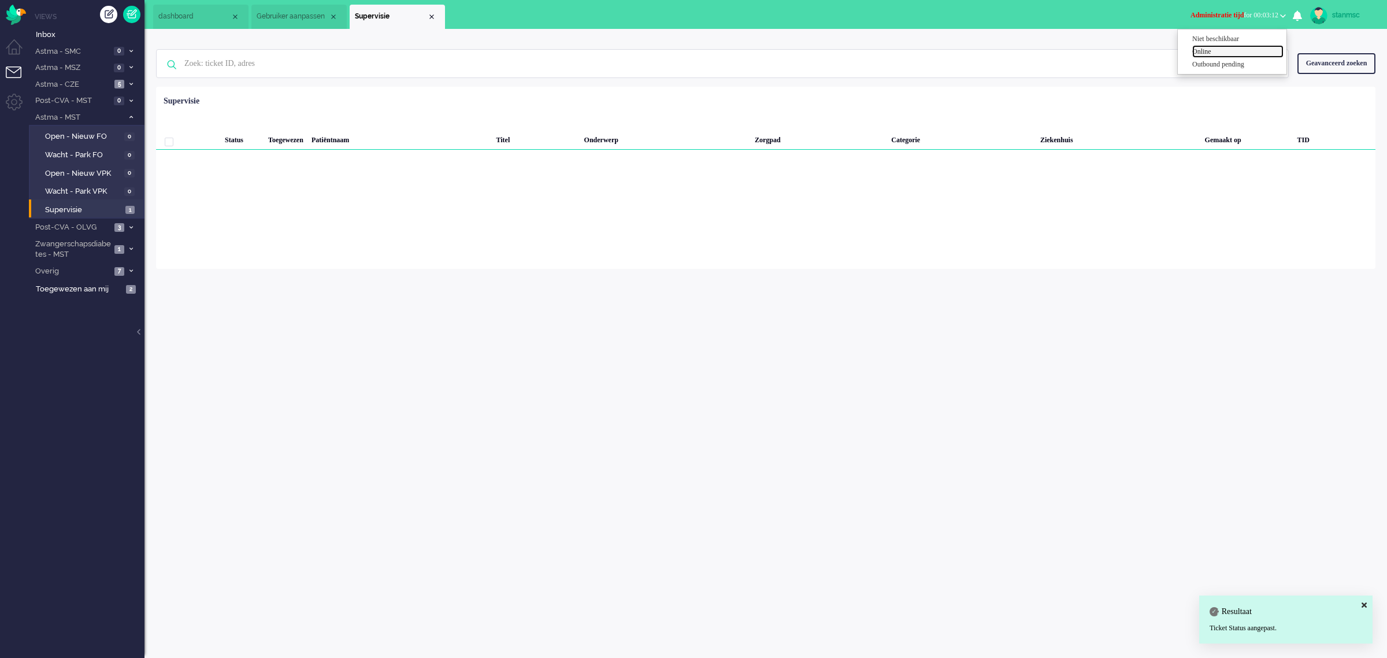
click at [1221, 48] on label "Online" at bounding box center [1237, 52] width 91 height 10
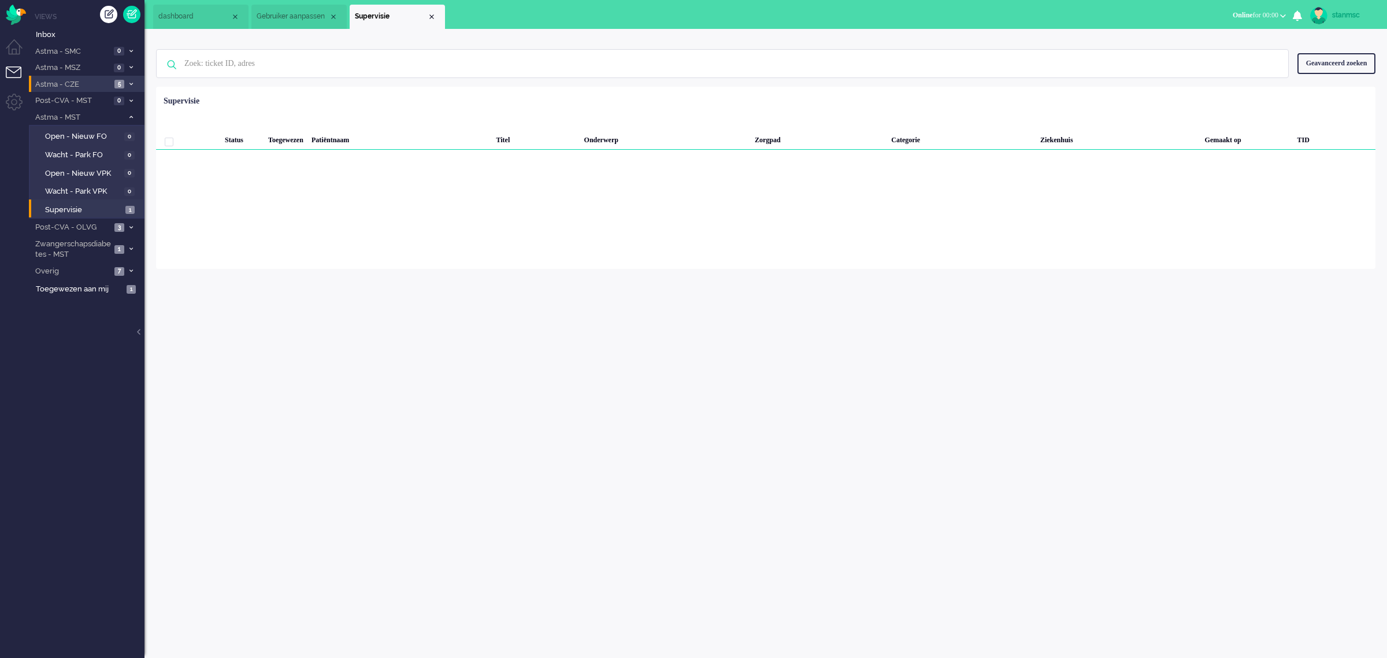
click at [86, 87] on span "Astma - CZE" at bounding box center [72, 84] width 77 height 11
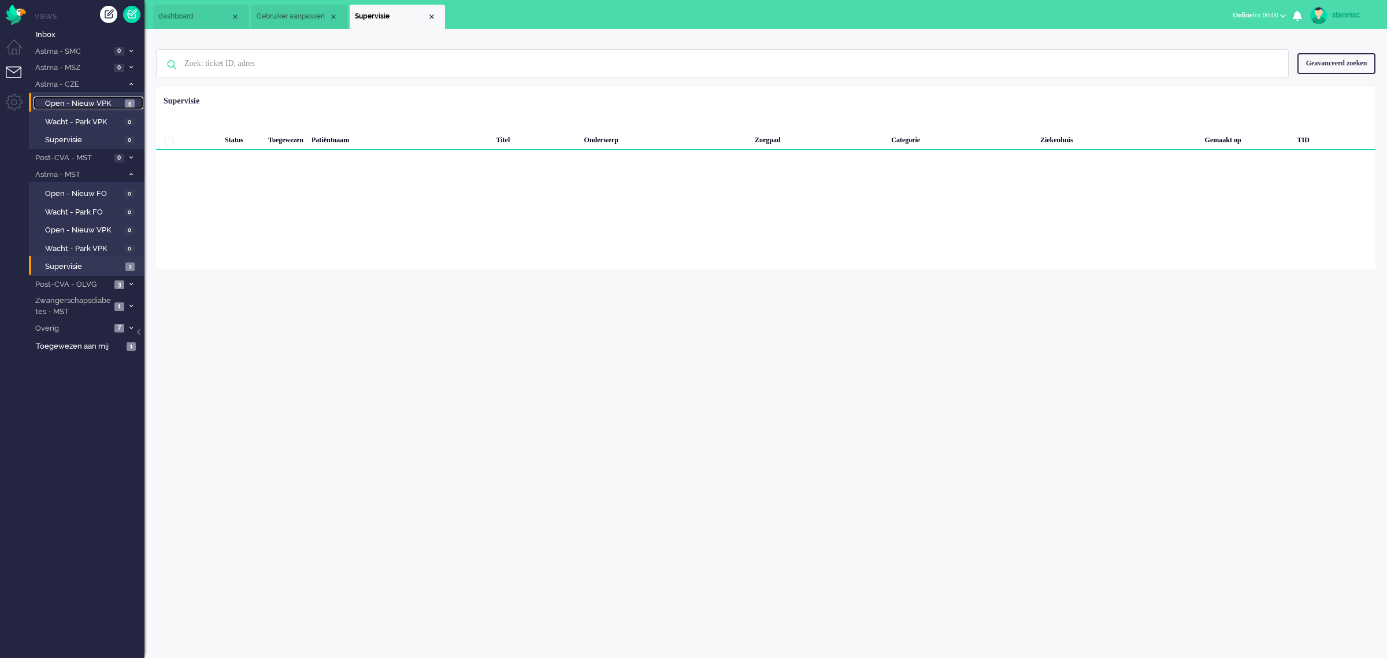
click at [86, 105] on span "Open - Nieuw VPK" at bounding box center [83, 103] width 77 height 11
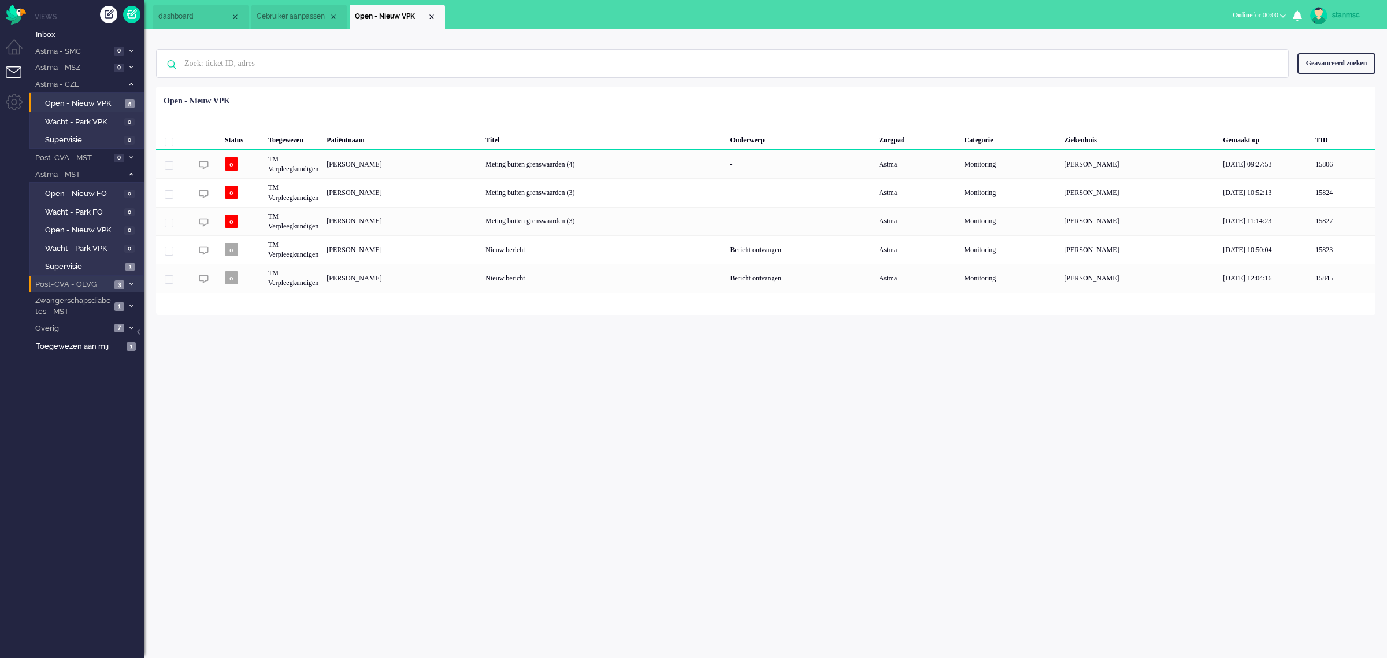
click at [84, 281] on span "Post-CVA - OLVG" at bounding box center [72, 284] width 77 height 11
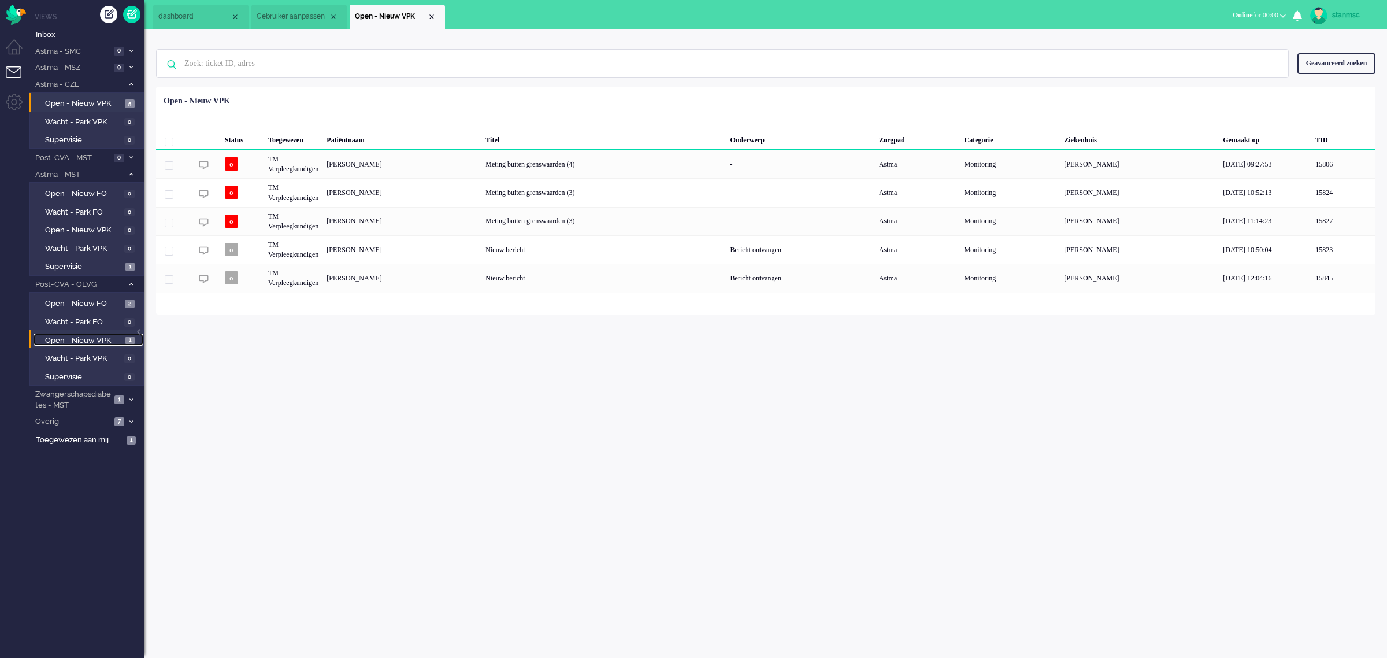
click at [82, 335] on span "Open - Nieuw VPK" at bounding box center [83, 340] width 77 height 11
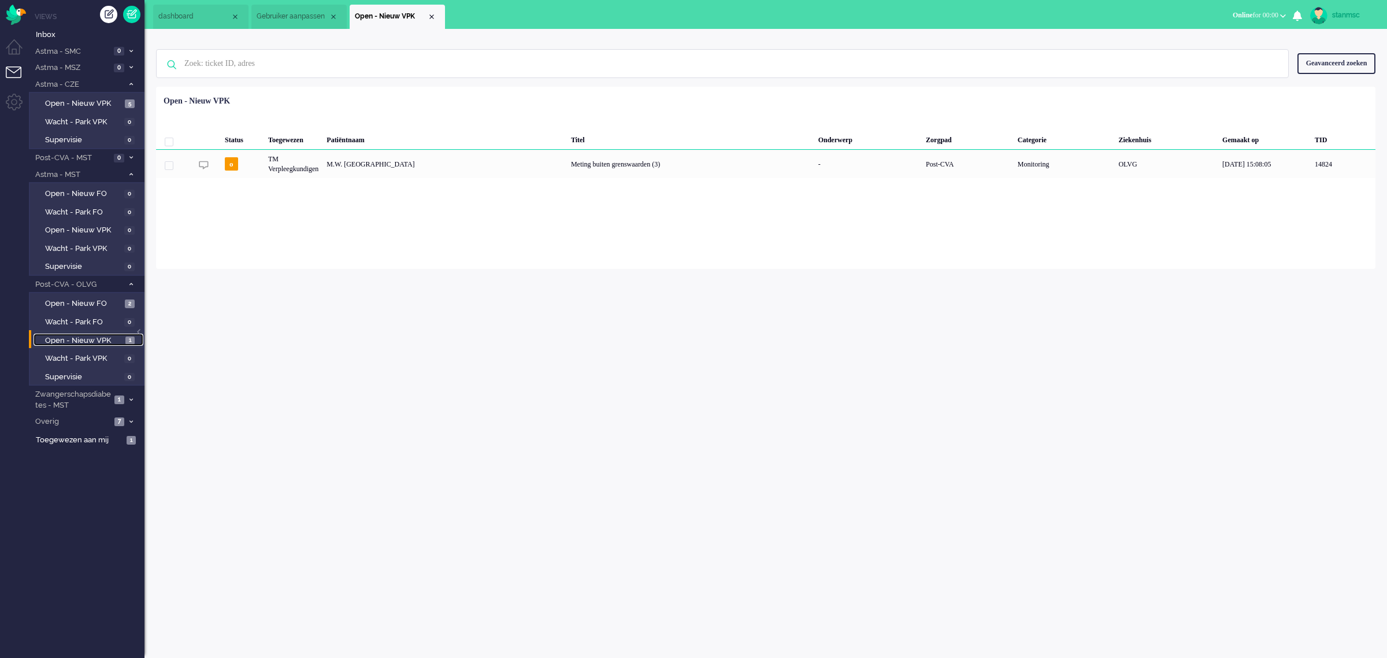
click at [199, 15] on span "dashboard" at bounding box center [194, 17] width 72 height 10
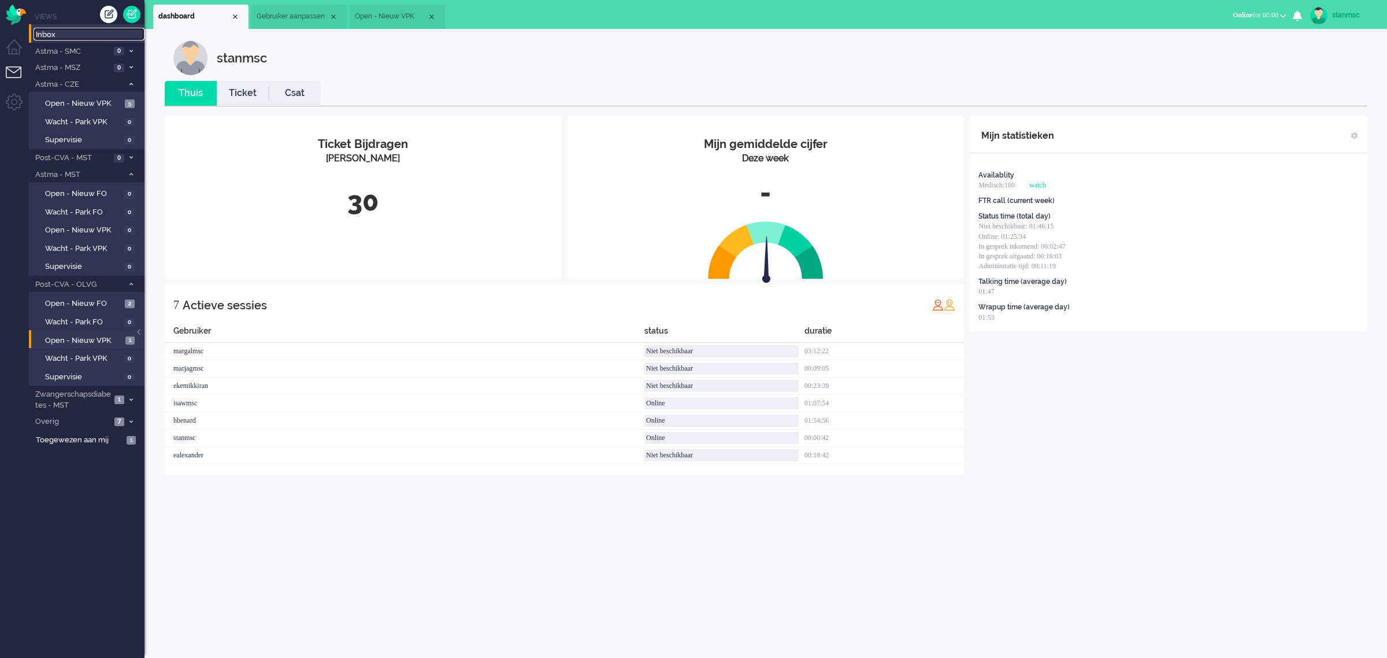
click at [48, 32] on span "Inbox" at bounding box center [90, 34] width 109 height 11
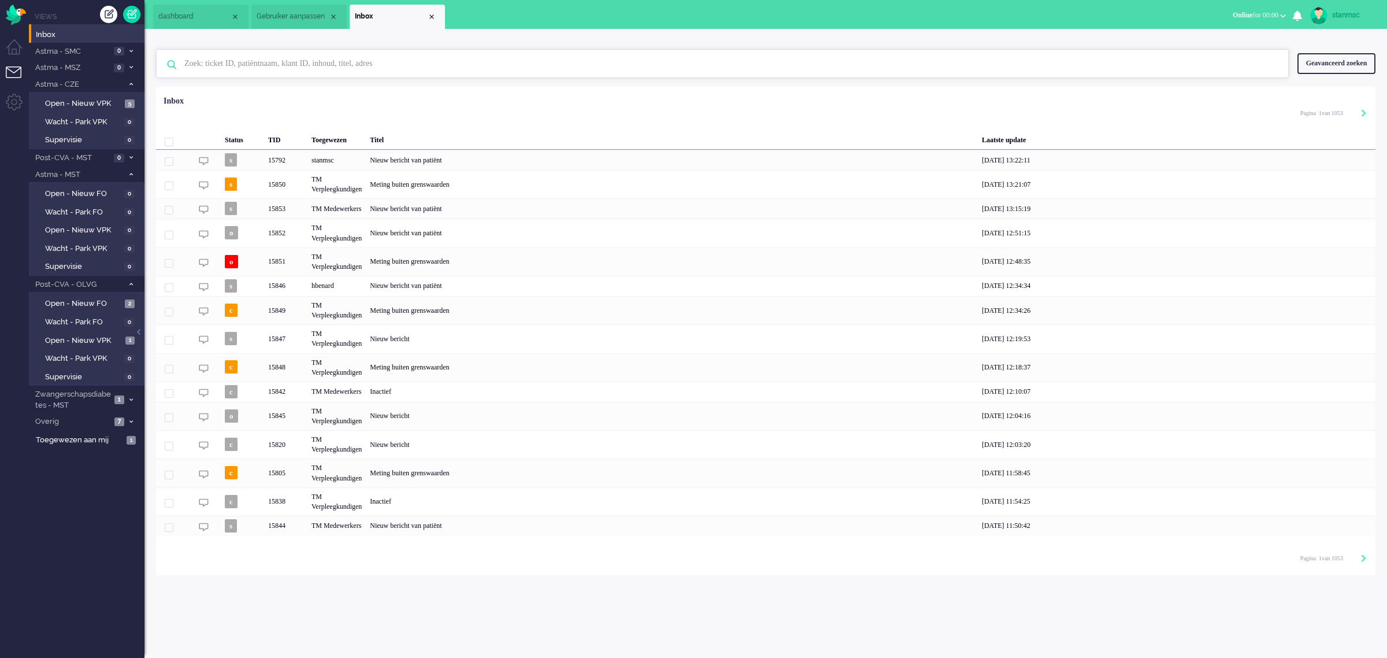
click at [282, 59] on input "text" at bounding box center [724, 64] width 1097 height 28
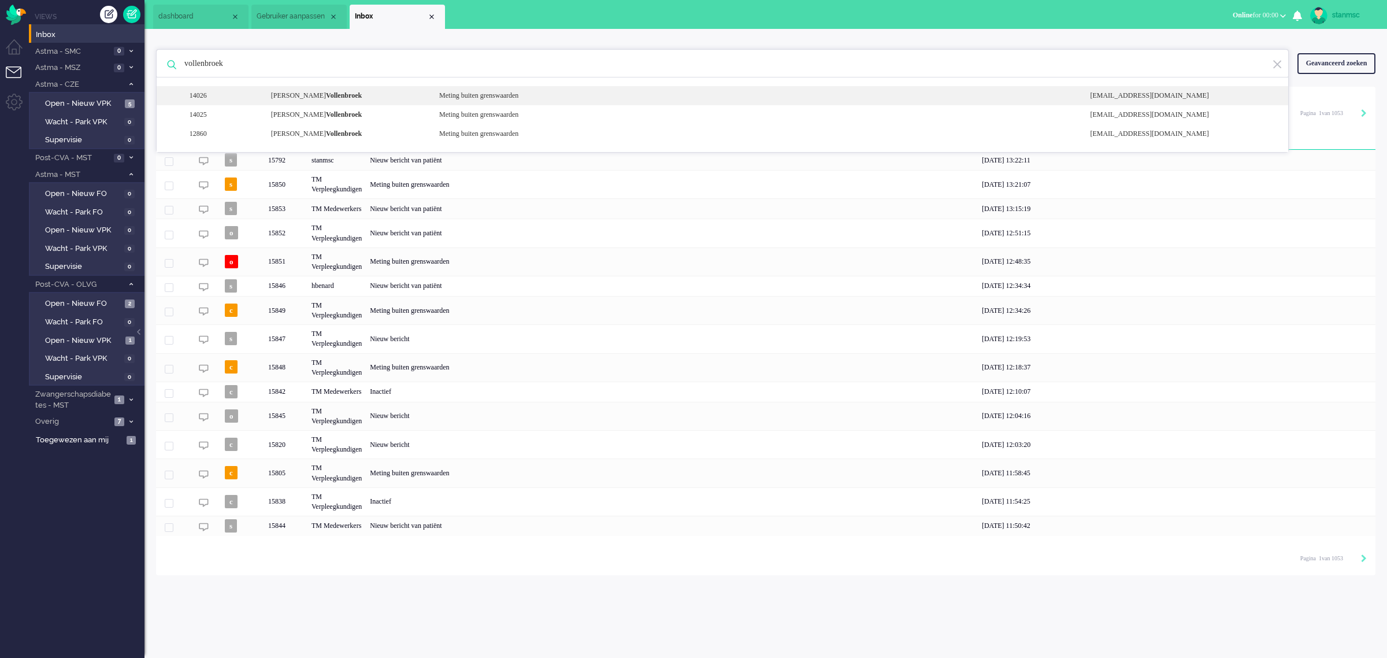
click at [343, 95] on div "[PERSON_NAME]" at bounding box center [346, 96] width 168 height 10
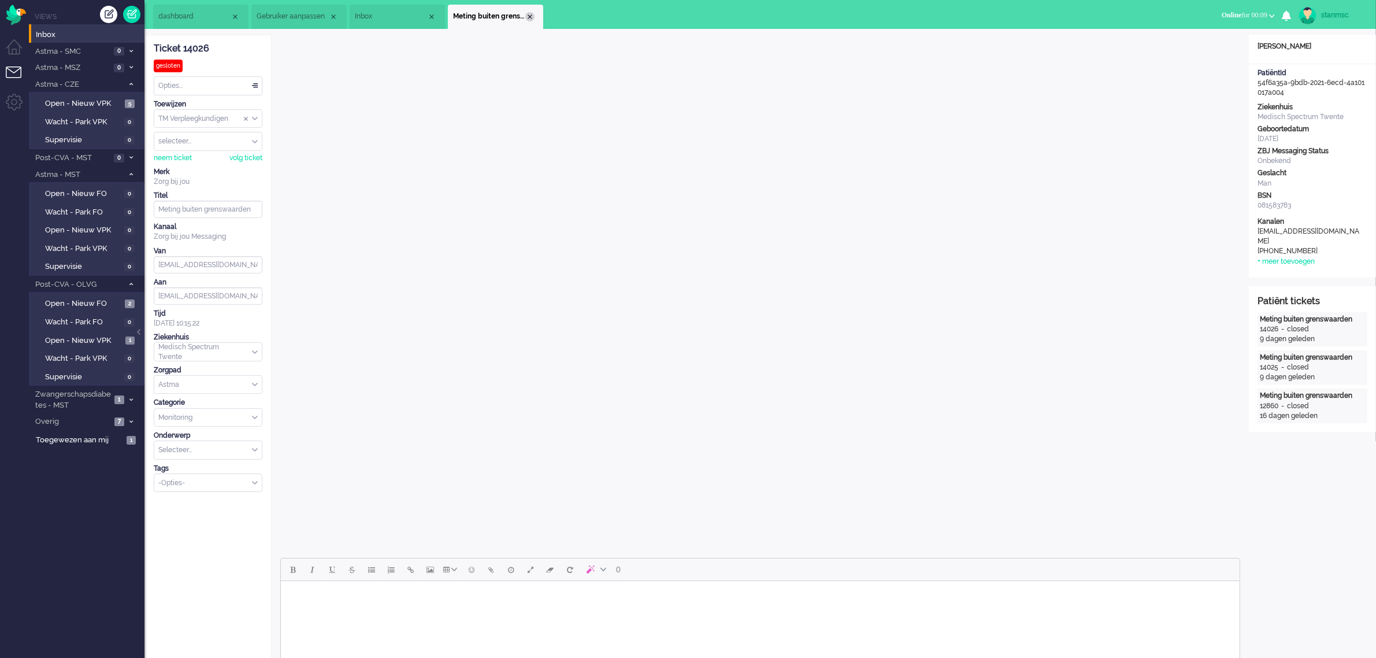
click at [530, 16] on div "Close tab" at bounding box center [529, 16] width 9 height 9
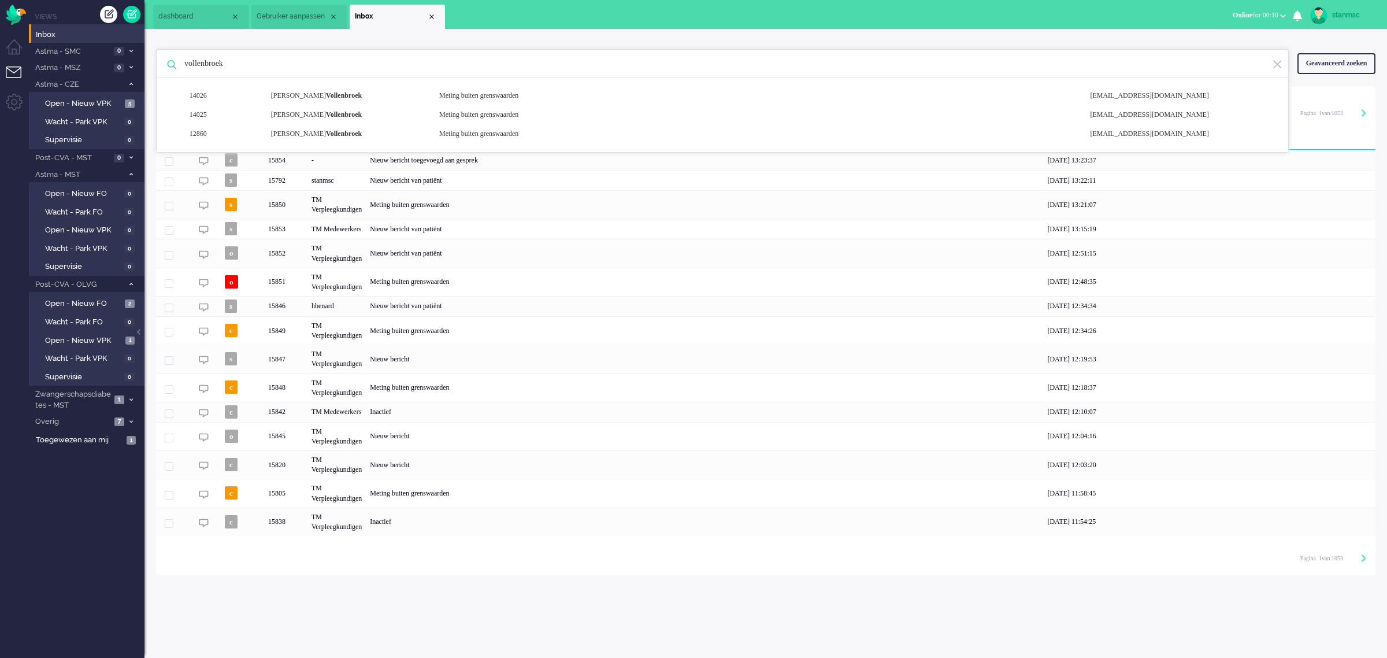
drag, startPoint x: 255, startPoint y: 62, endPoint x: 184, endPoint y: 65, distance: 71.1
click at [184, 65] on input "vollenbroek" at bounding box center [724, 64] width 1097 height 28
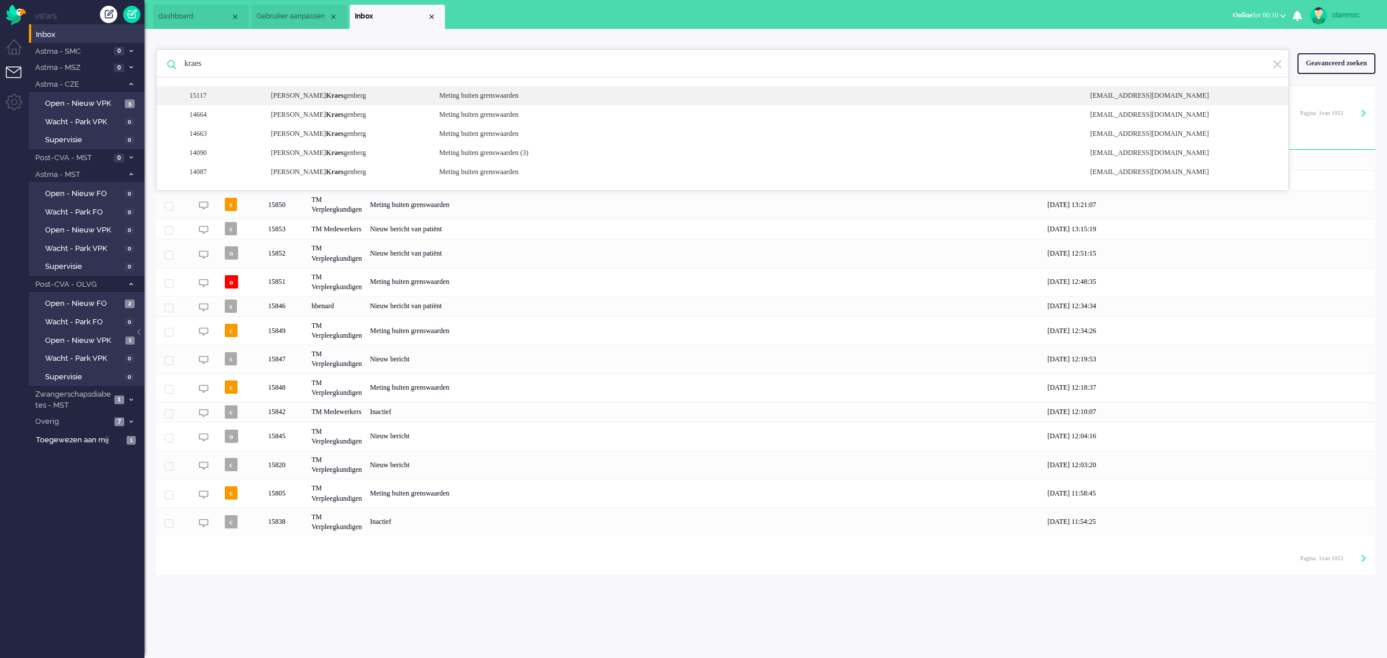
click at [344, 98] on b "Kraes" at bounding box center [335, 95] width 18 height 8
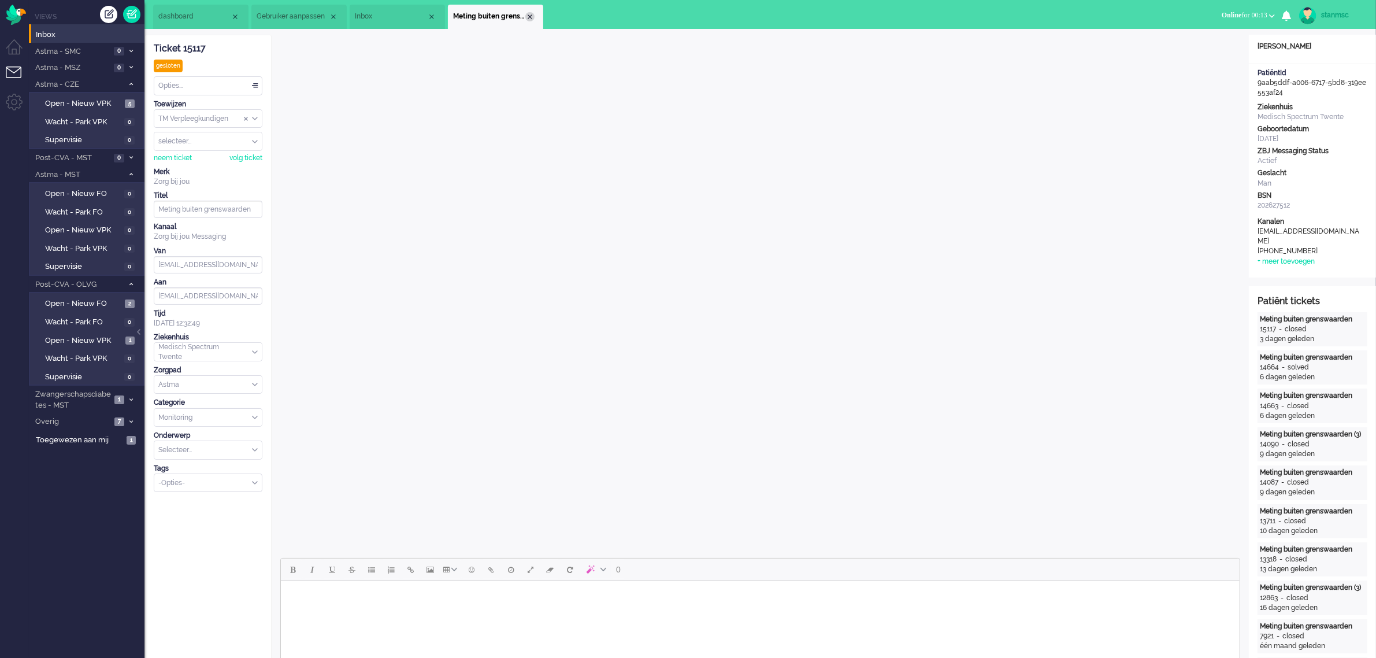
click at [530, 16] on div "Close tab" at bounding box center [529, 16] width 9 height 9
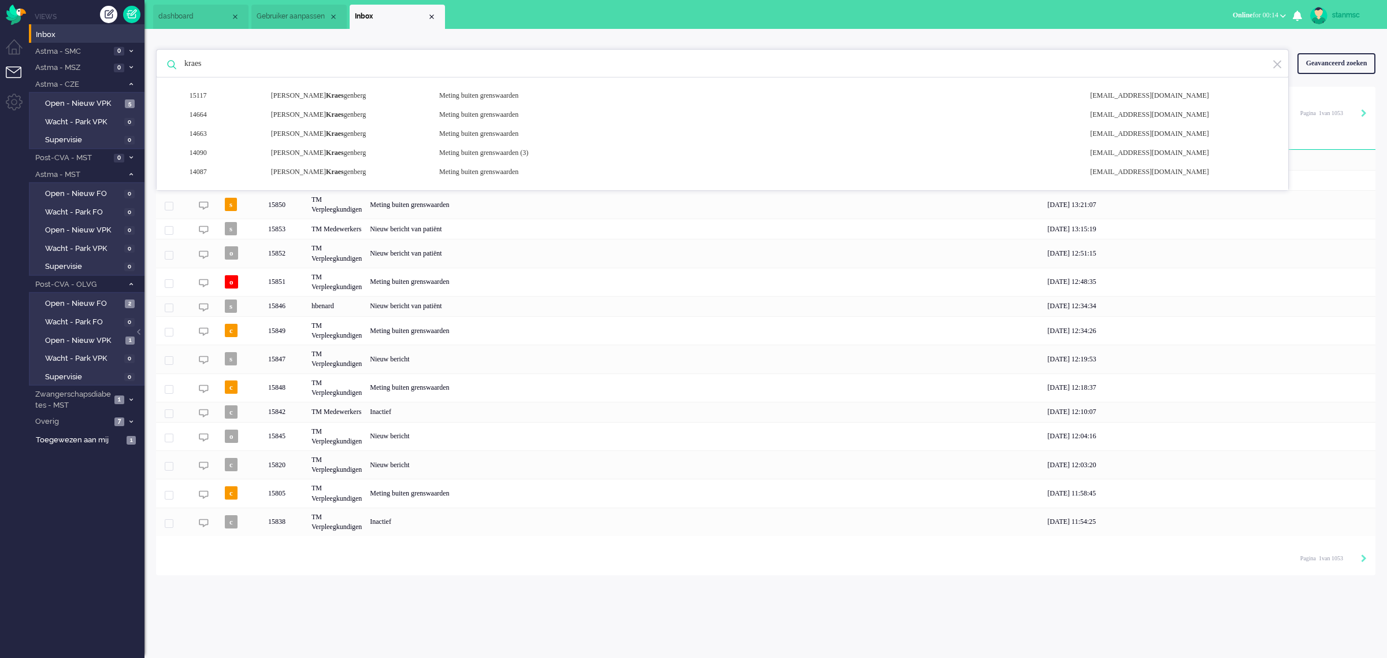
click at [221, 67] on input "kraes" at bounding box center [724, 64] width 1097 height 28
type input "k"
click at [211, 67] on input "hea" at bounding box center [724, 64] width 1097 height 28
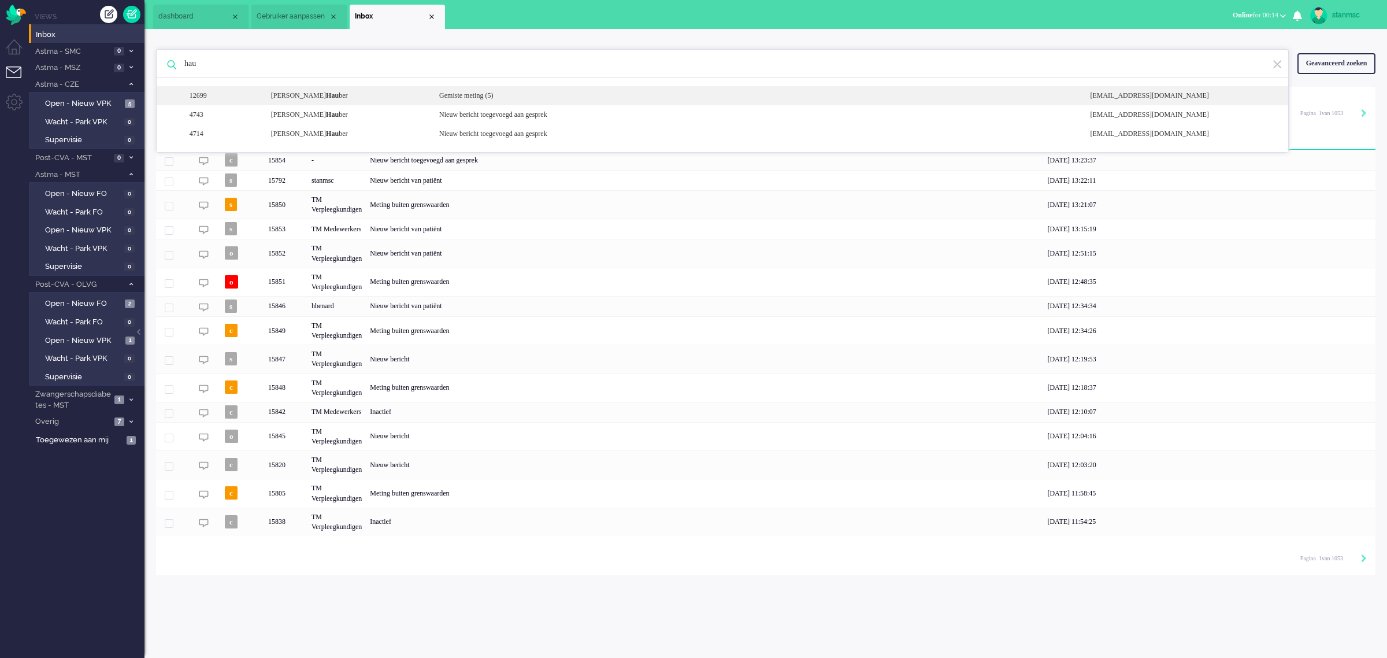
type input "hau"
click at [351, 96] on div "[PERSON_NAME] ber" at bounding box center [346, 96] width 168 height 10
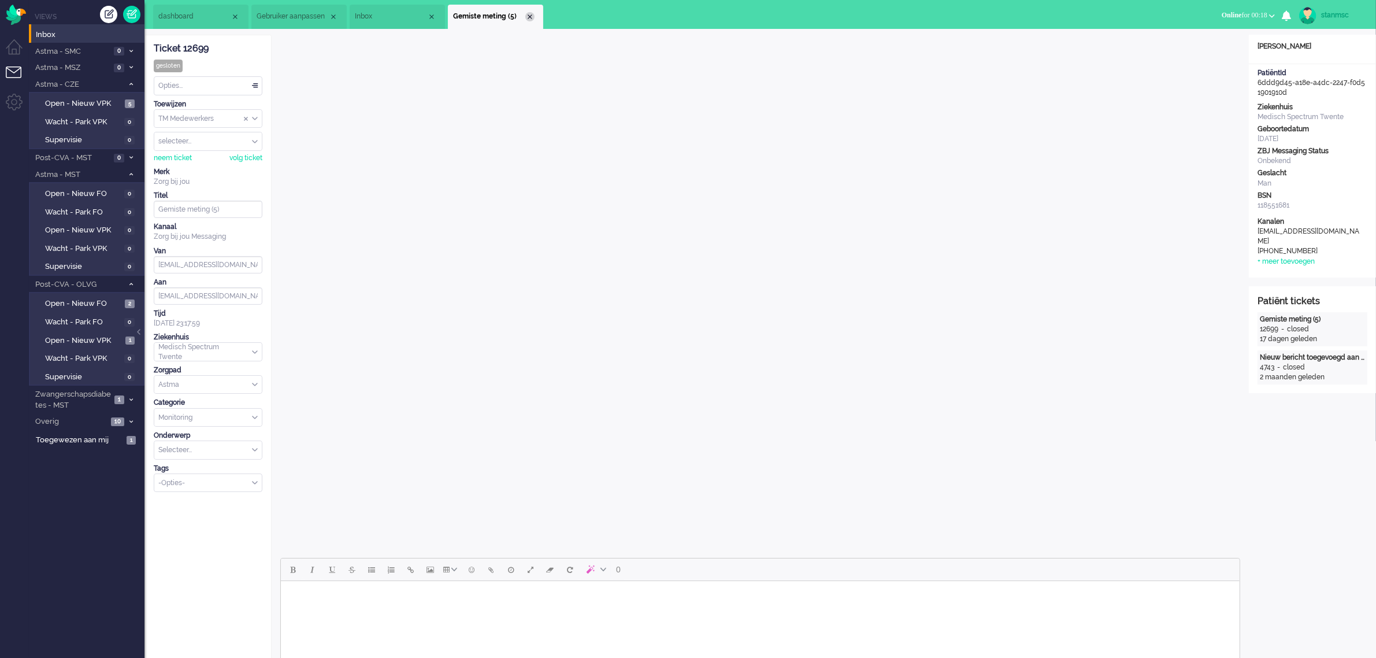
click at [527, 16] on div "Close tab" at bounding box center [529, 16] width 9 height 9
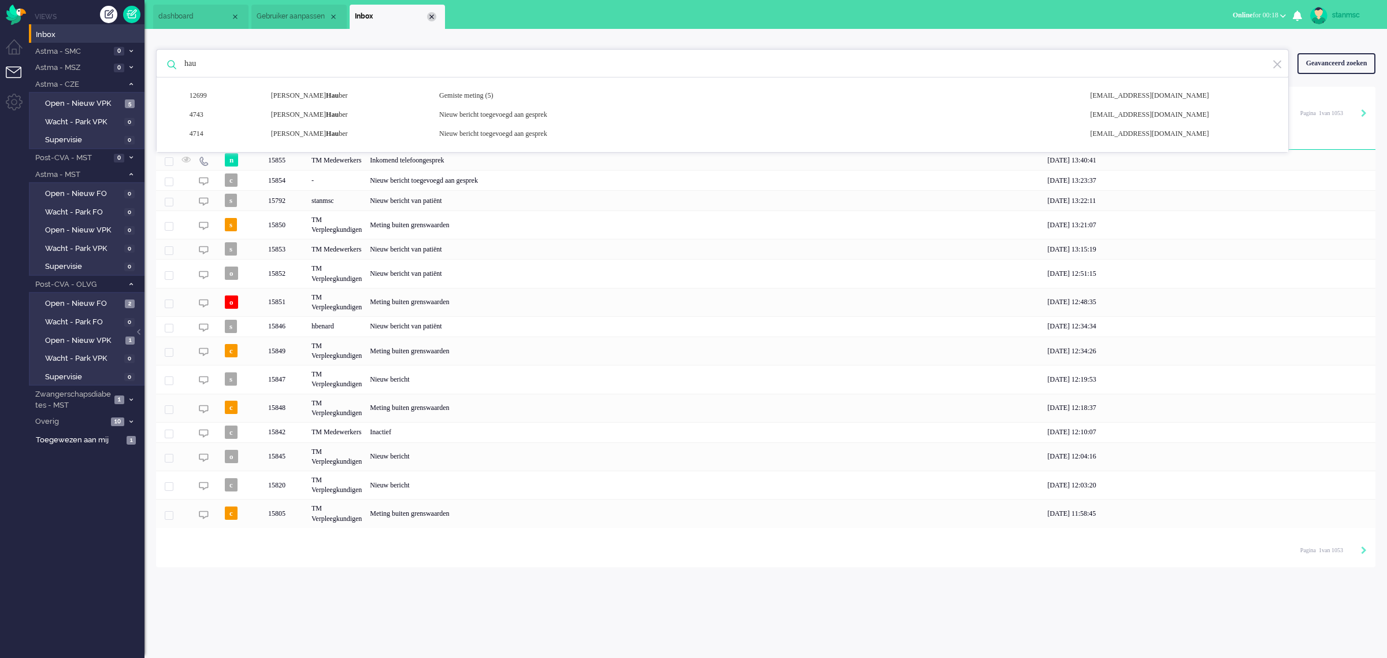
click at [432, 18] on div "Close tab" at bounding box center [431, 16] width 9 height 9
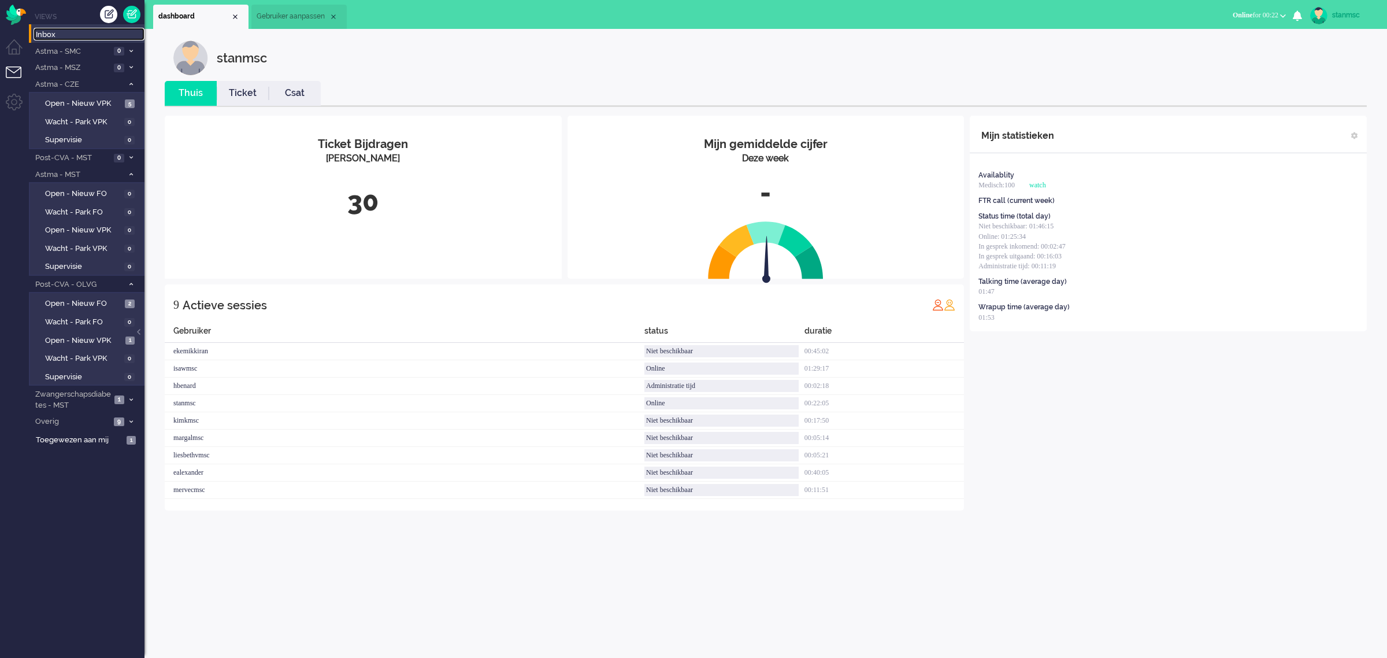
click at [73, 33] on span "Inbox" at bounding box center [90, 34] width 109 height 11
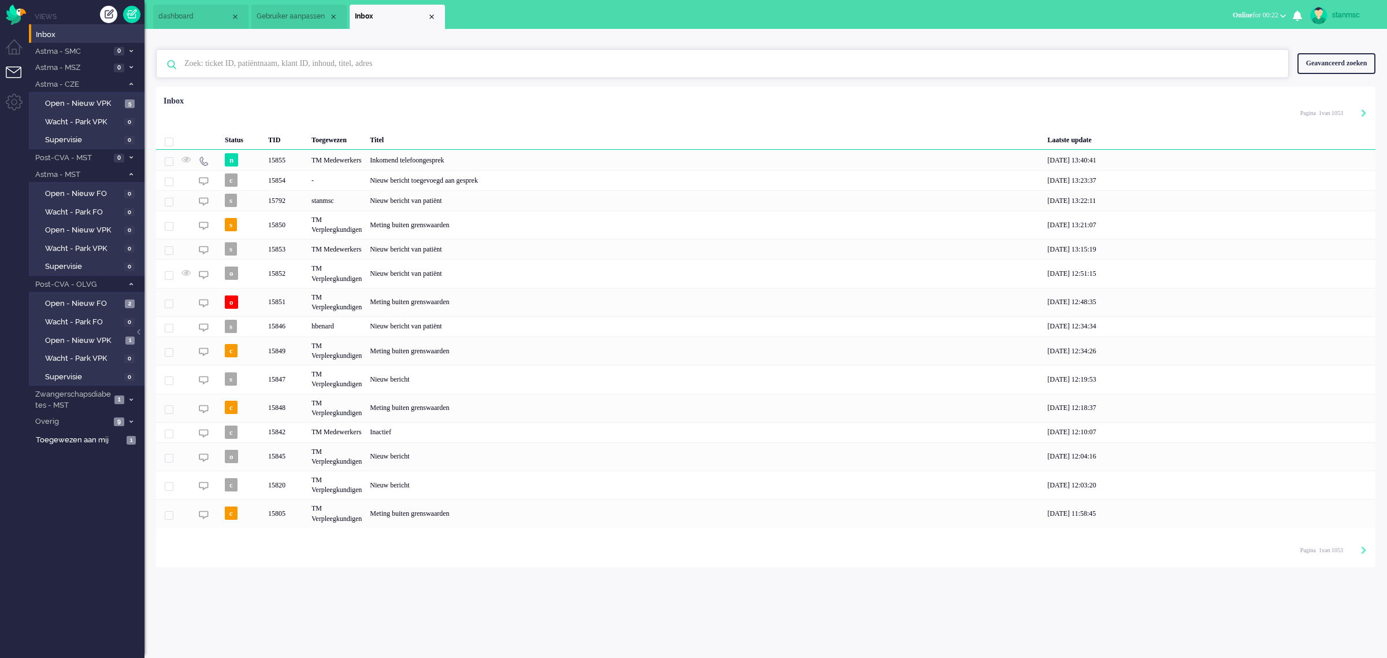
click at [247, 66] on input "text" at bounding box center [724, 64] width 1097 height 28
paste input "15855"
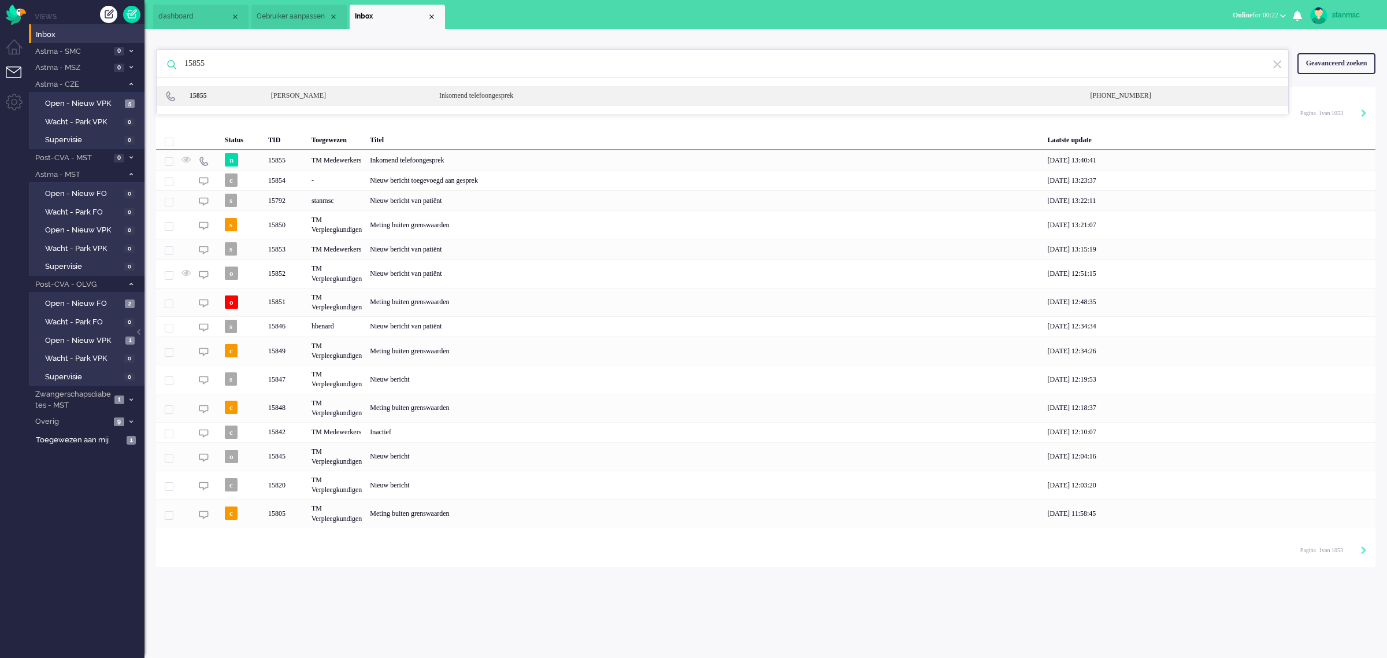
type input "15855"
click at [270, 94] on div "[PERSON_NAME]" at bounding box center [346, 96] width 168 height 10
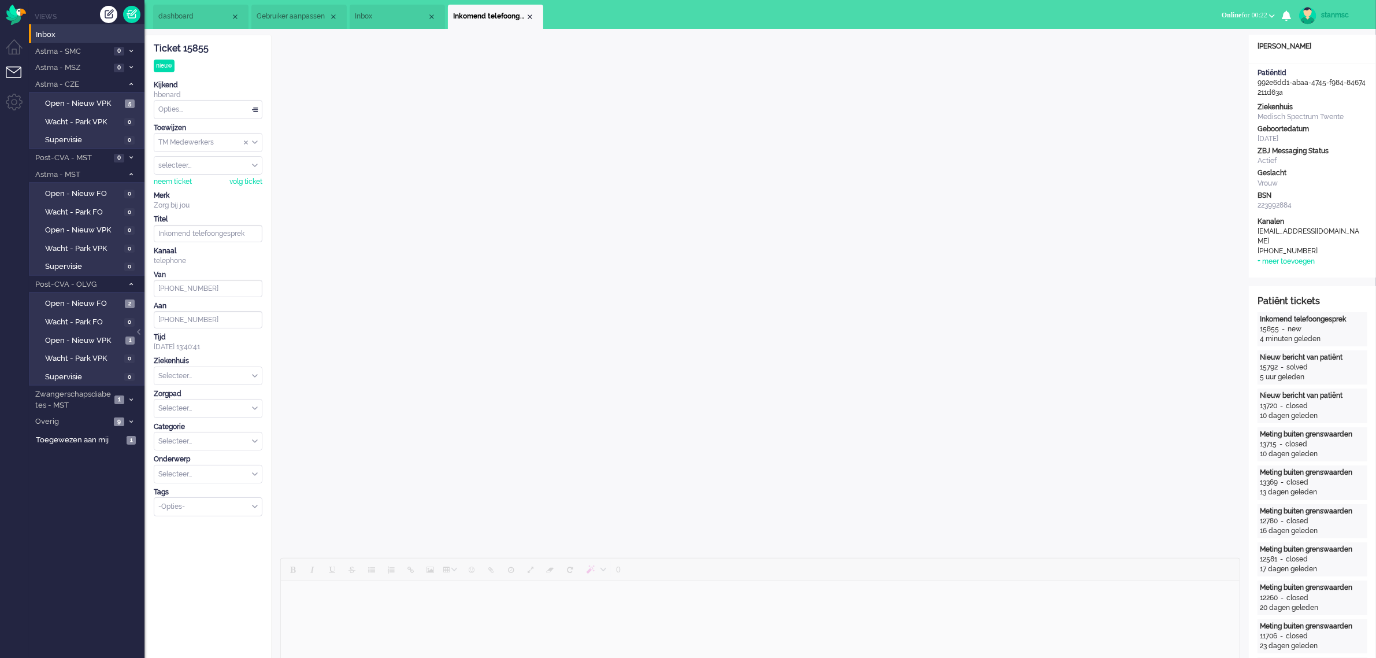
click at [253, 374] on div "Selecteer..." at bounding box center [207, 376] width 107 height 18
click at [210, 406] on span "Medisch Spectrum Twente" at bounding box center [202, 404] width 86 height 10
type input "[PHONE_NUMBER]"
click at [255, 409] on div "Selecteer..." at bounding box center [207, 408] width 107 height 18
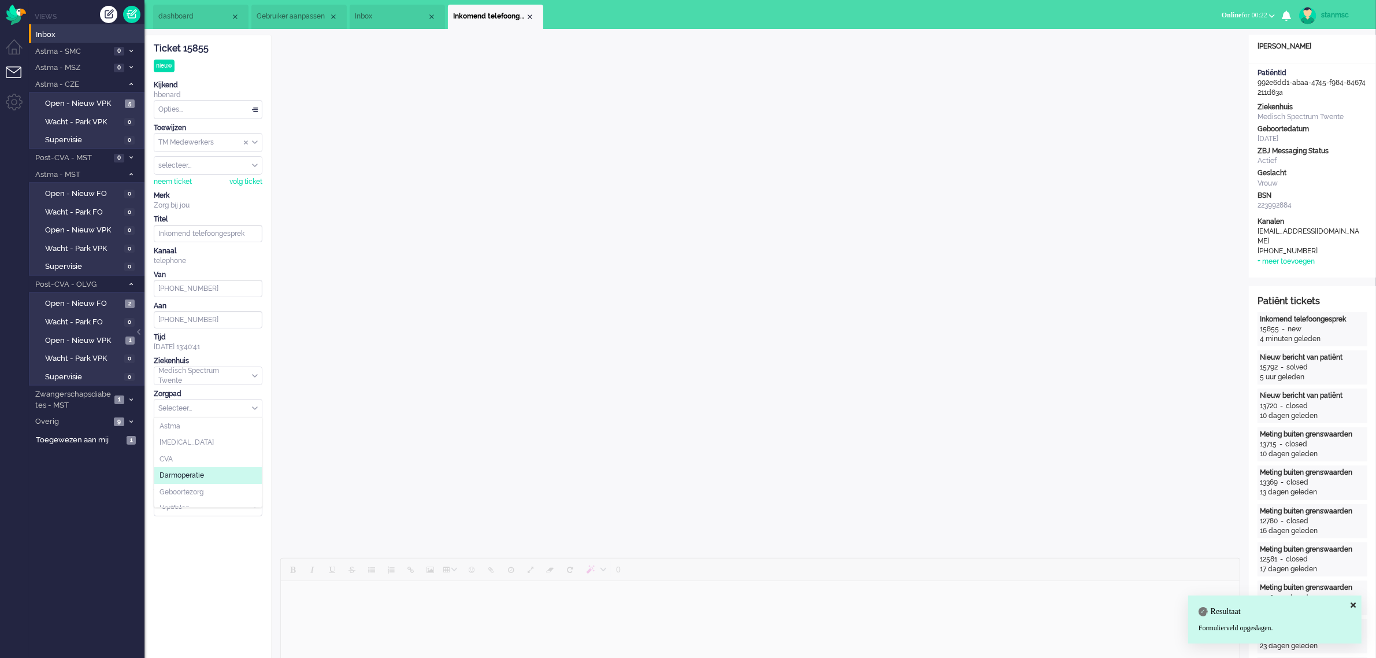
scroll to position [125, 0]
click at [197, 498] on span "Zwangerschapsdiabetes" at bounding box center [199, 499] width 80 height 10
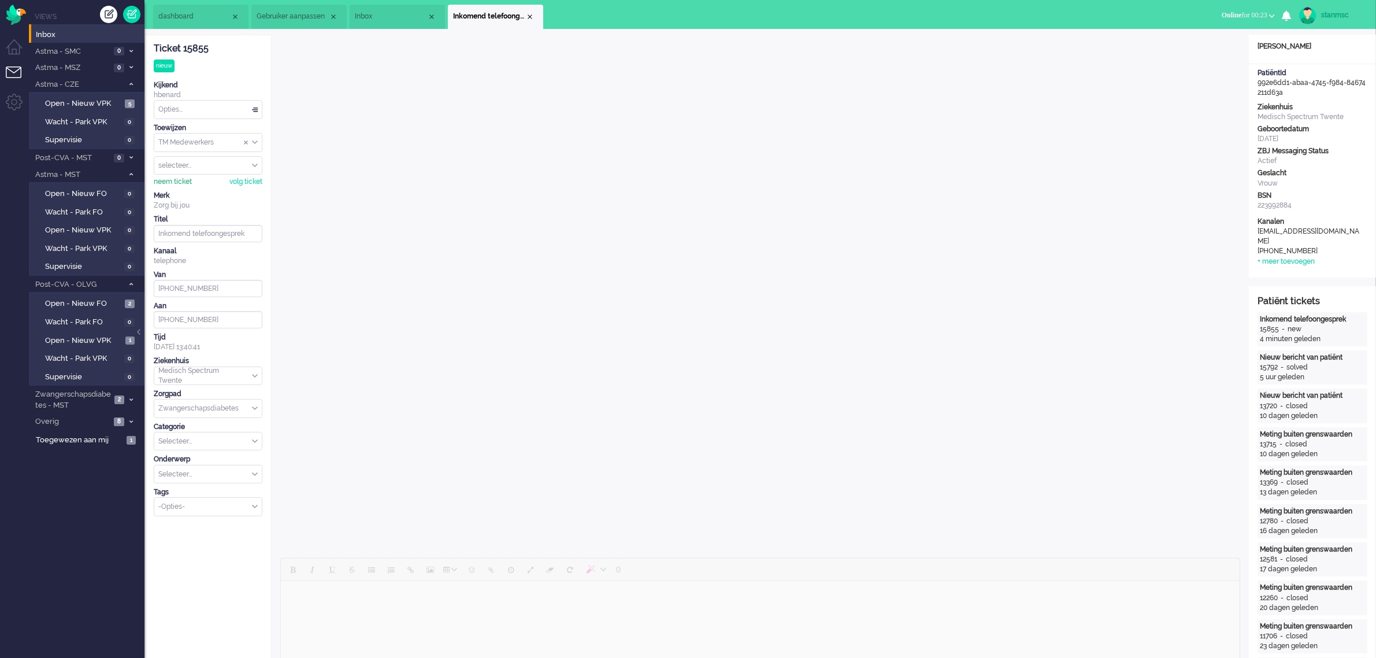
click at [183, 186] on div "neem ticket" at bounding box center [173, 182] width 38 height 10
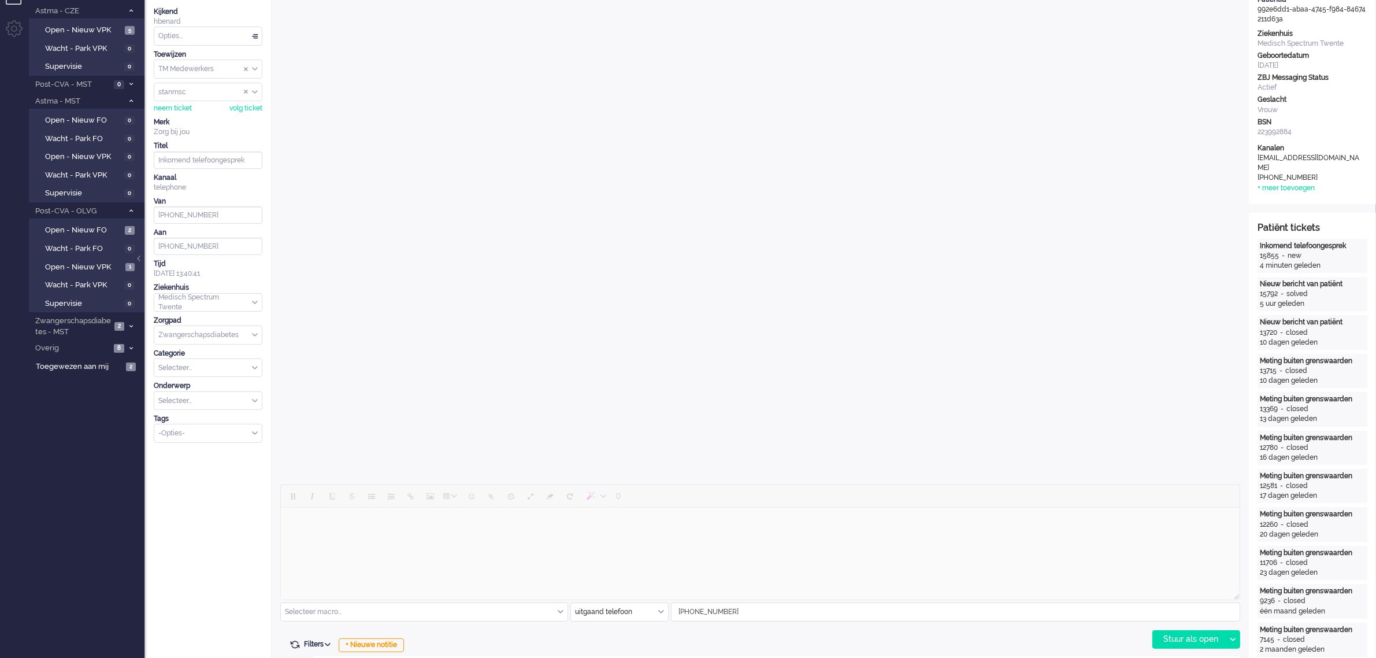
scroll to position [289, 0]
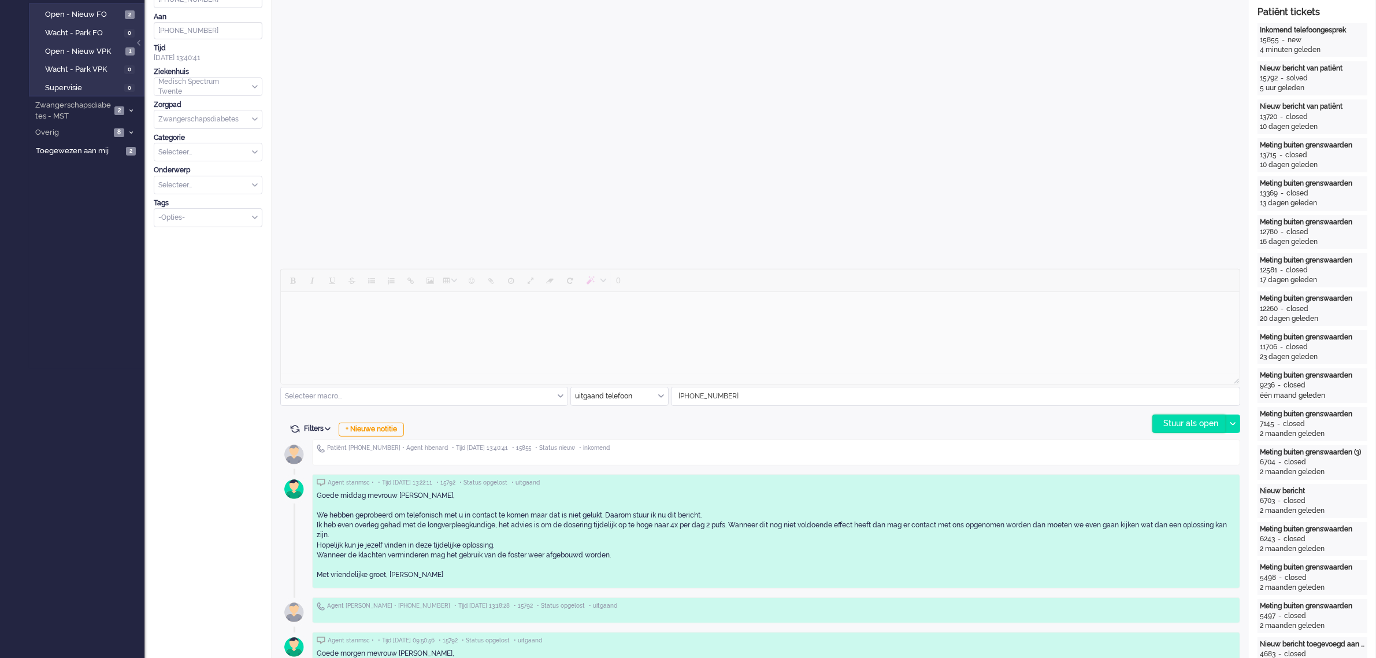
click at [1197, 424] on div "Stuur als open" at bounding box center [1189, 423] width 72 height 17
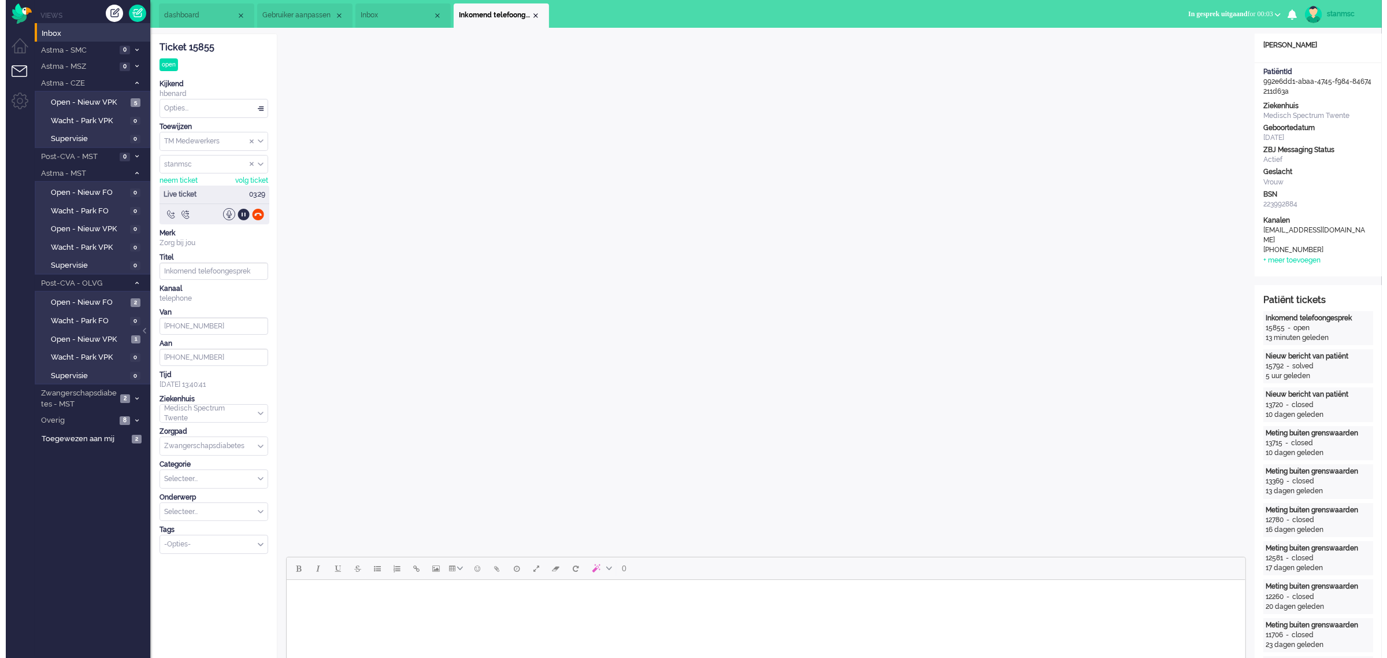
scroll to position [0, 0]
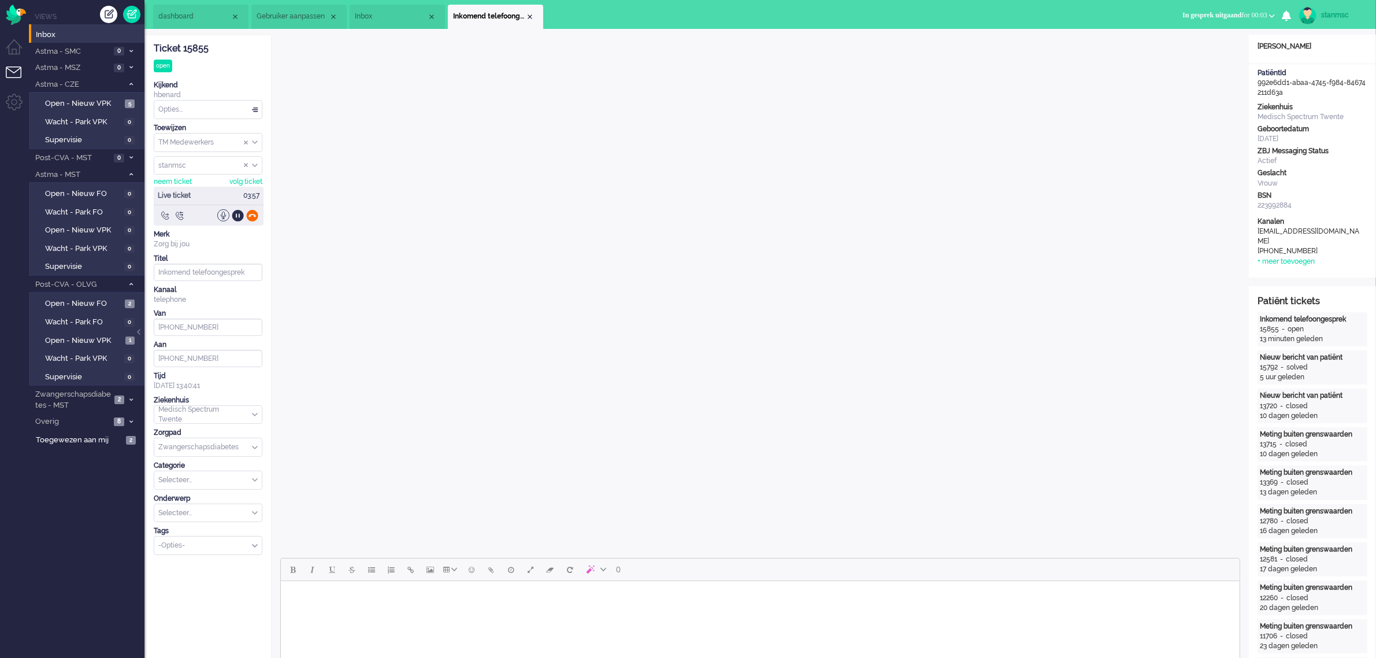
click at [250, 217] on div at bounding box center [252, 215] width 12 height 12
click at [529, 15] on div "Close tab" at bounding box center [529, 16] width 9 height 9
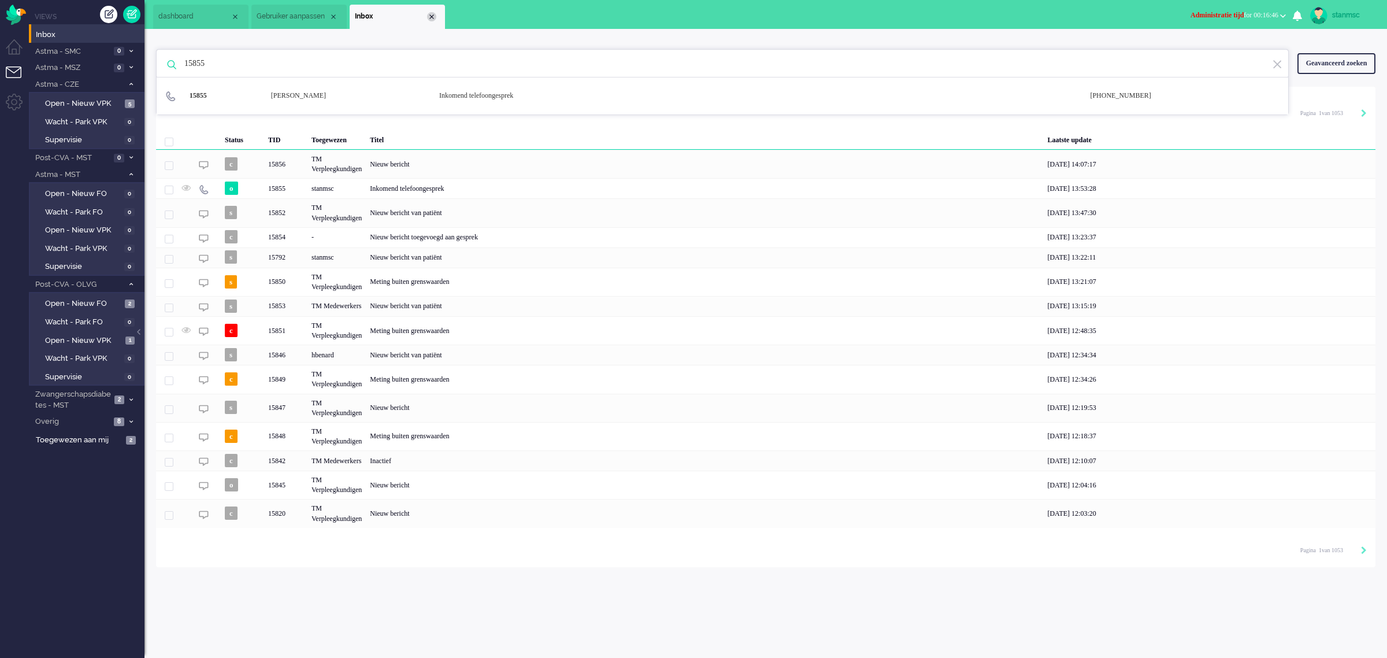
click at [430, 16] on div "Close tab" at bounding box center [431, 16] width 9 height 9
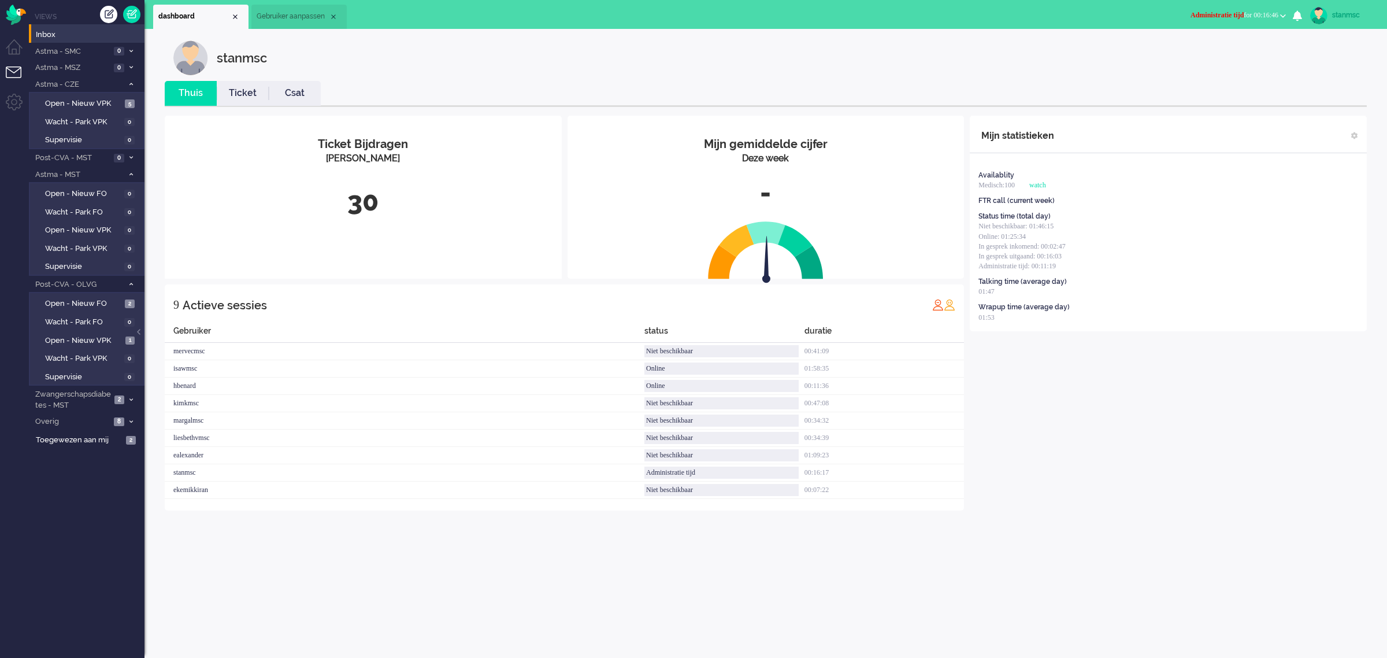
click at [295, 13] on span "Gebruiker aanpassen" at bounding box center [293, 17] width 72 height 10
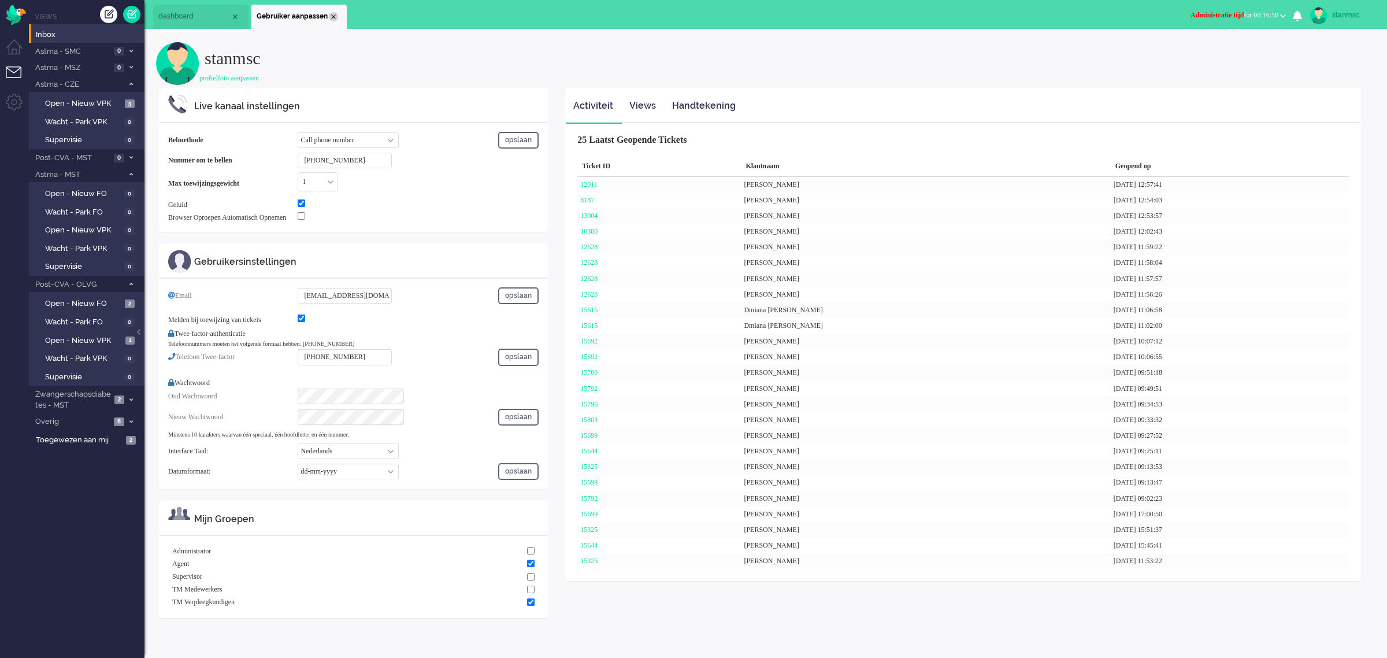
click at [334, 15] on div "Close tab" at bounding box center [333, 16] width 9 height 9
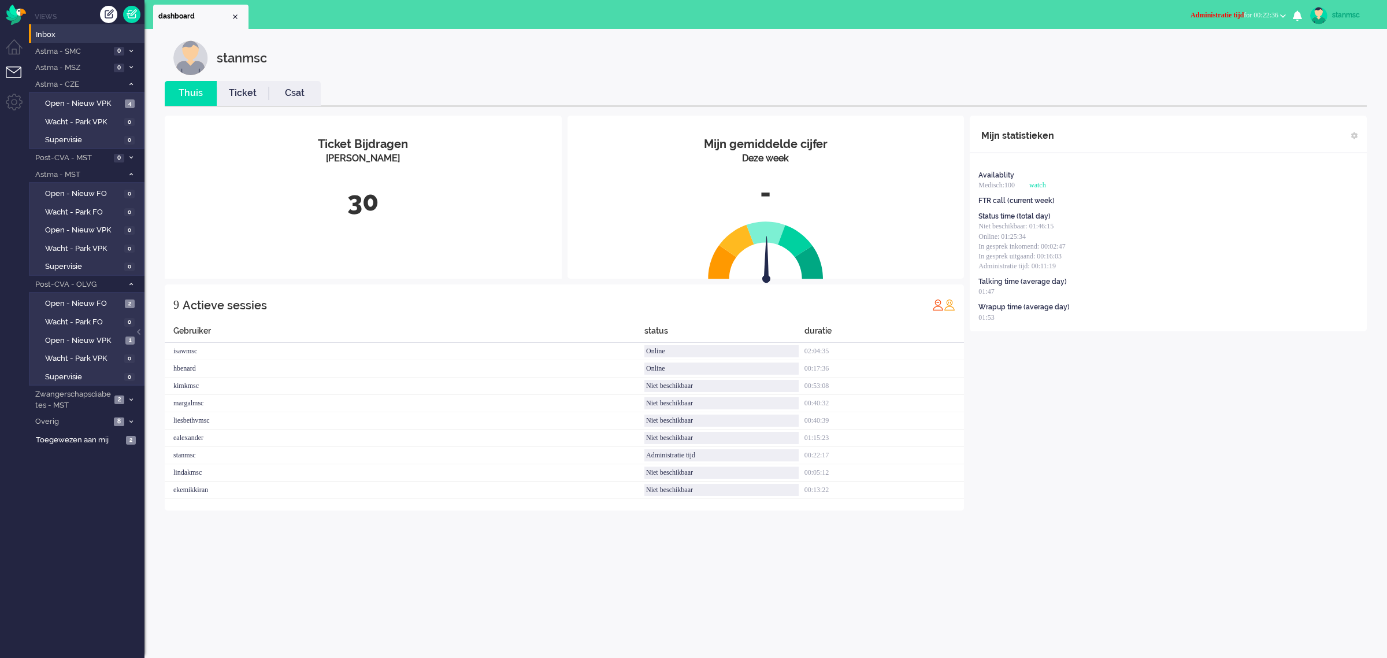
click at [1258, 19] on button "Administratie tijd for 00:22:36" at bounding box center [1237, 15] width 109 height 17
click at [1226, 41] on label "Niet beschikbaar" at bounding box center [1237, 39] width 91 height 10
click at [1219, 6] on li "Niet beschikbaar Online Outbound pending Niet beschikbaar for 00:26 Niet beschi…" at bounding box center [1244, 15] width 97 height 25
click at [1220, 16] on span "Niet beschikbaar" at bounding box center [1227, 15] width 50 height 8
click at [1203, 50] on label "Online" at bounding box center [1237, 52] width 91 height 10
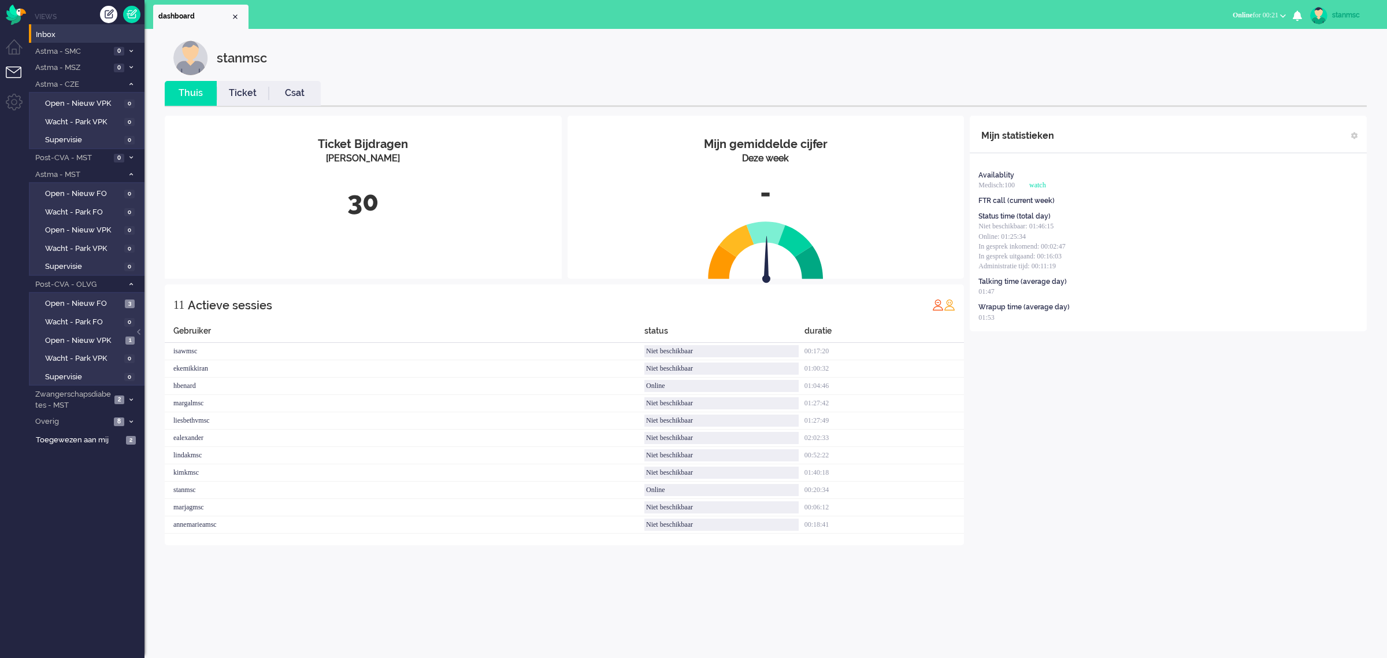
click at [1248, 24] on li "Niet beschikbaar Online Outbound pending Online for 00:21 Niet beschikbaar Onli…" at bounding box center [1259, 15] width 67 height 25
click at [1250, 13] on span "Online for 00:21" at bounding box center [1255, 15] width 46 height 8
click at [1215, 42] on label "Niet beschikbaar" at bounding box center [1237, 39] width 91 height 10
